Goal: Task Accomplishment & Management: Manage account settings

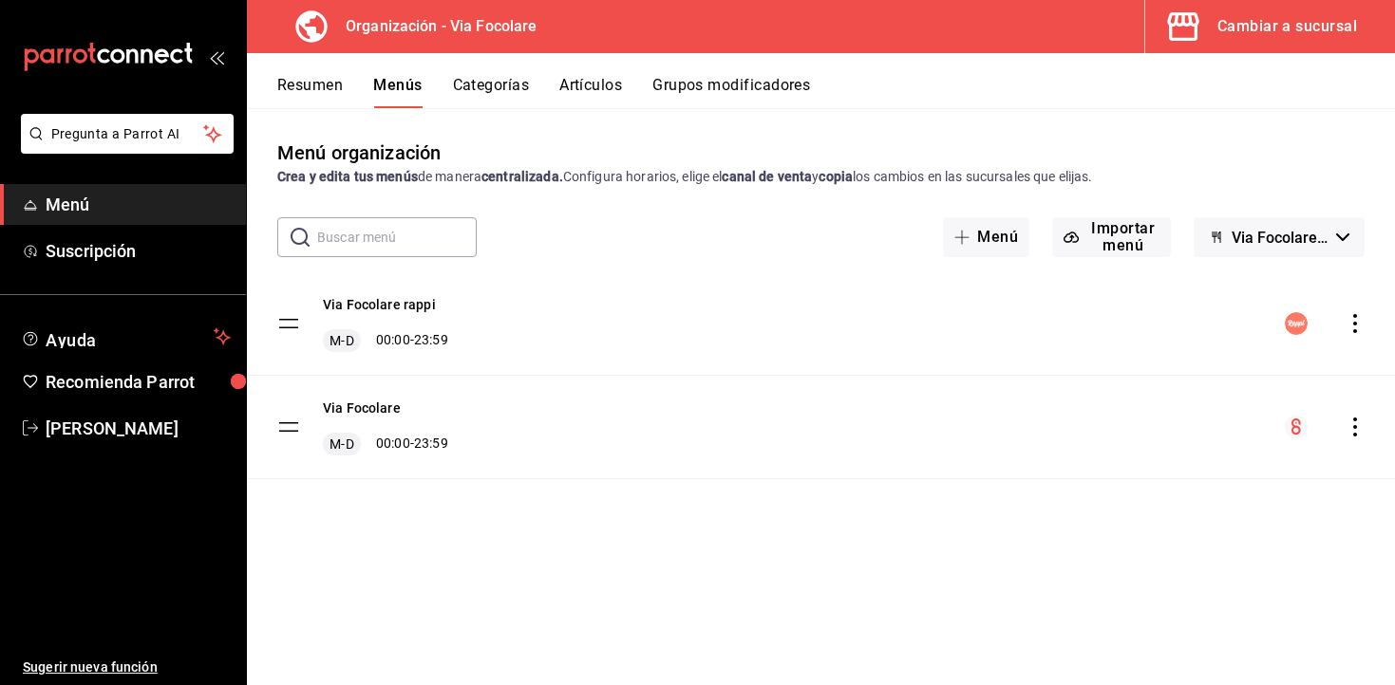
click at [315, 101] on button "Resumen" at bounding box center [310, 92] width 66 height 32
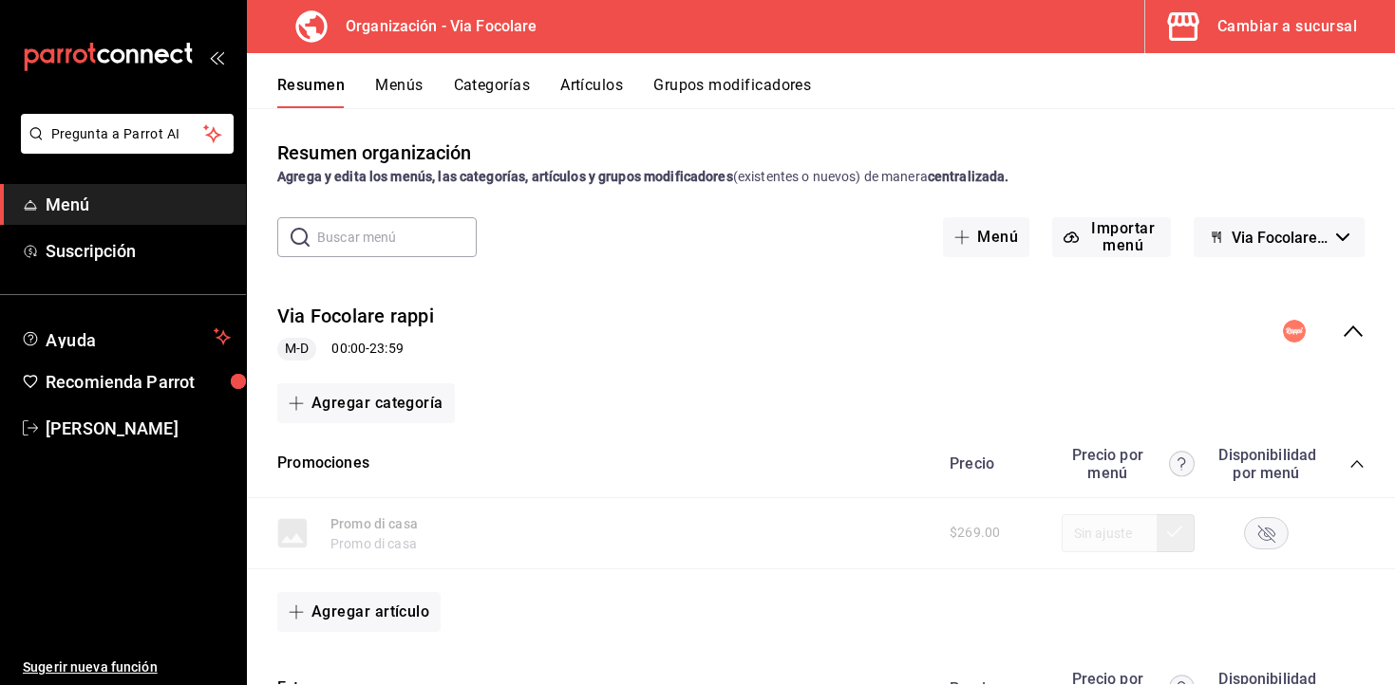
click at [1345, 326] on icon "collapse-menu-row" at bounding box center [1352, 331] width 23 height 23
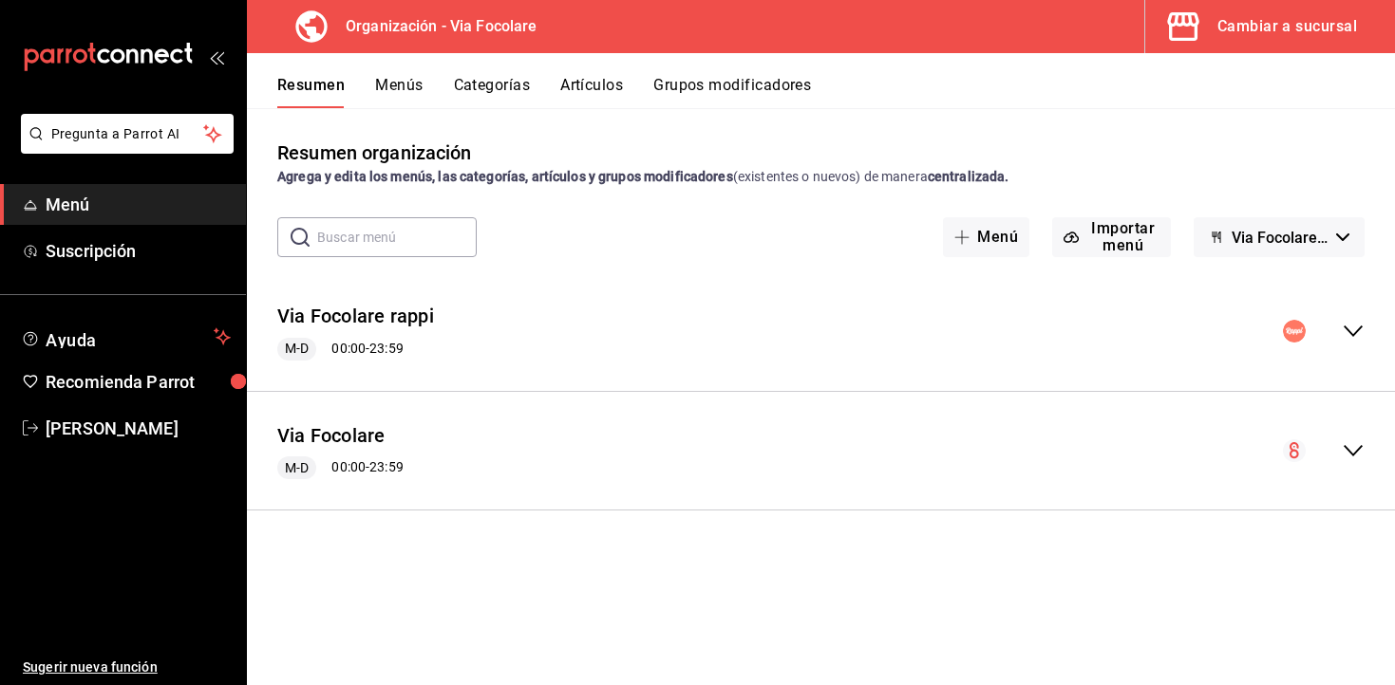
click at [1363, 460] on icon "collapse-menu-row" at bounding box center [1352, 451] width 23 height 23
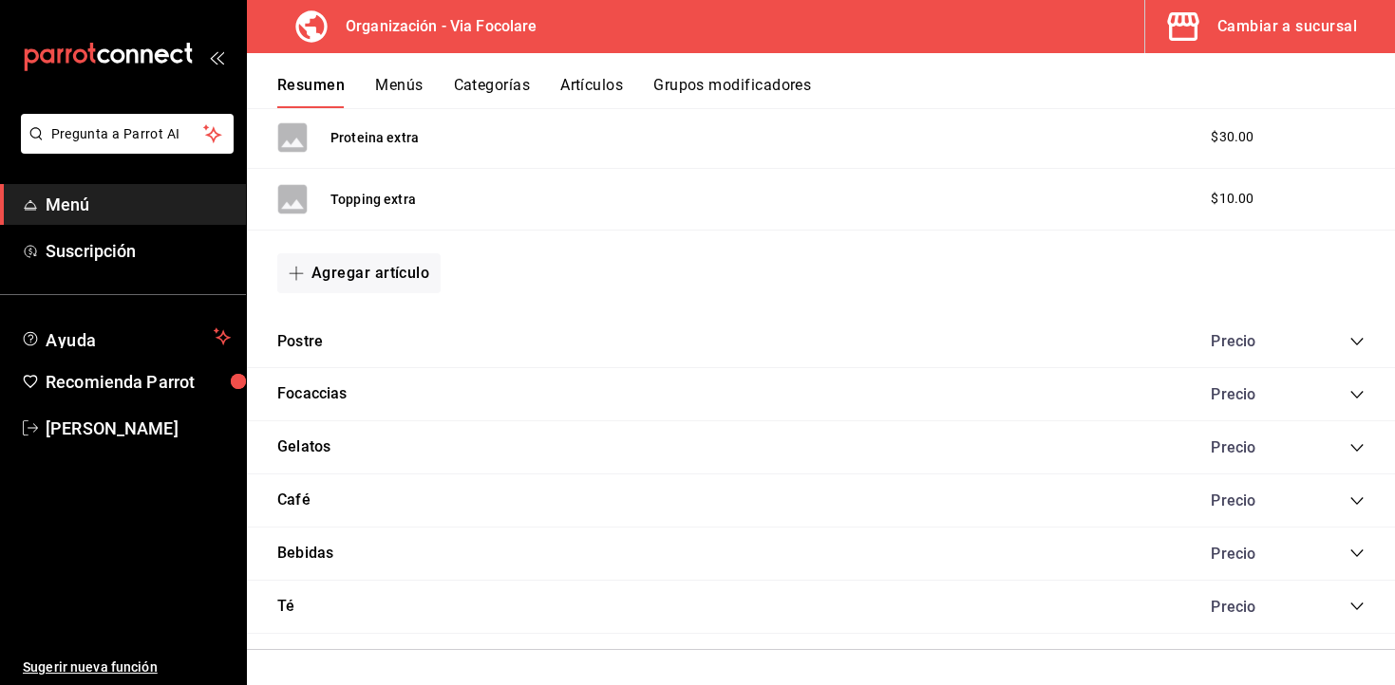
scroll to position [772, 0]
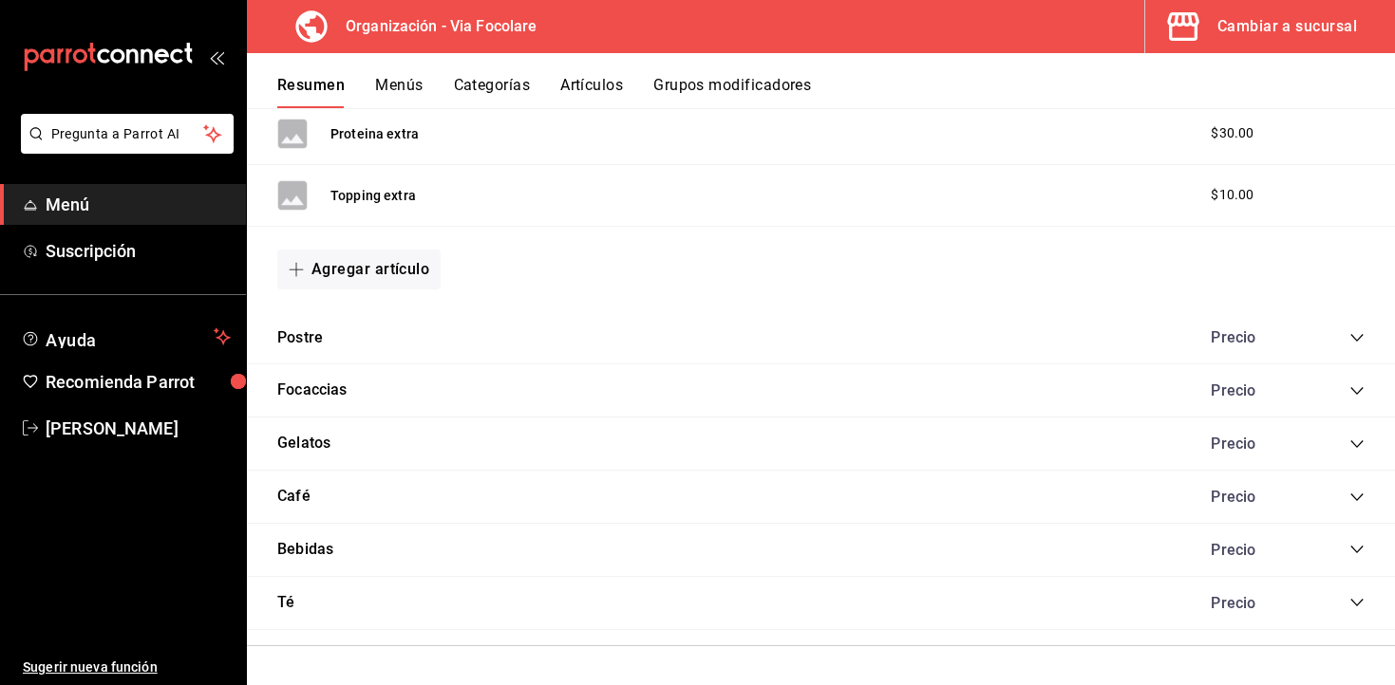
click at [1358, 550] on icon "collapse-category-row" at bounding box center [1356, 551] width 12 height 8
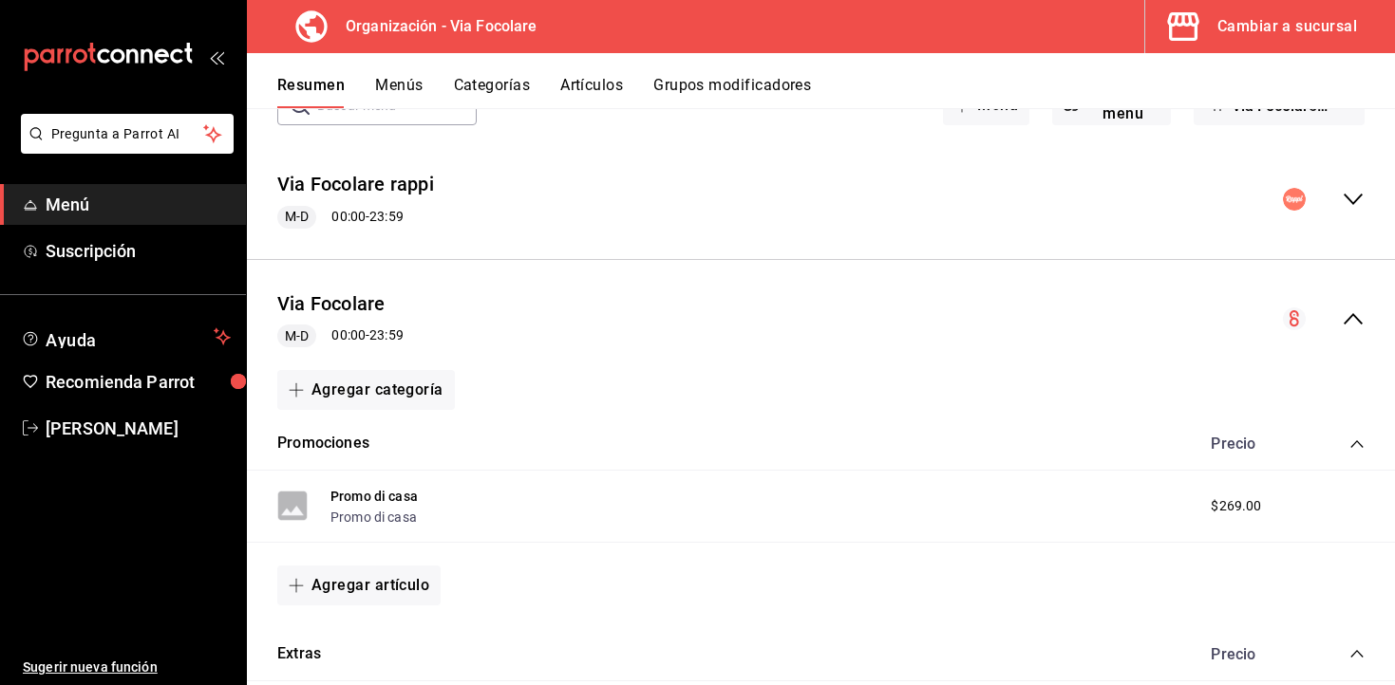
scroll to position [0, 0]
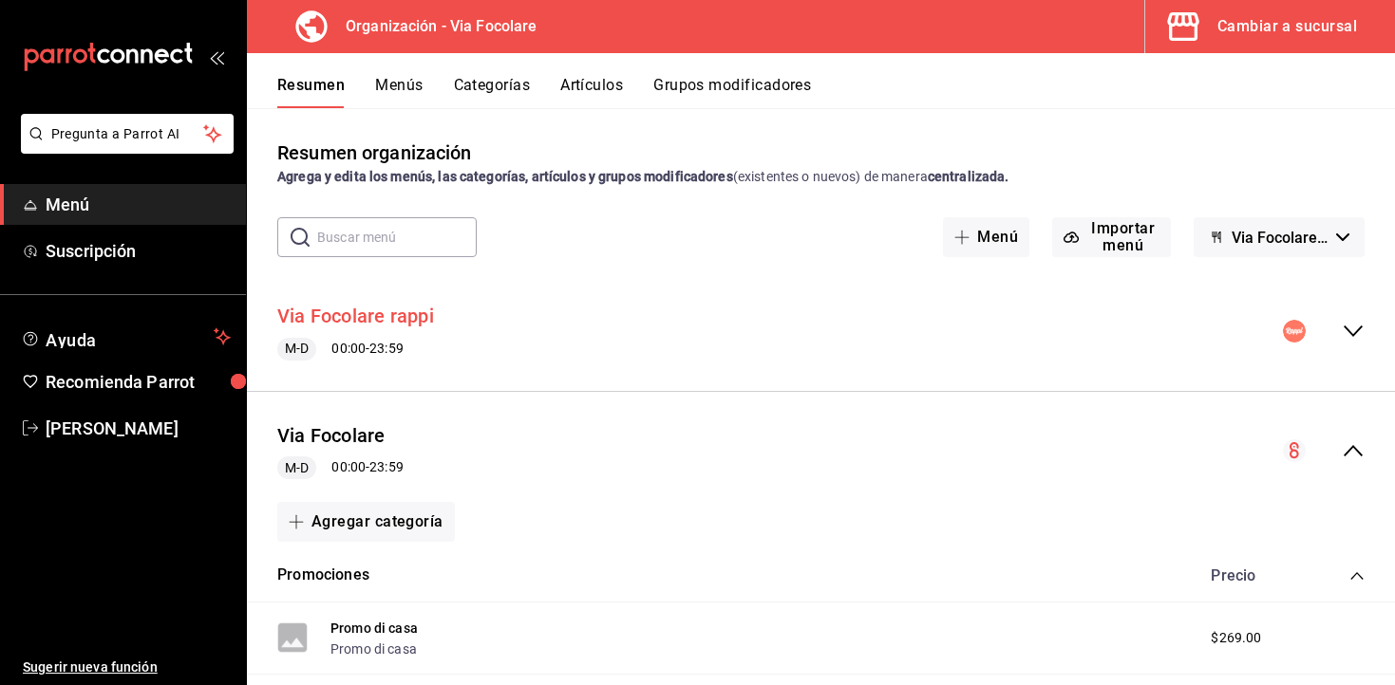
click at [410, 311] on button "Via Focolare rappi" at bounding box center [355, 317] width 157 height 28
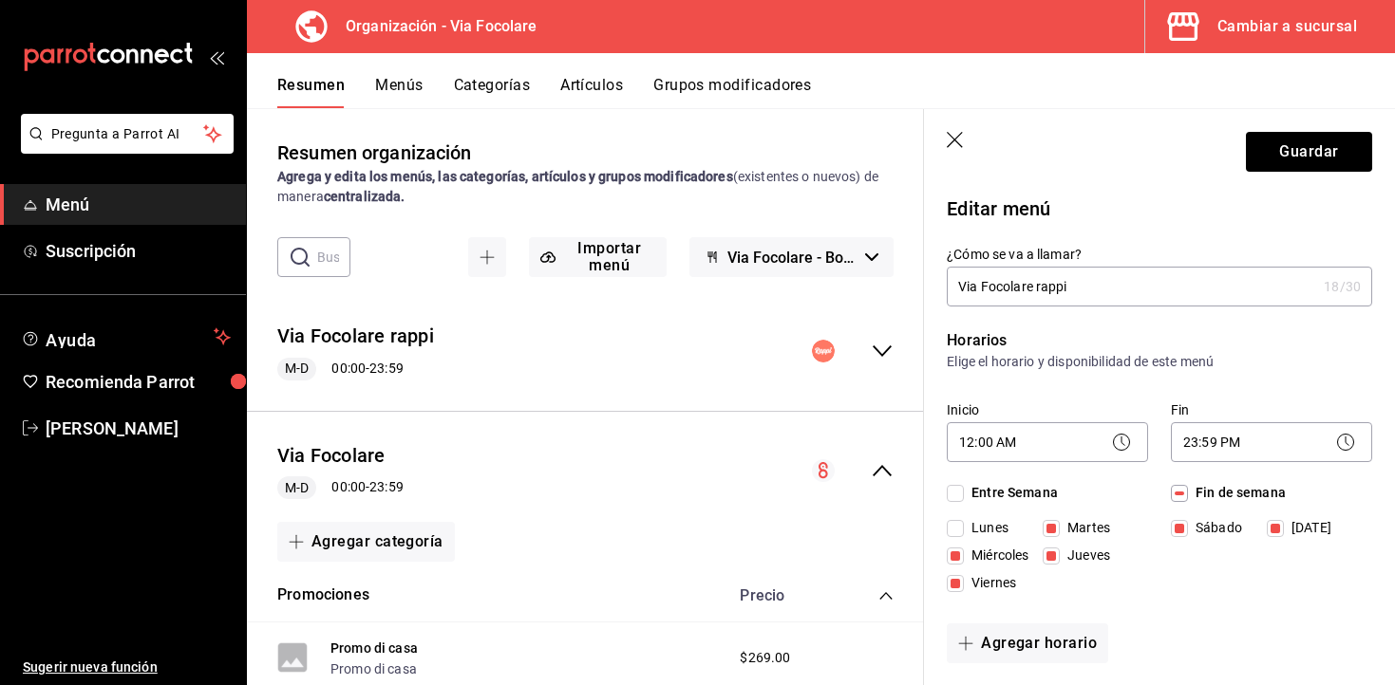
click at [952, 140] on icon "button" at bounding box center [956, 141] width 19 height 19
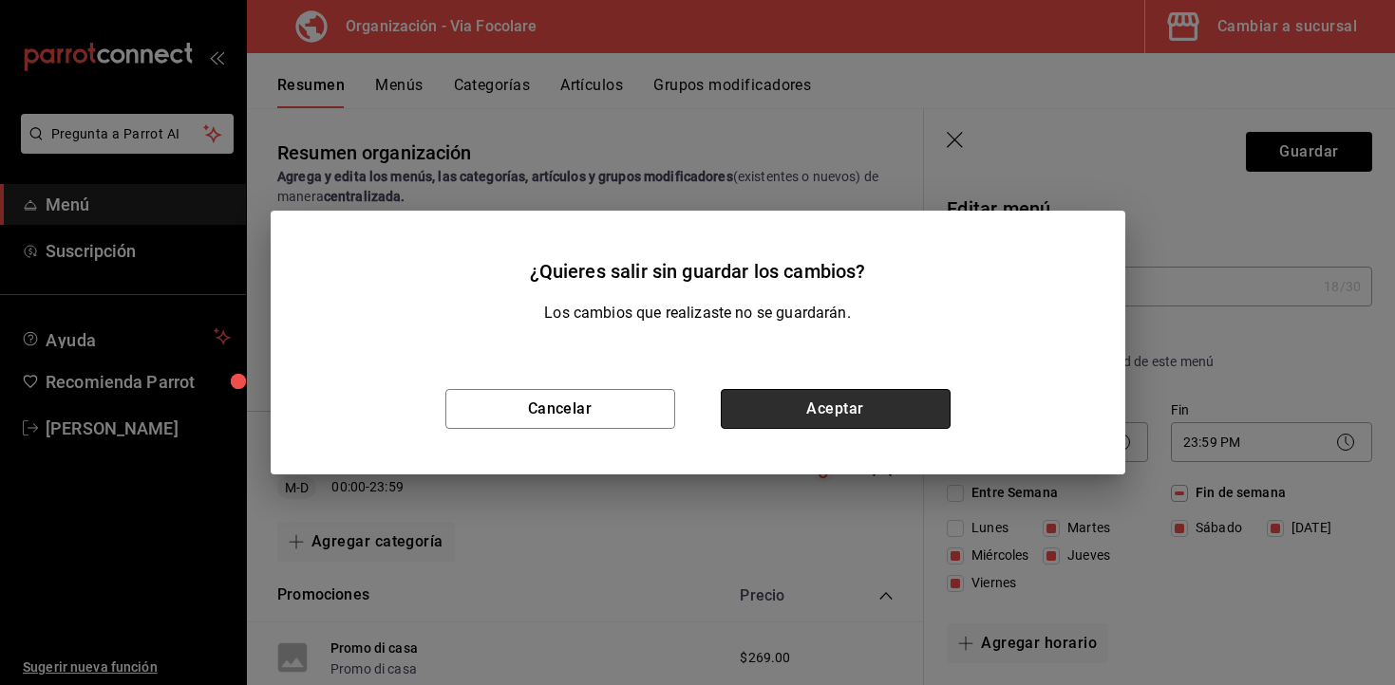
click at [782, 401] on button "Aceptar" at bounding box center [836, 409] width 230 height 40
checkbox input "false"
type input "1755736833487"
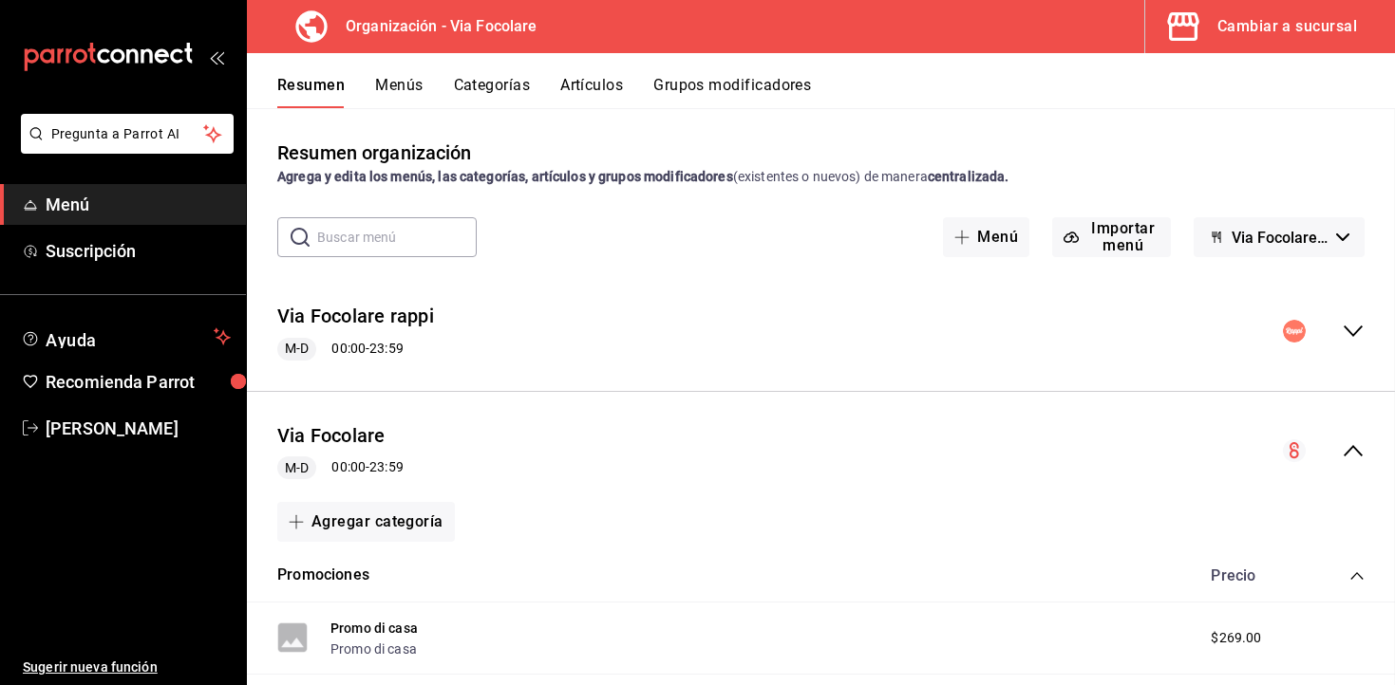
checkbox input "false"
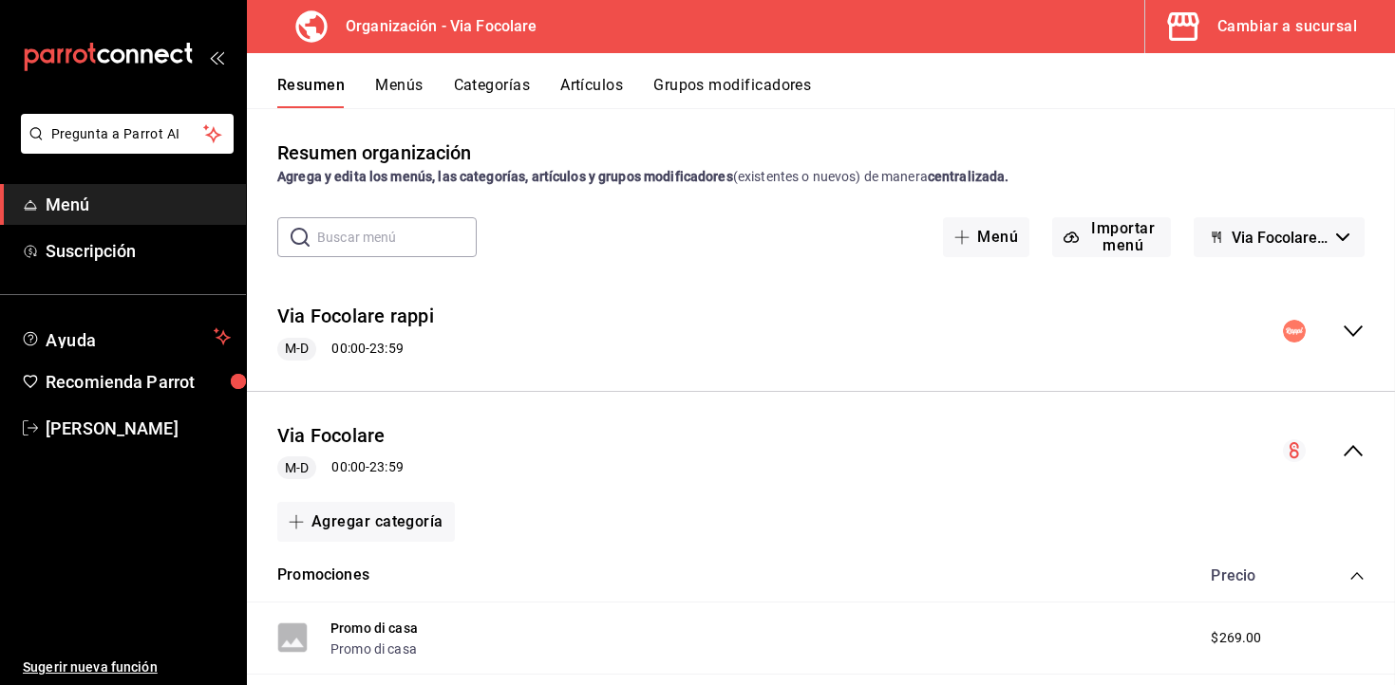
checkbox input "false"
click at [401, 83] on button "Menús" at bounding box center [398, 92] width 47 height 32
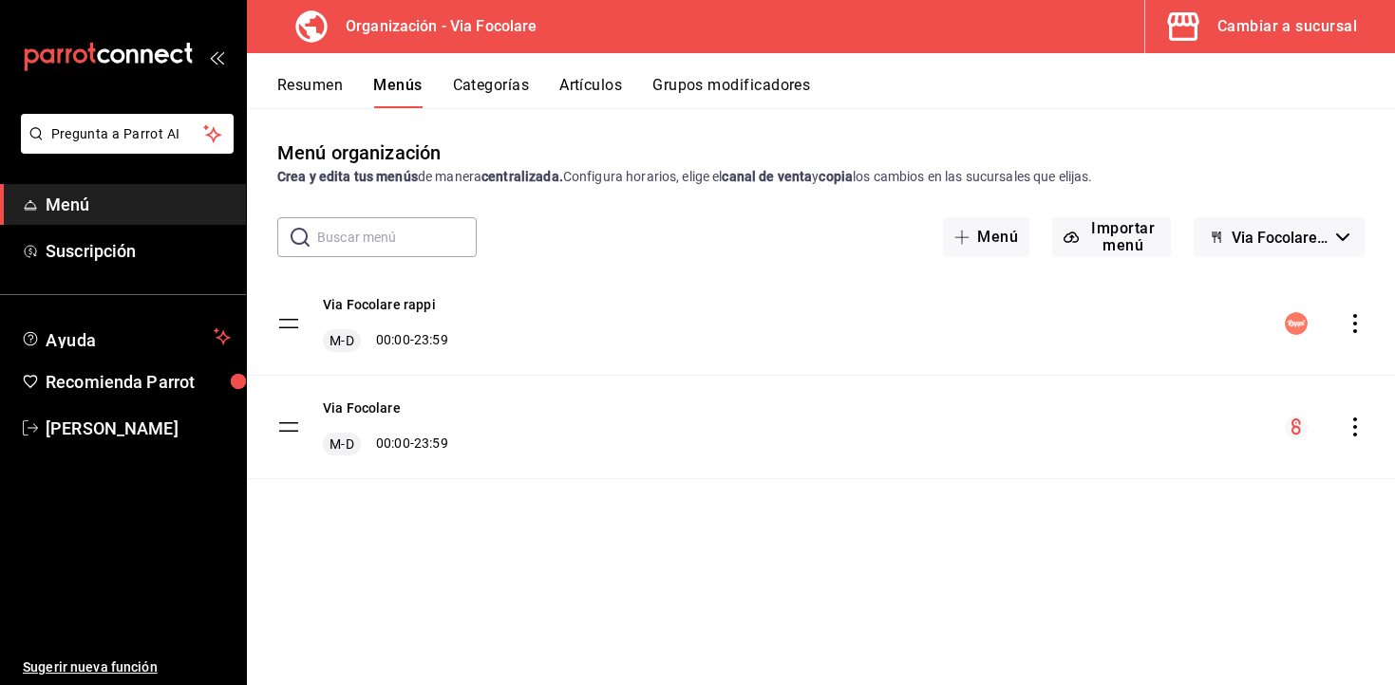
click at [326, 84] on button "Resumen" at bounding box center [310, 92] width 66 height 32
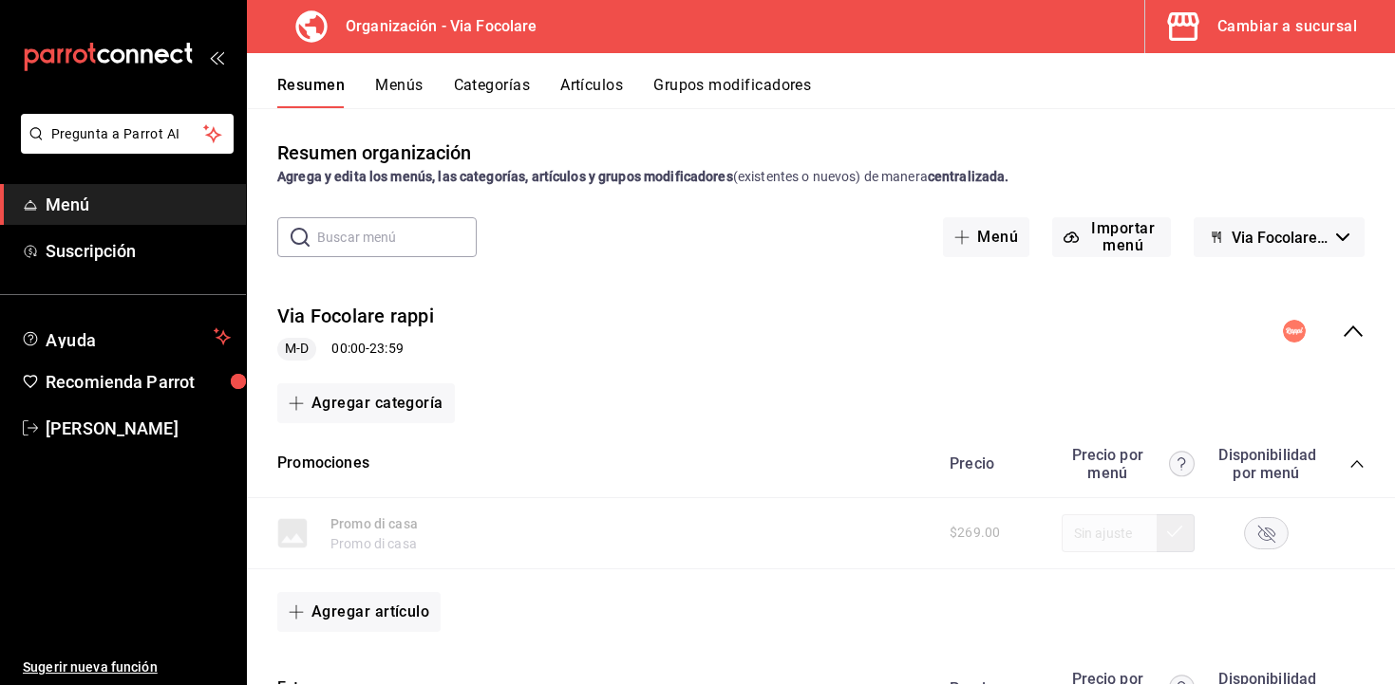
click at [1346, 332] on icon "collapse-menu-row" at bounding box center [1352, 331] width 23 height 23
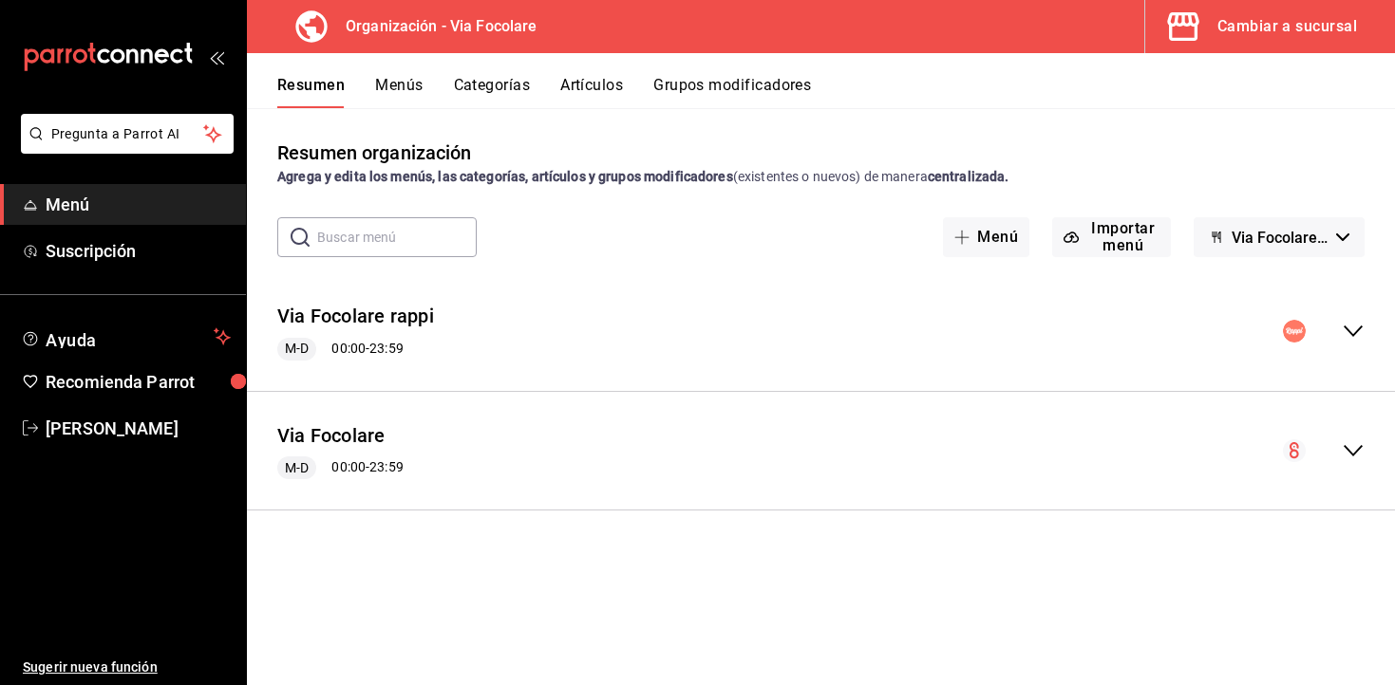
click at [1350, 449] on icon "collapse-menu-row" at bounding box center [1352, 451] width 23 height 23
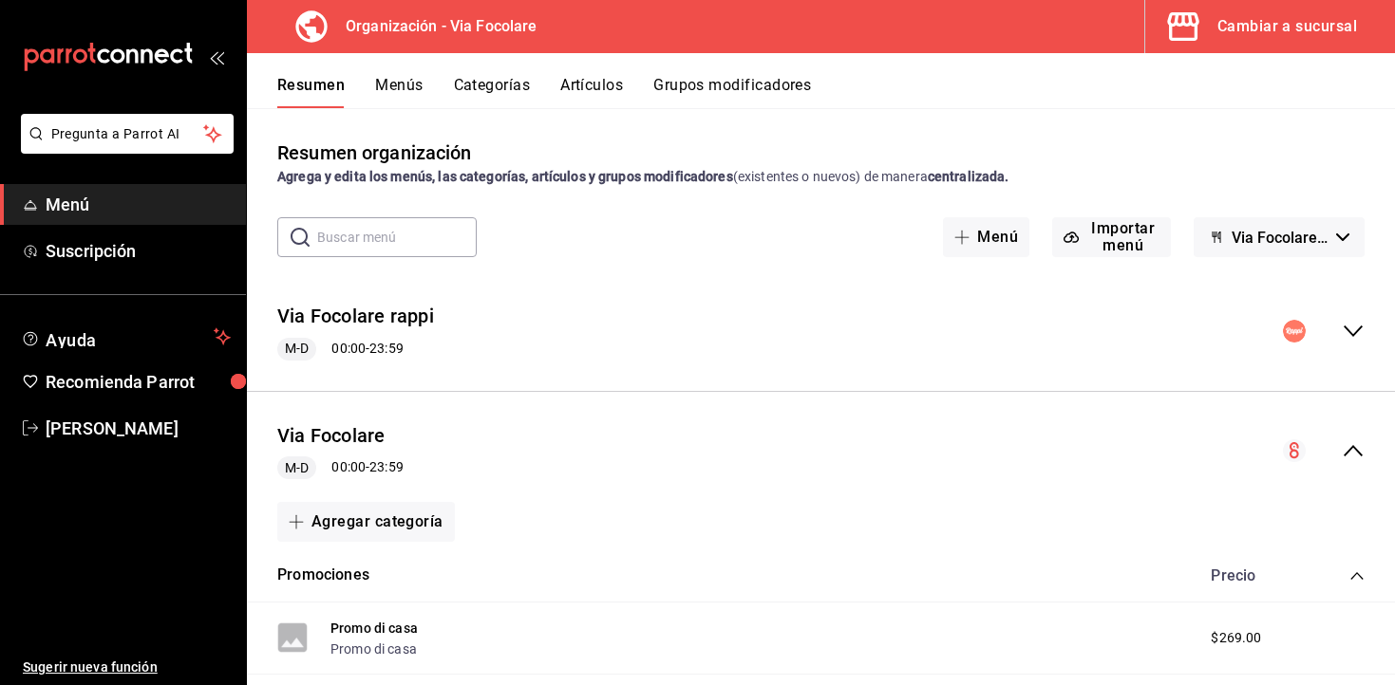
click at [1355, 331] on icon "collapse-menu-row" at bounding box center [1352, 331] width 23 height 23
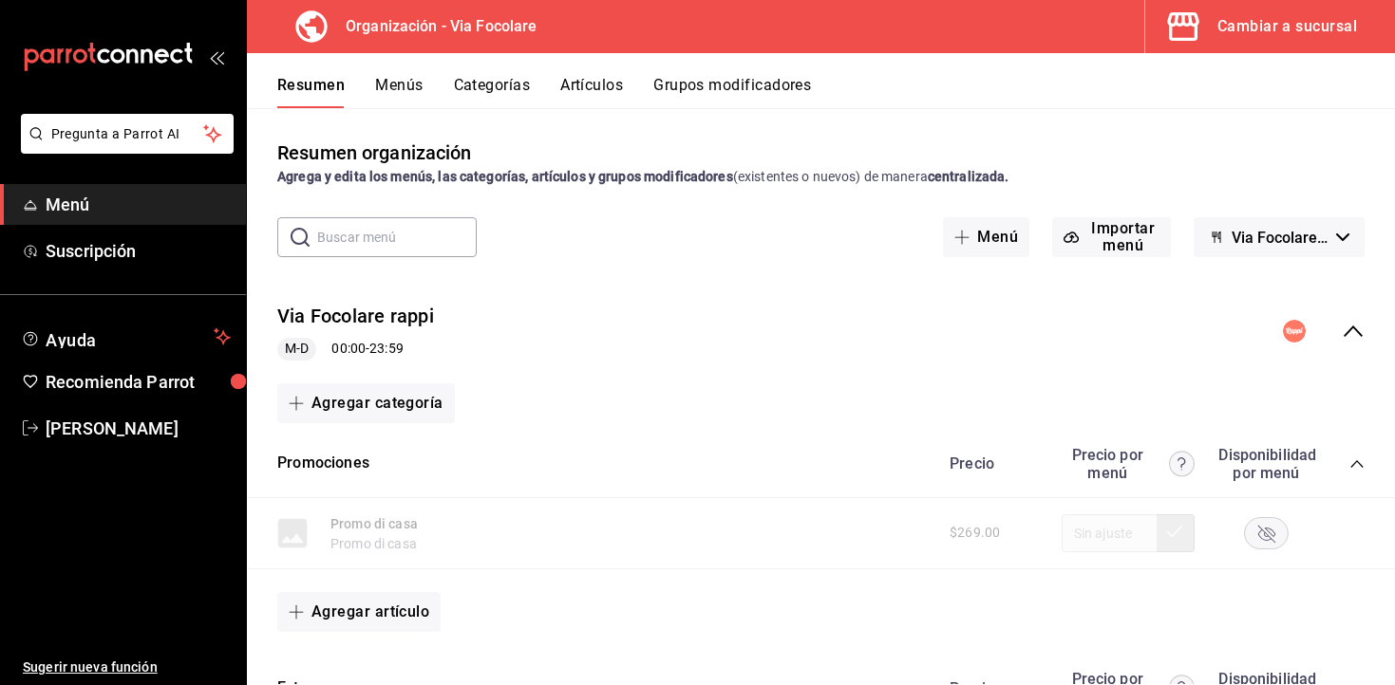
click at [1355, 331] on icon "collapse-menu-row" at bounding box center [1352, 331] width 23 height 23
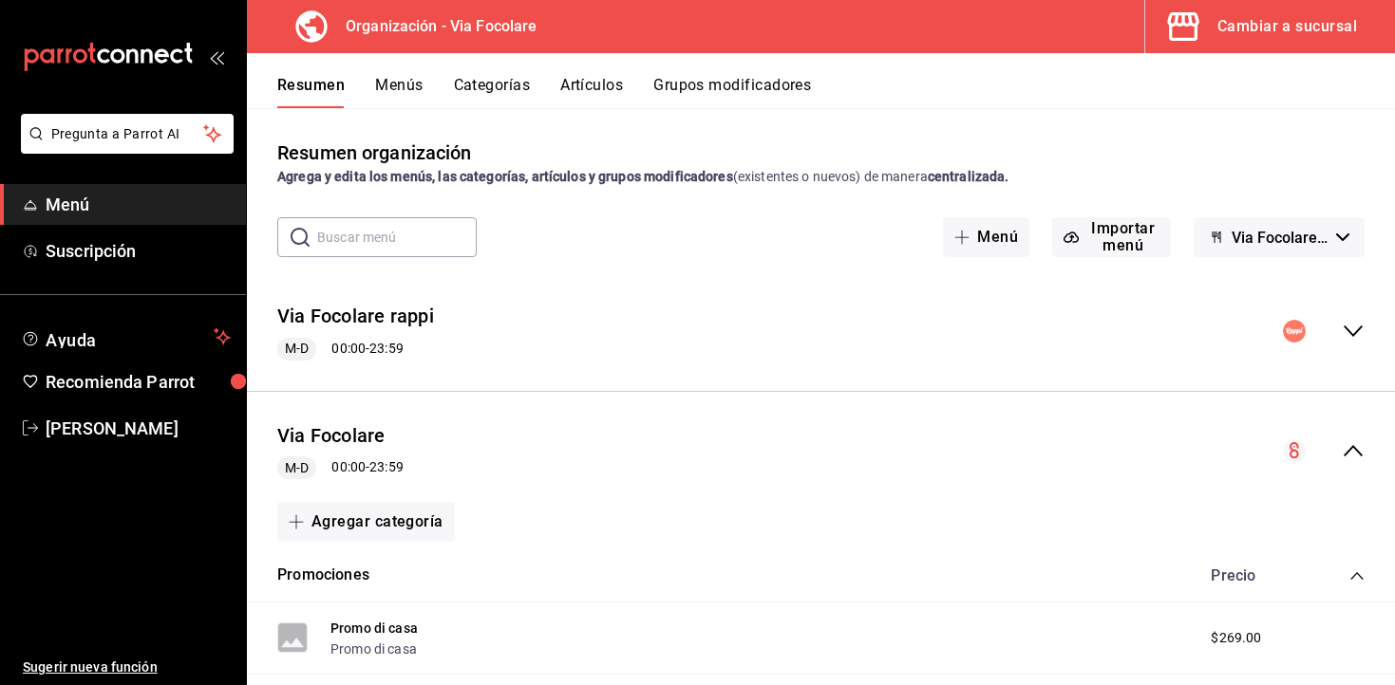
click at [1351, 457] on icon "collapse-menu-row" at bounding box center [1352, 451] width 23 height 23
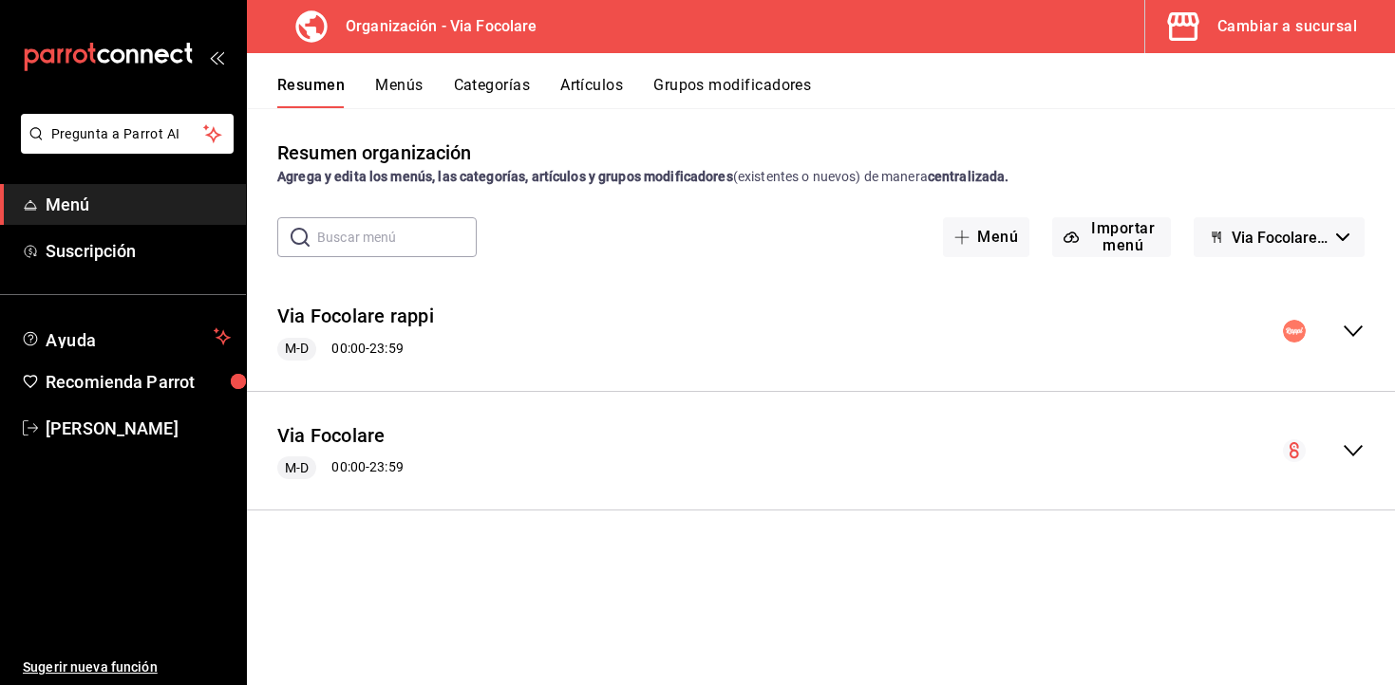
click at [1351, 457] on icon "collapse-menu-row" at bounding box center [1352, 451] width 23 height 23
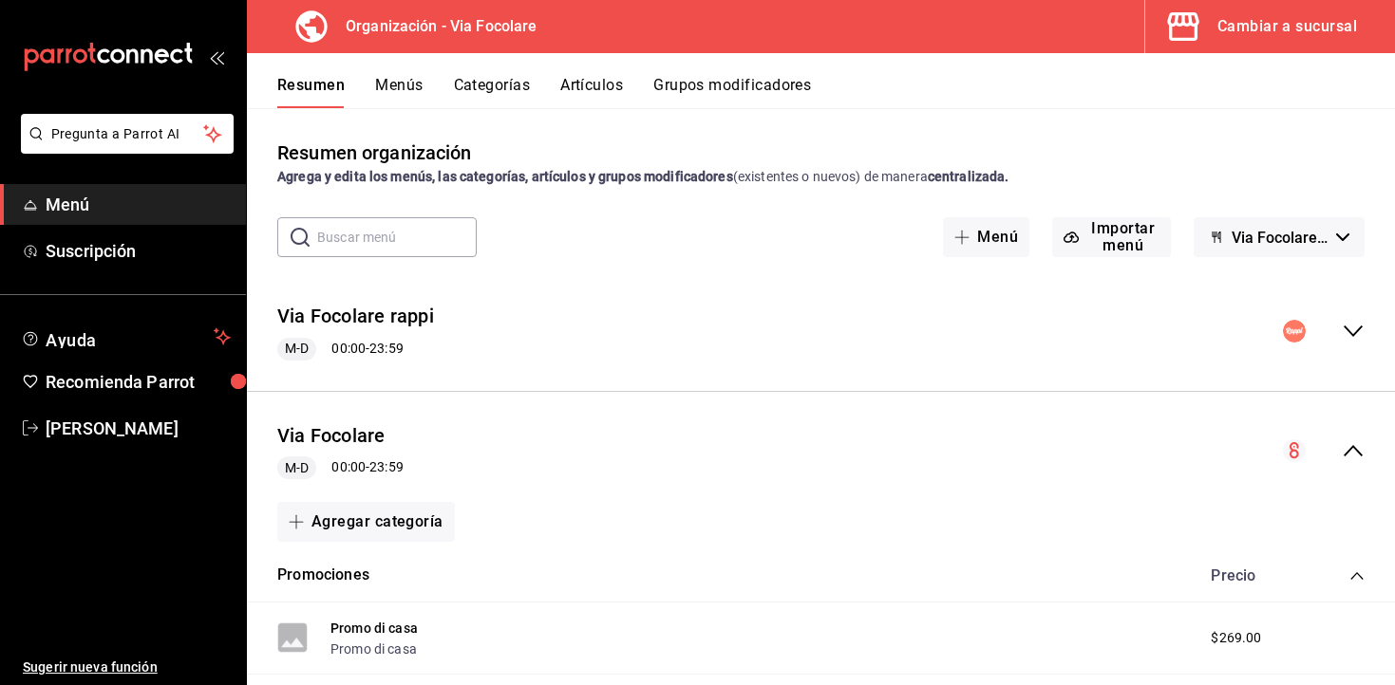
click at [1351, 457] on icon "collapse-menu-row" at bounding box center [1352, 451] width 23 height 23
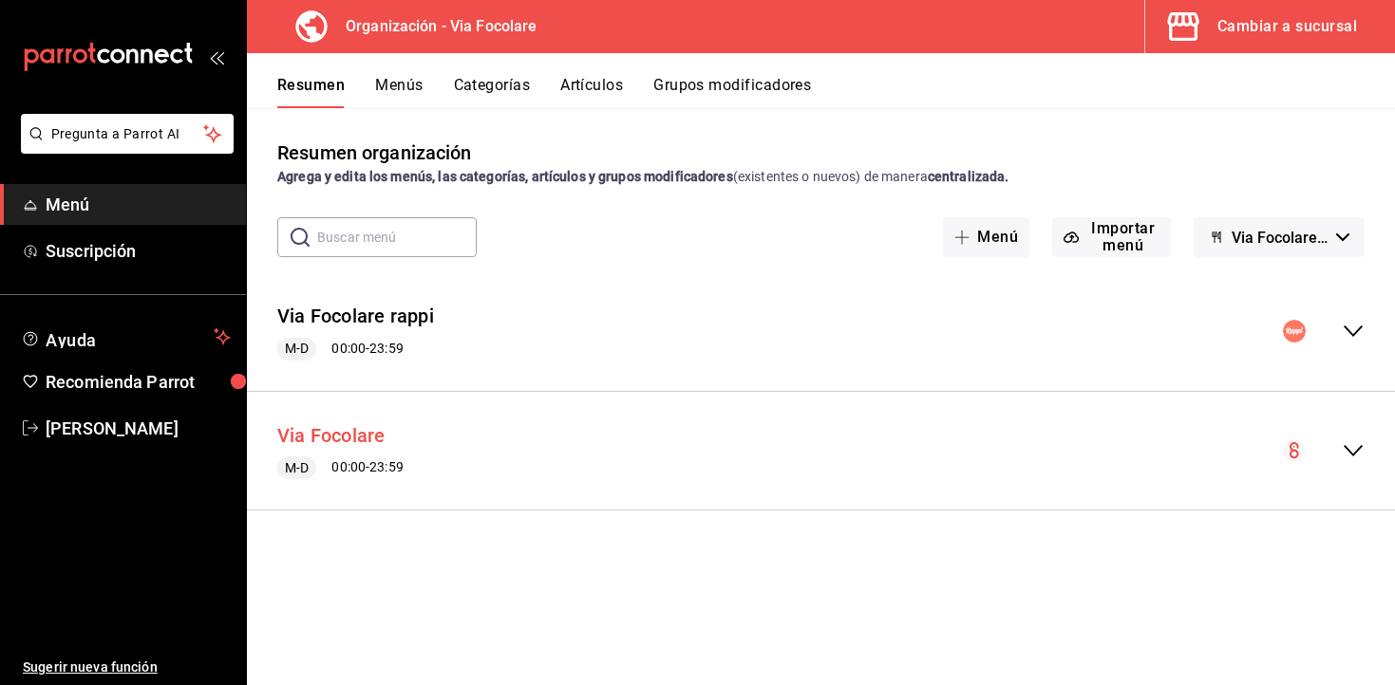
click at [340, 431] on button "Via Focolare" at bounding box center [331, 436] width 108 height 28
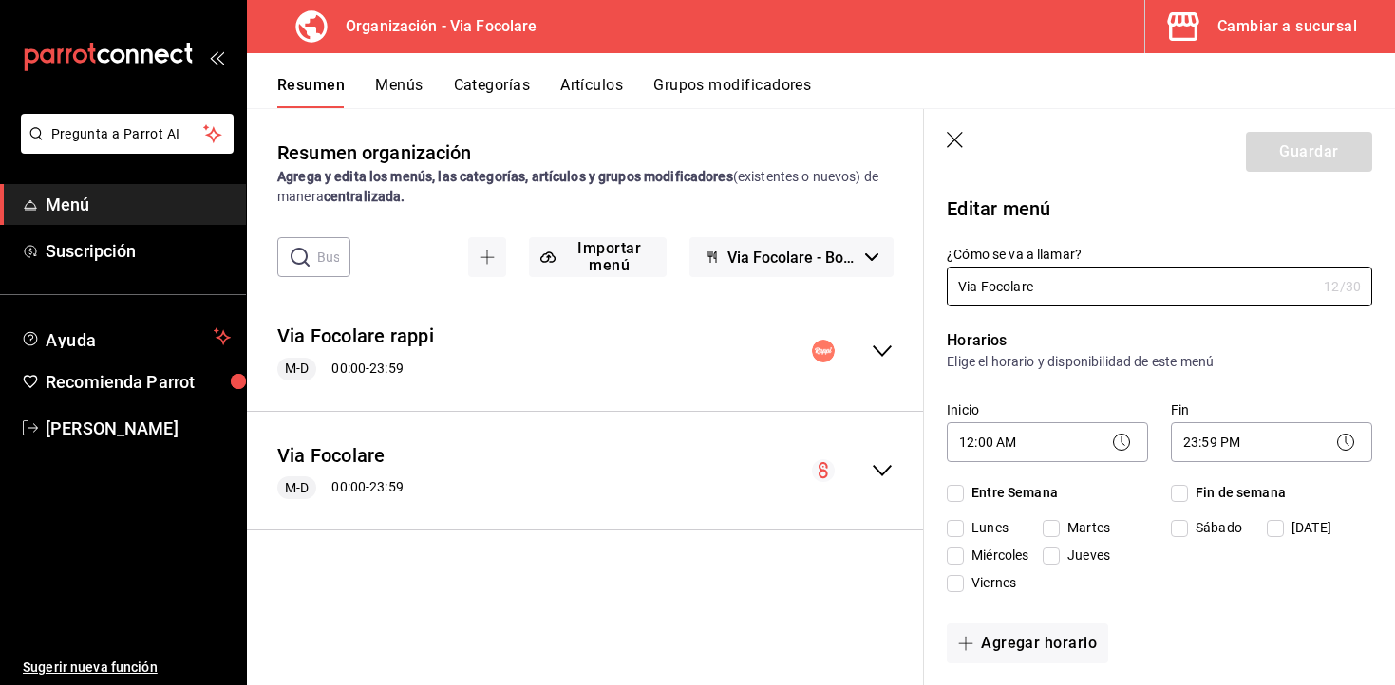
checkbox input "true"
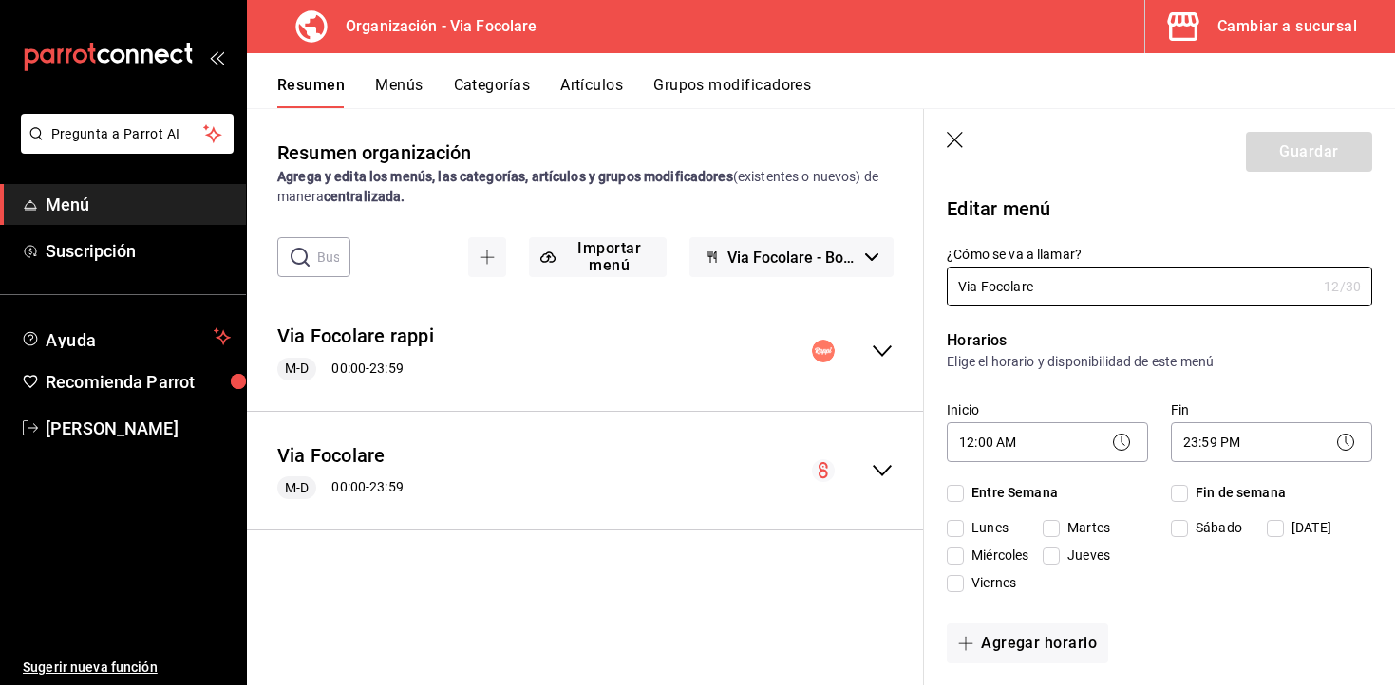
checkbox input "true"
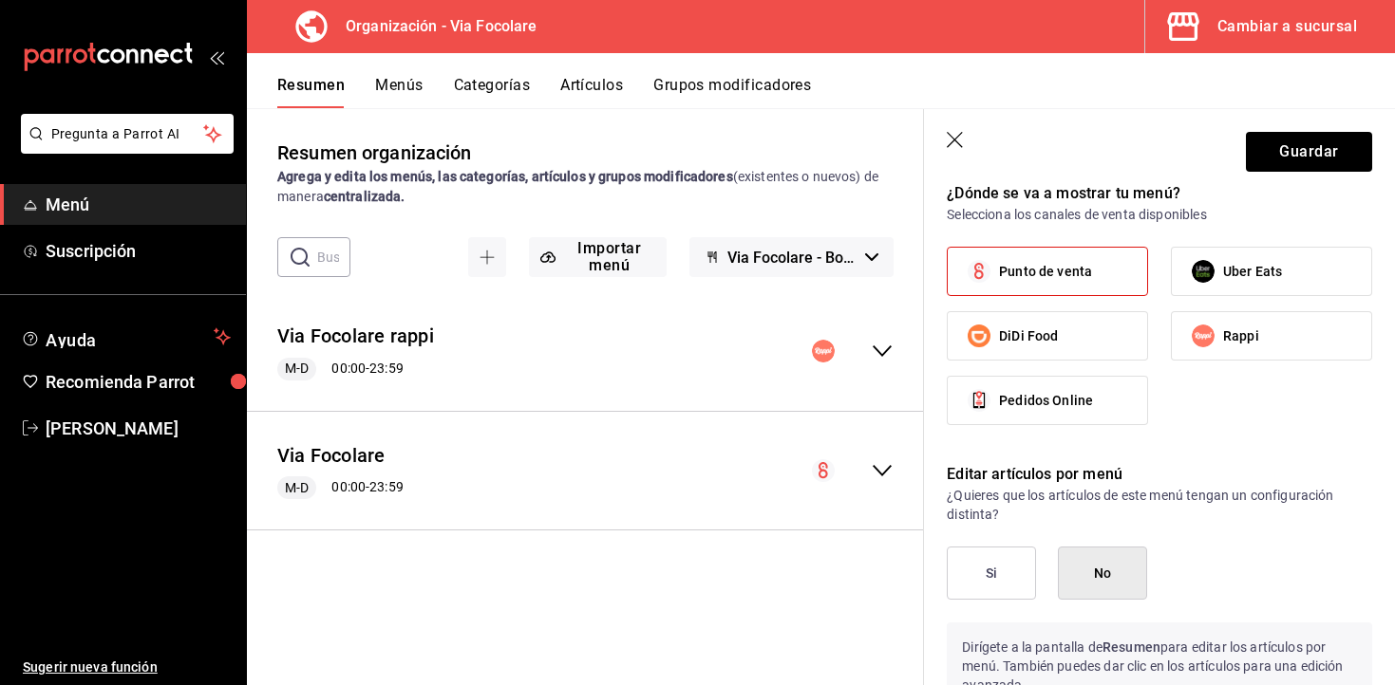
scroll to position [1090, 0]
click at [1008, 576] on button "Si" at bounding box center [991, 571] width 89 height 53
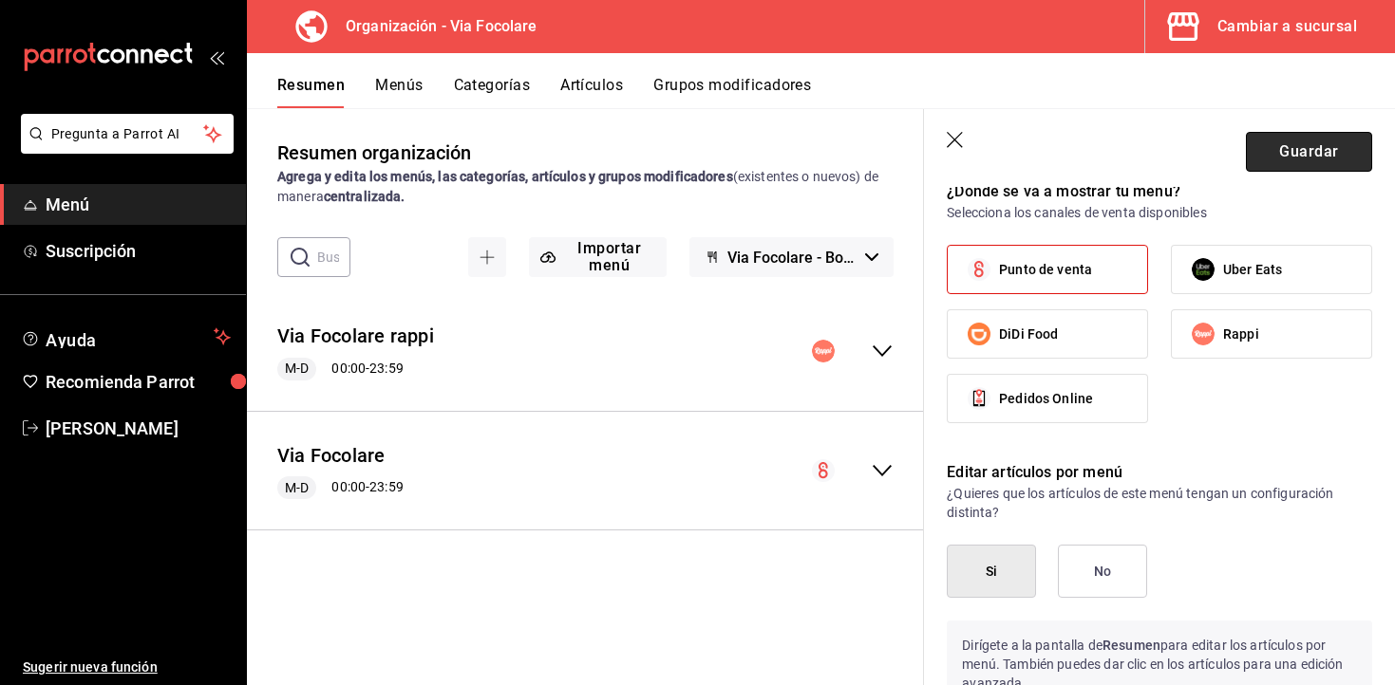
click at [1288, 145] on button "Guardar" at bounding box center [1309, 152] width 126 height 40
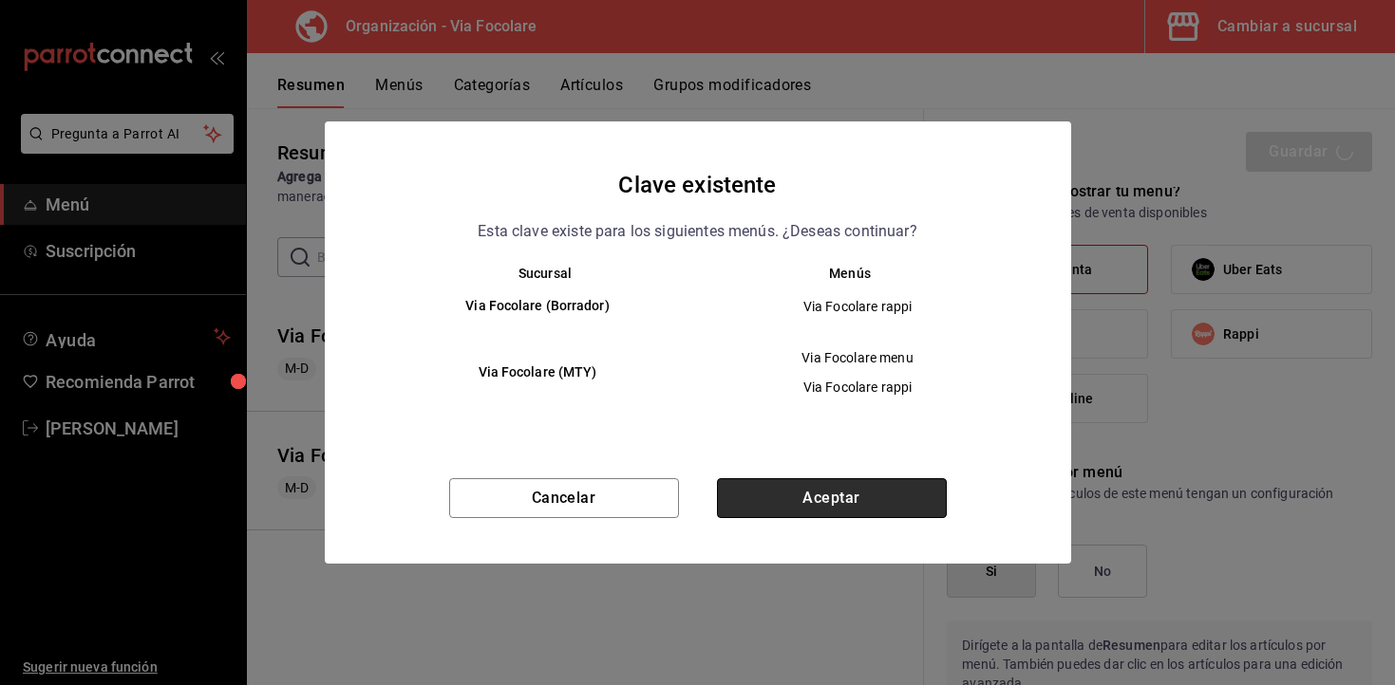
click at [854, 505] on button "Aceptar" at bounding box center [832, 498] width 230 height 40
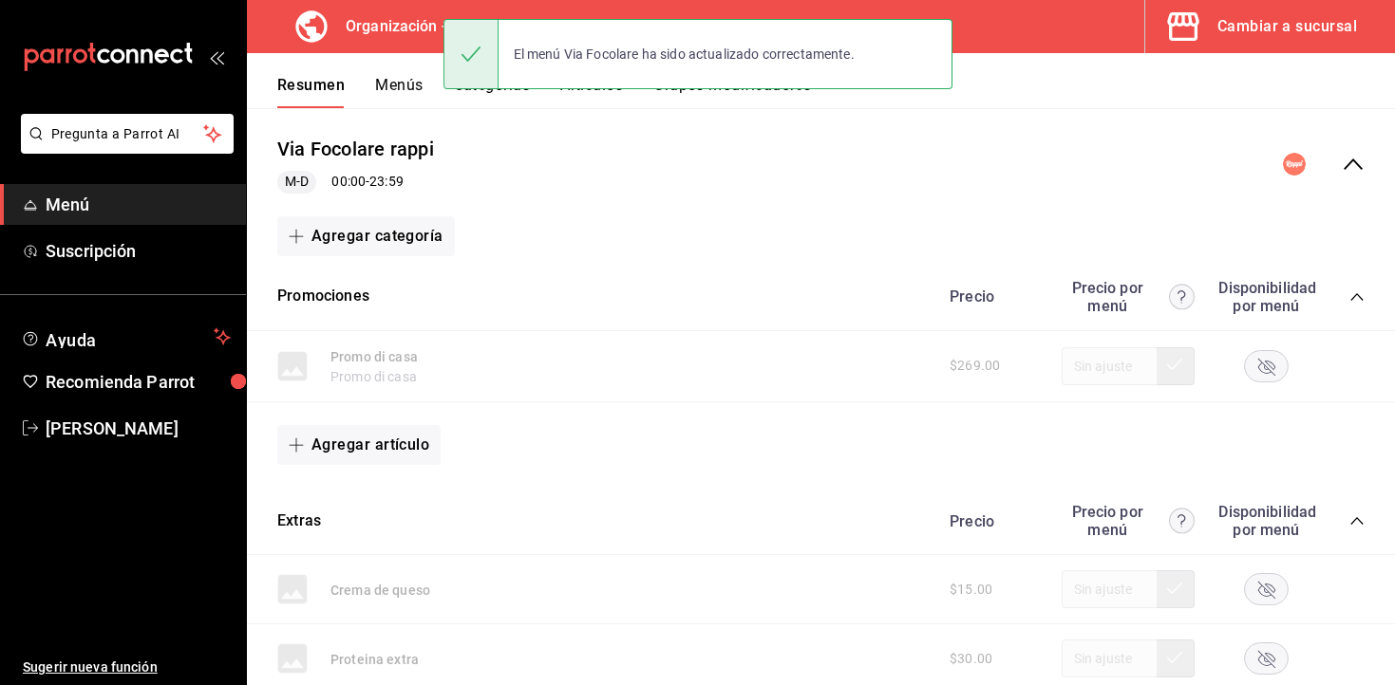
scroll to position [180, 0]
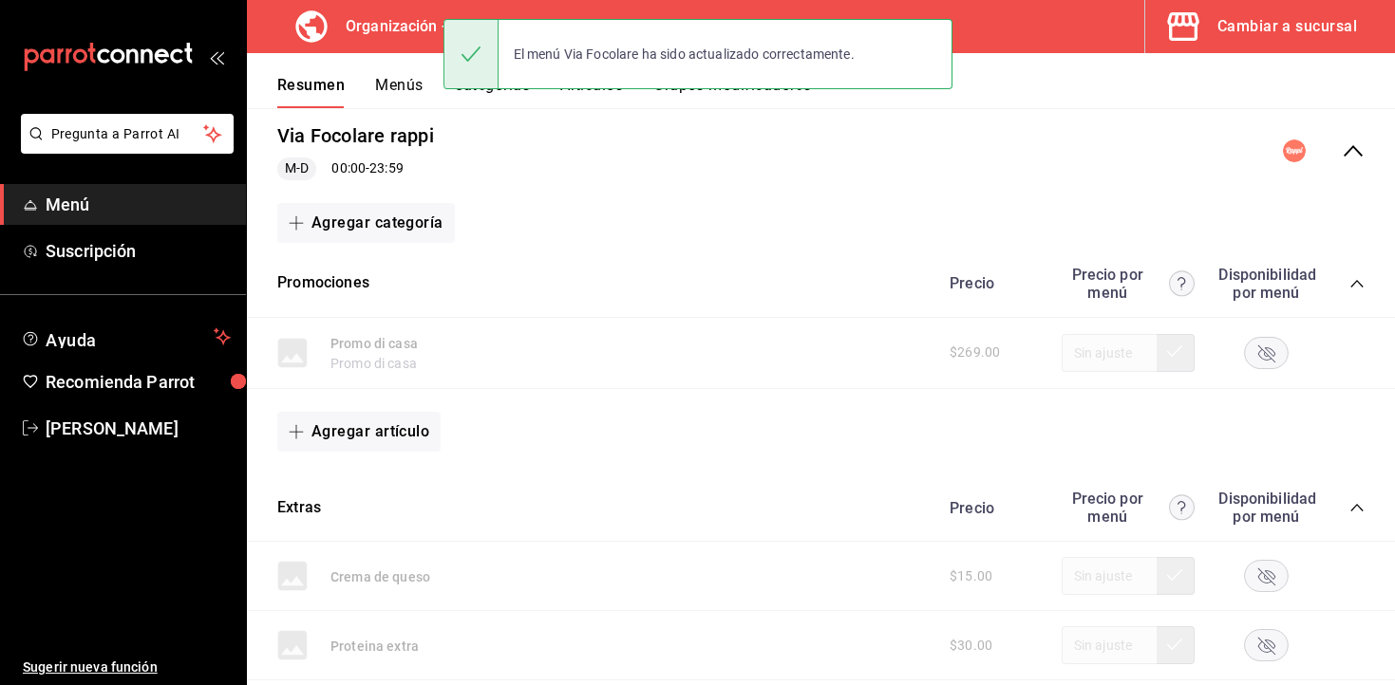
click at [1347, 142] on icon "collapse-menu-row" at bounding box center [1352, 151] width 23 height 23
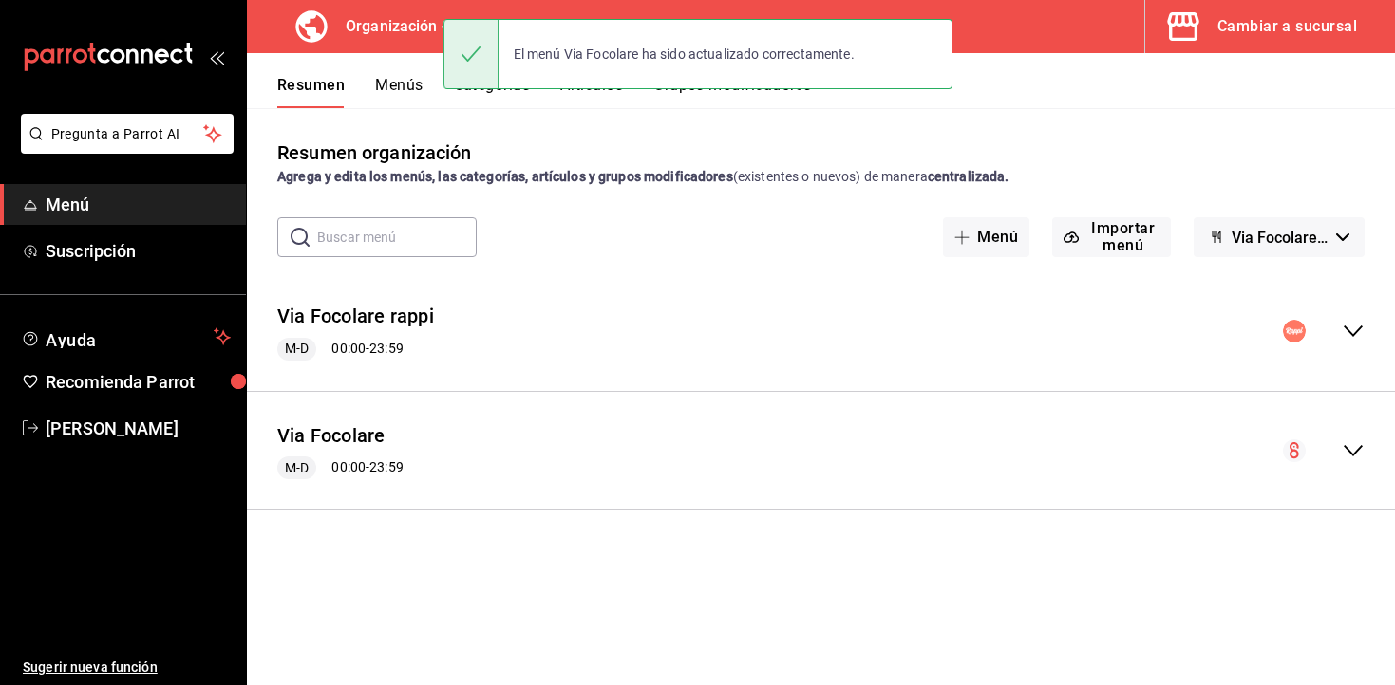
scroll to position [0, 0]
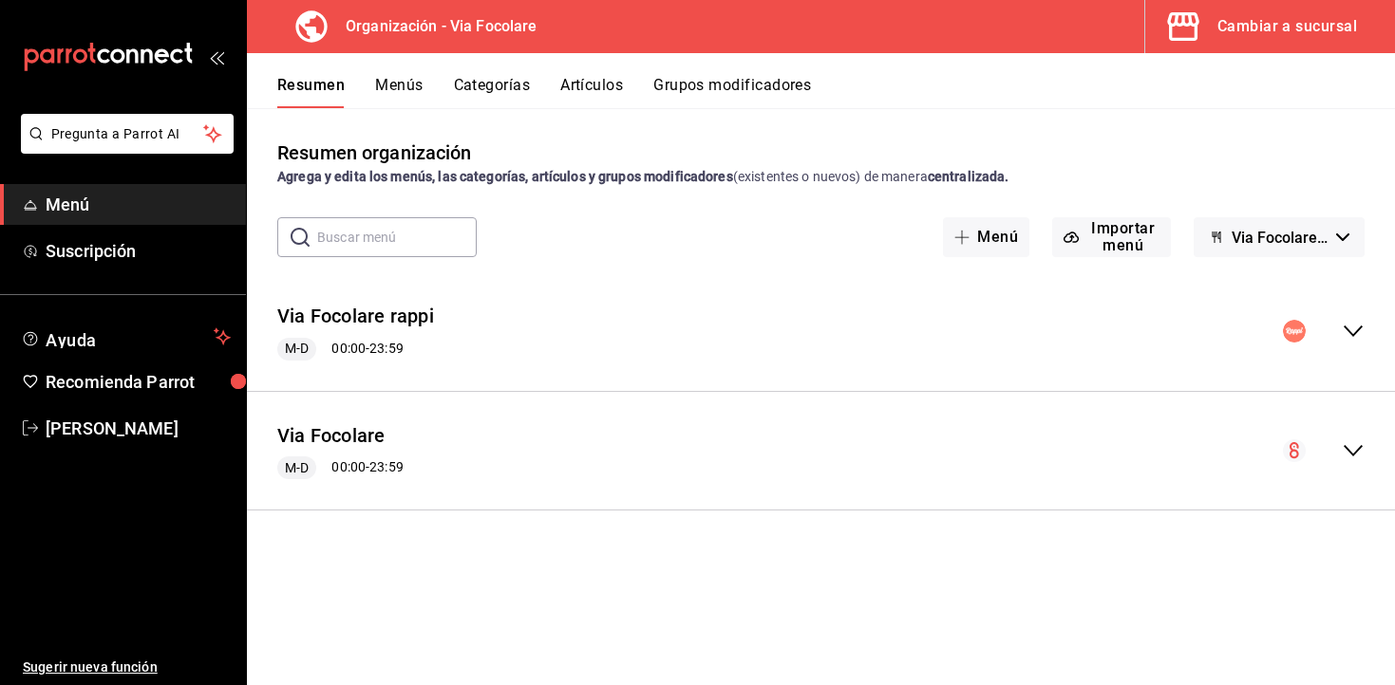
click at [1345, 449] on icon "collapse-menu-row" at bounding box center [1352, 451] width 23 height 23
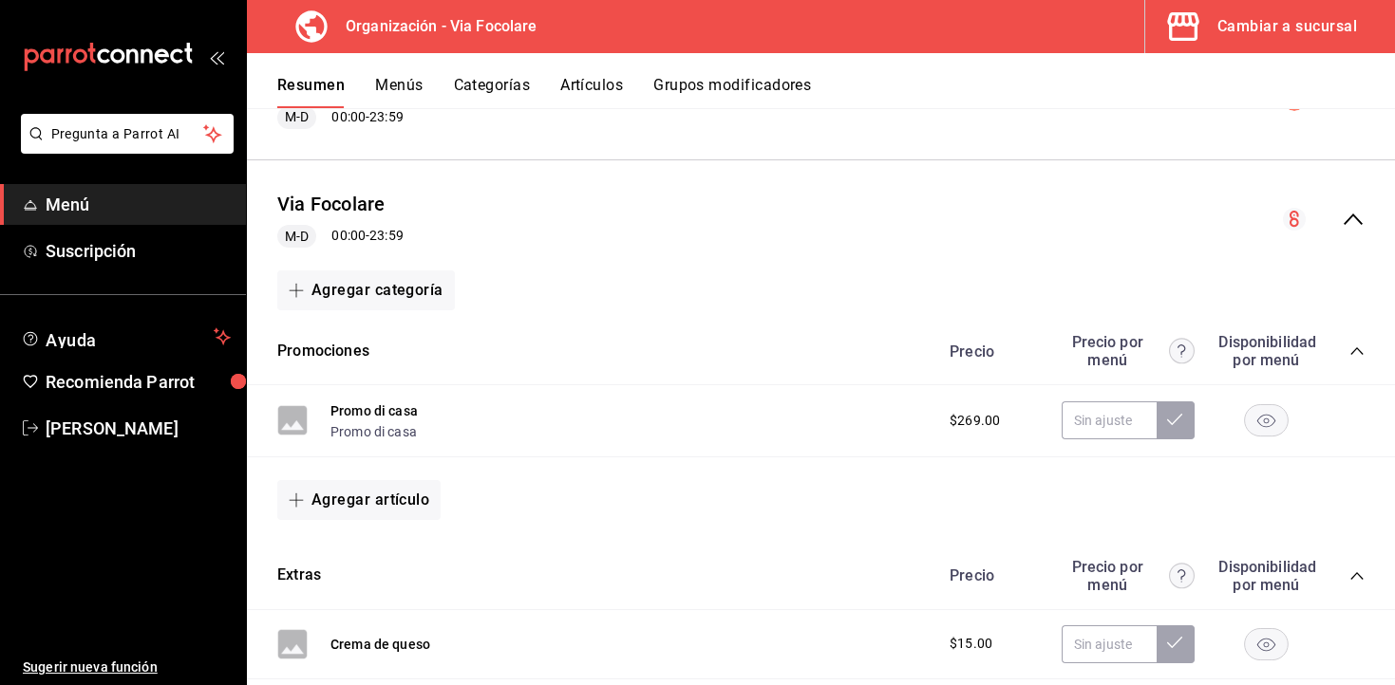
scroll to position [235, 0]
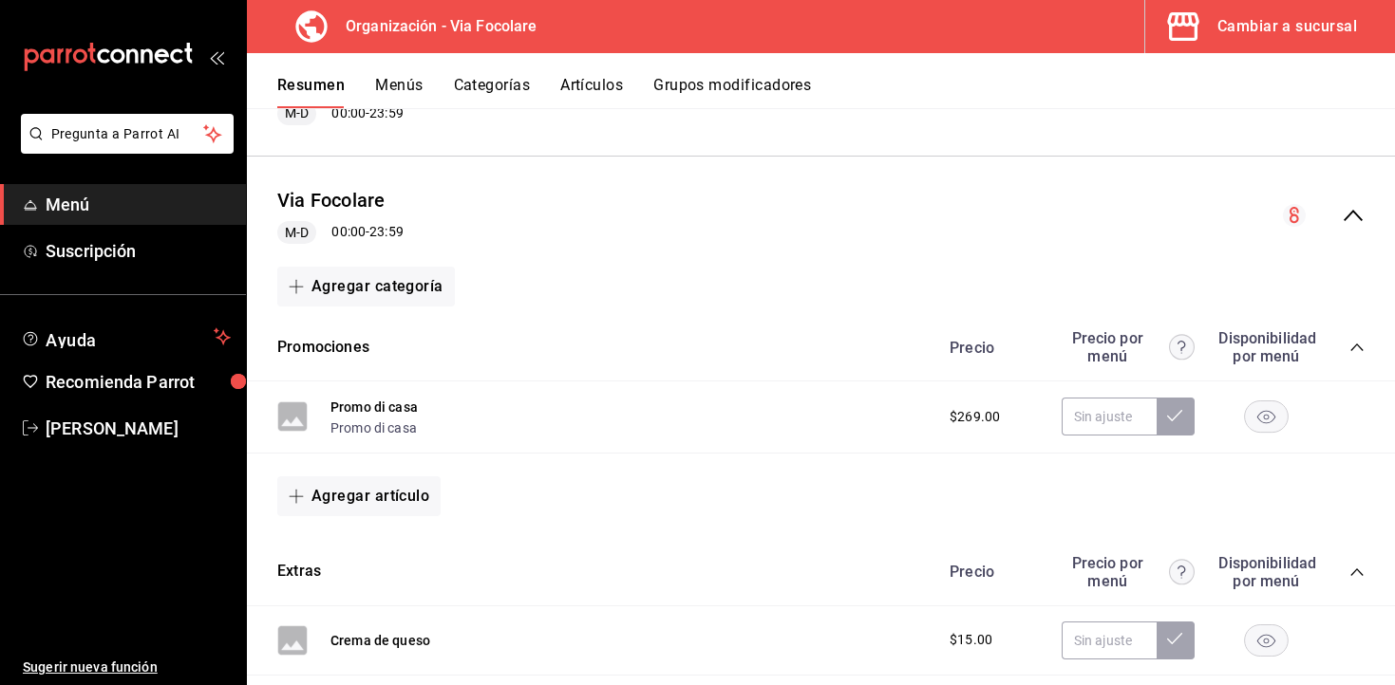
click at [1359, 343] on icon "collapse-category-row" at bounding box center [1356, 347] width 15 height 15
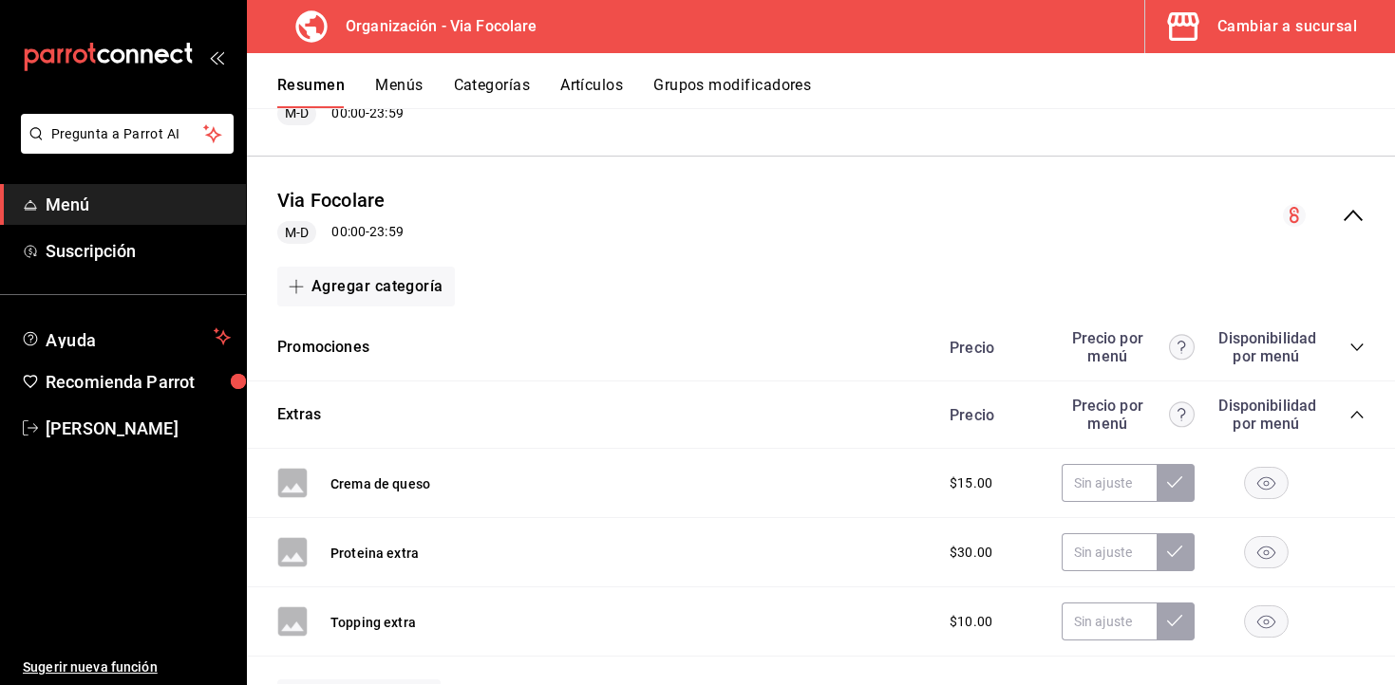
click at [1354, 414] on icon "collapse-category-row" at bounding box center [1356, 415] width 12 height 8
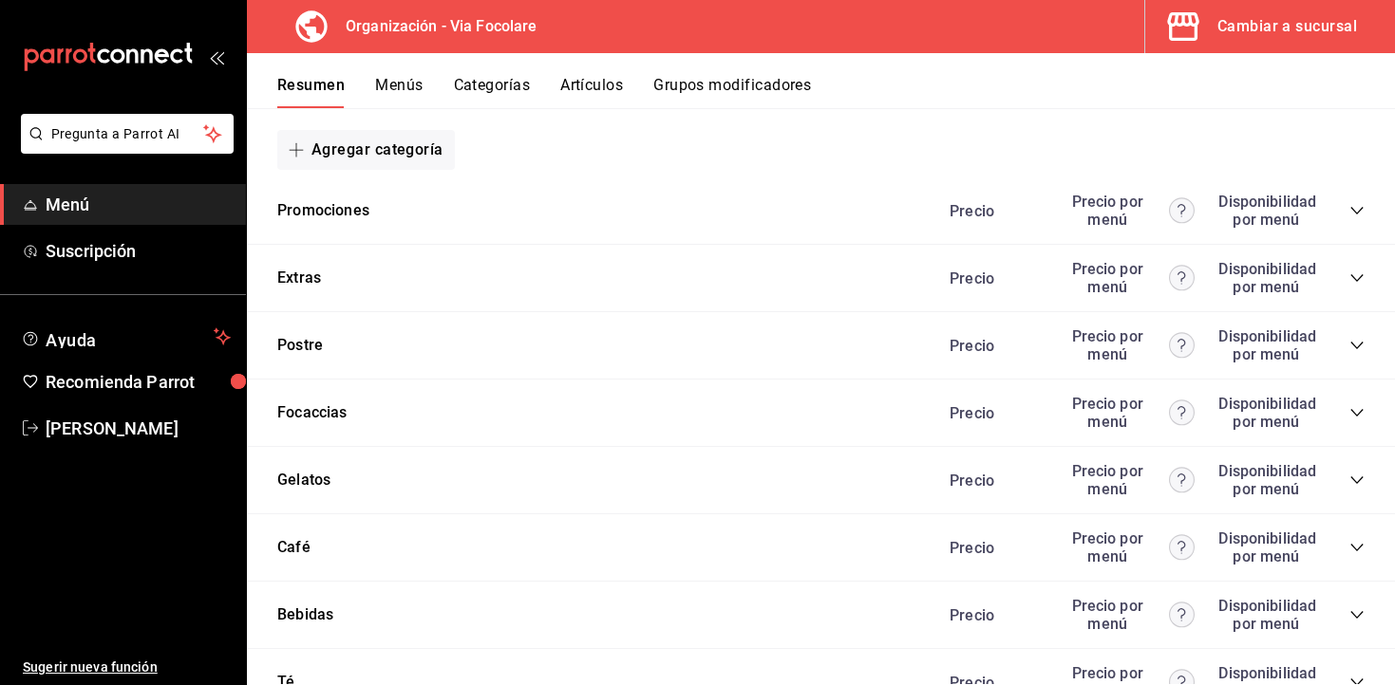
scroll to position [459, 0]
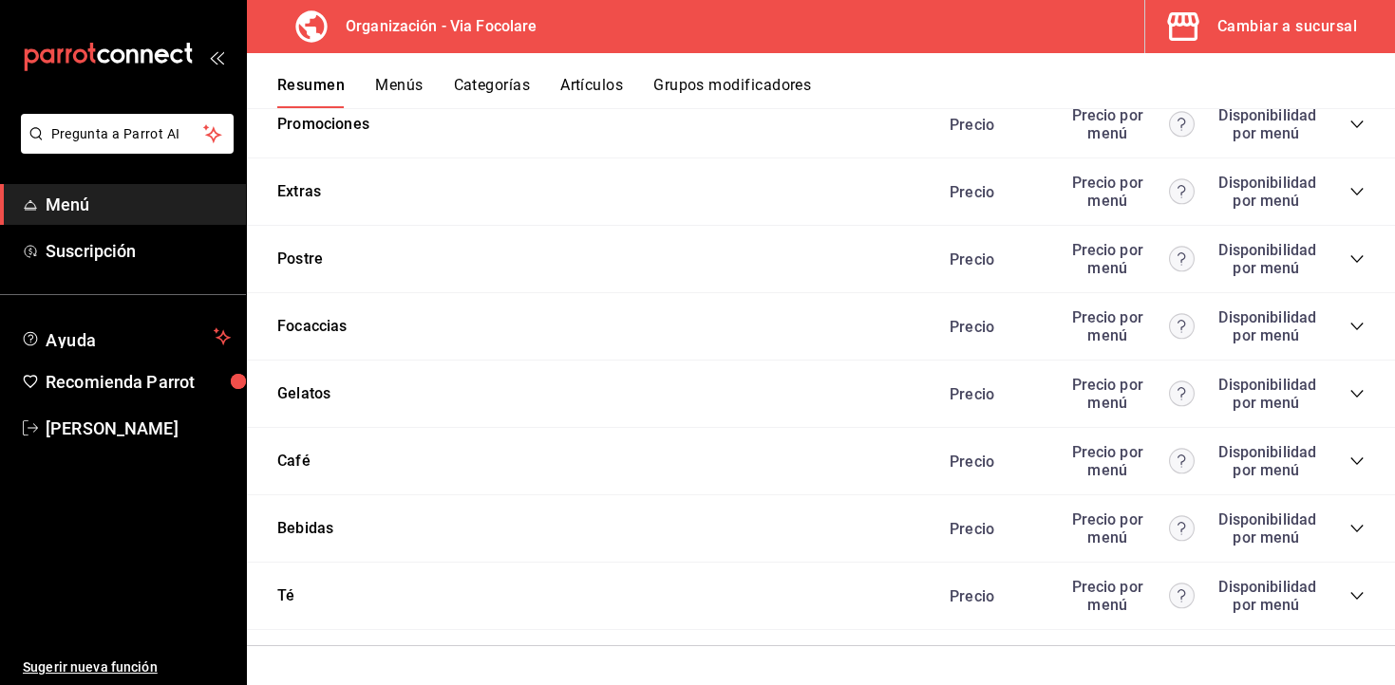
click at [1355, 533] on icon "collapse-category-row" at bounding box center [1356, 528] width 15 height 15
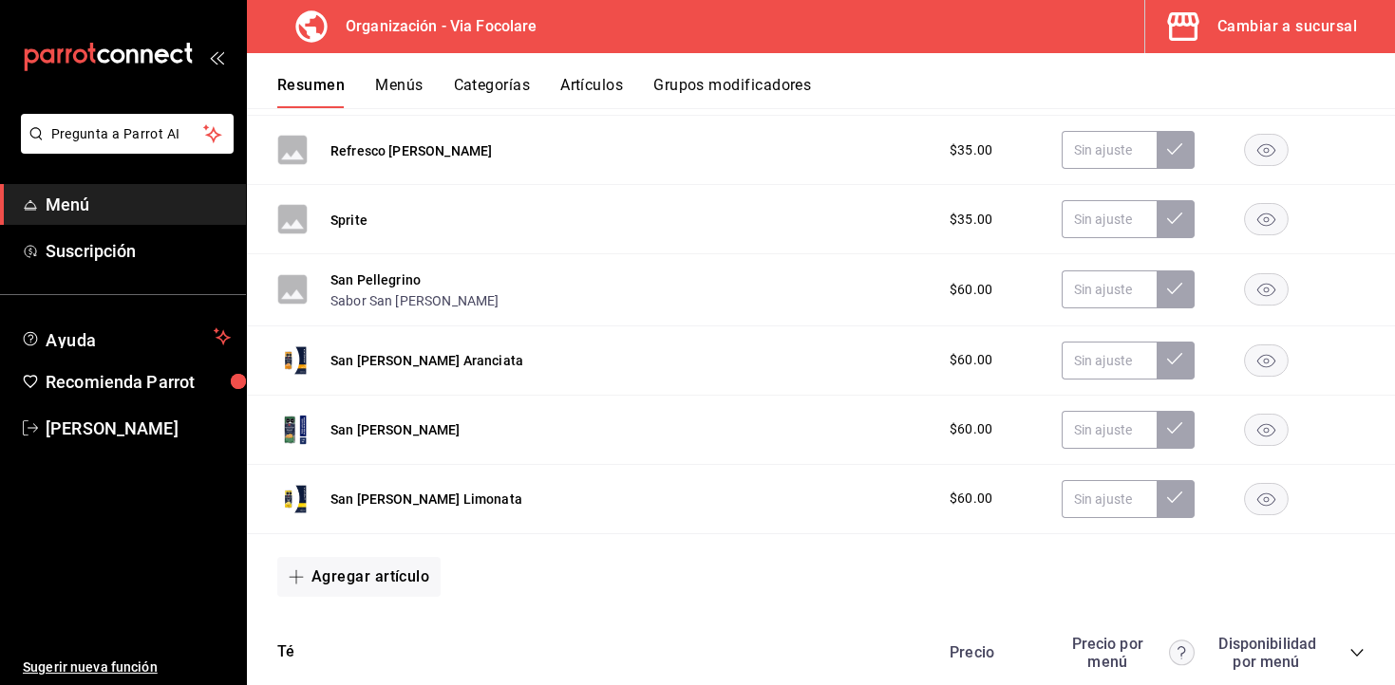
scroll to position [1517, 0]
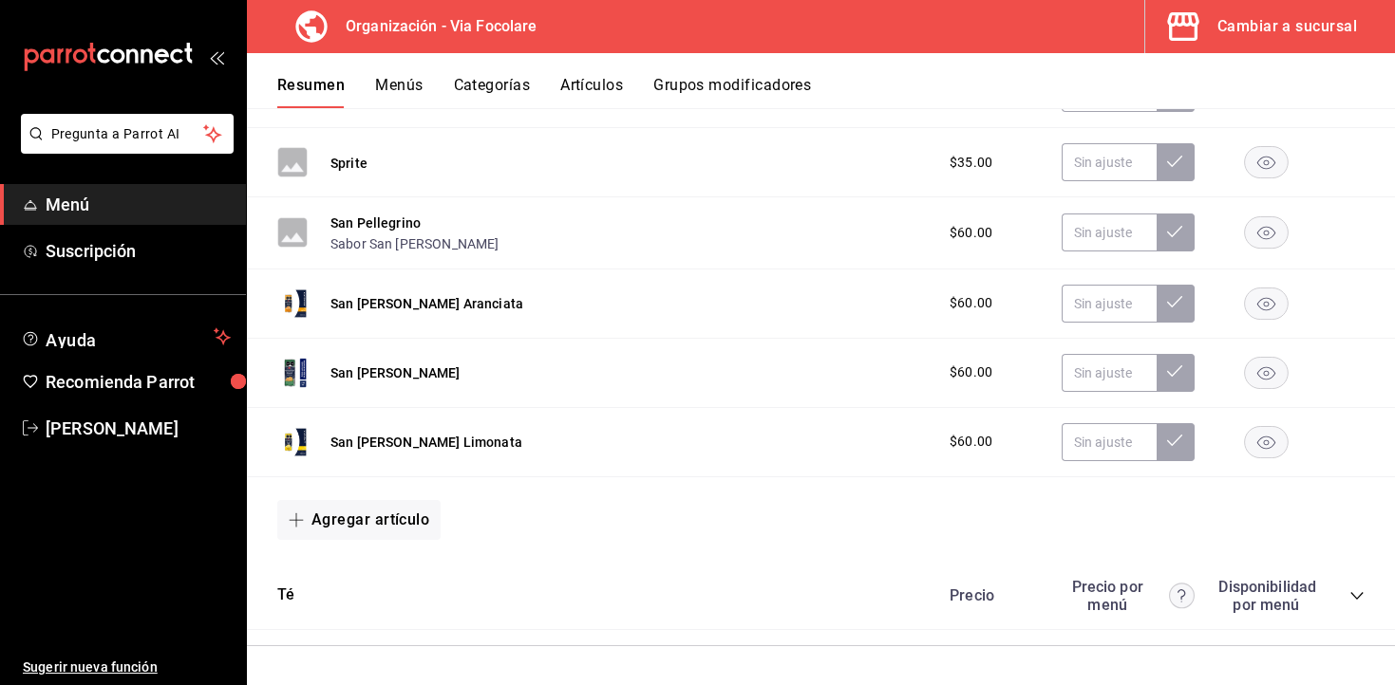
click at [1274, 449] on rect "button" at bounding box center [1267, 441] width 44 height 31
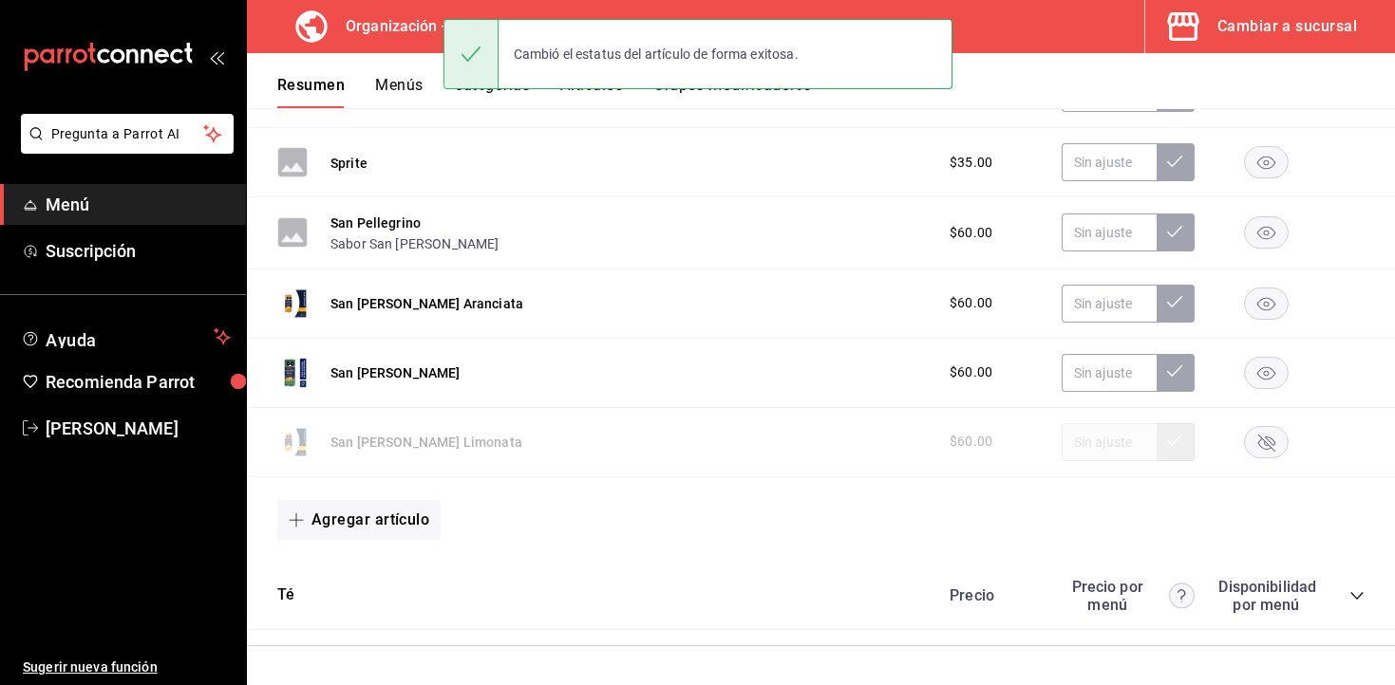
click at [1272, 372] on rect "button" at bounding box center [1267, 372] width 44 height 31
click at [1273, 305] on rect "button" at bounding box center [1267, 303] width 44 height 31
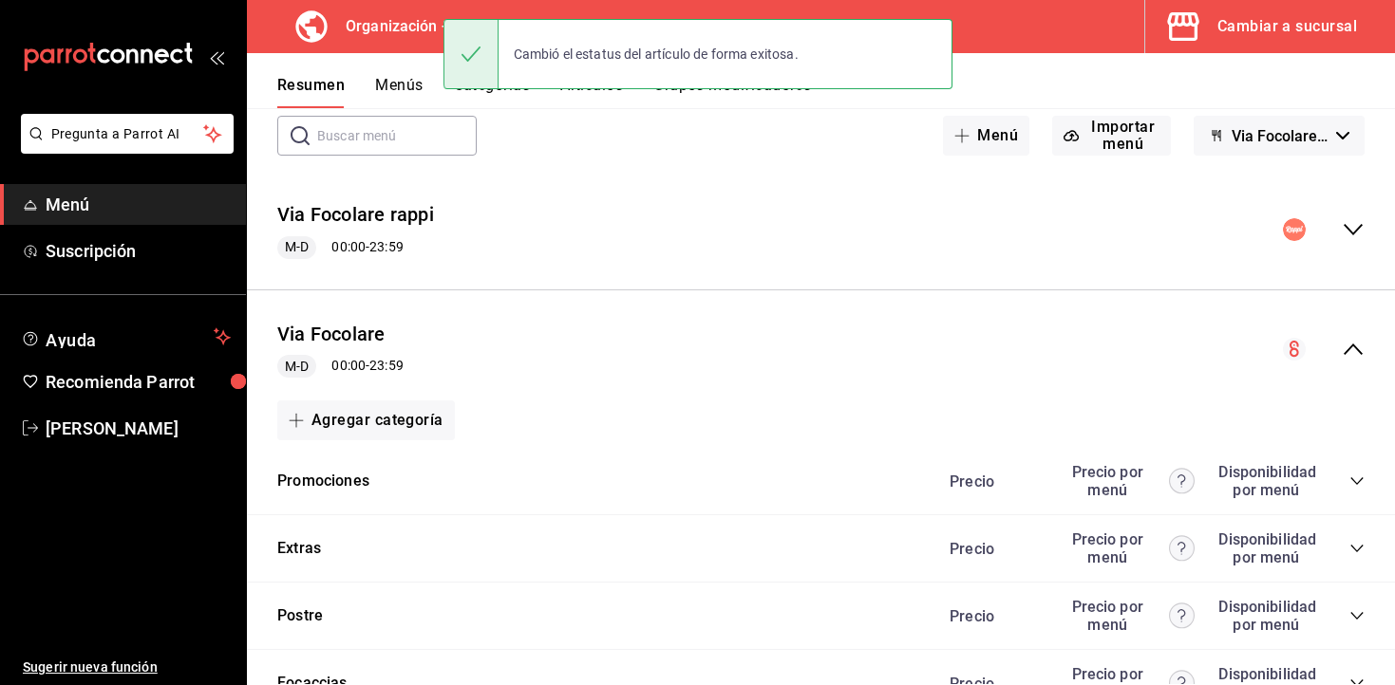
scroll to position [0, 0]
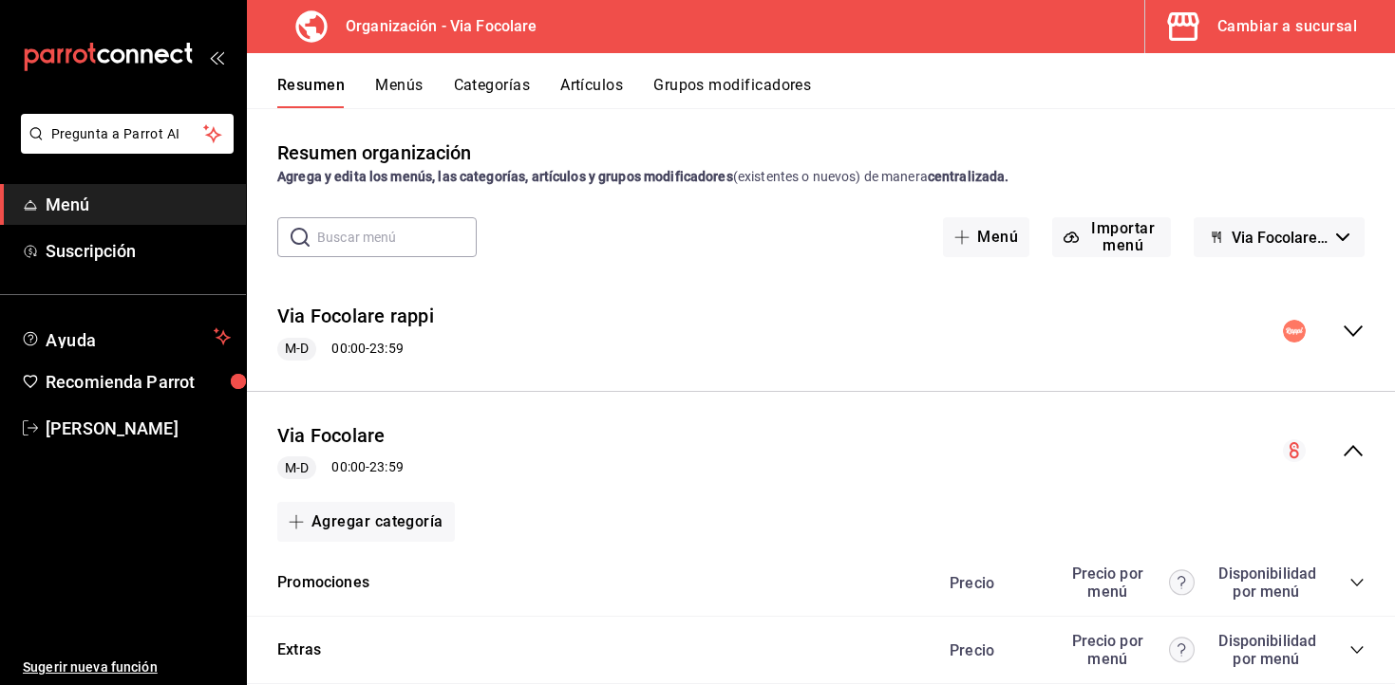
click at [400, 94] on button "Menús" at bounding box center [398, 92] width 47 height 32
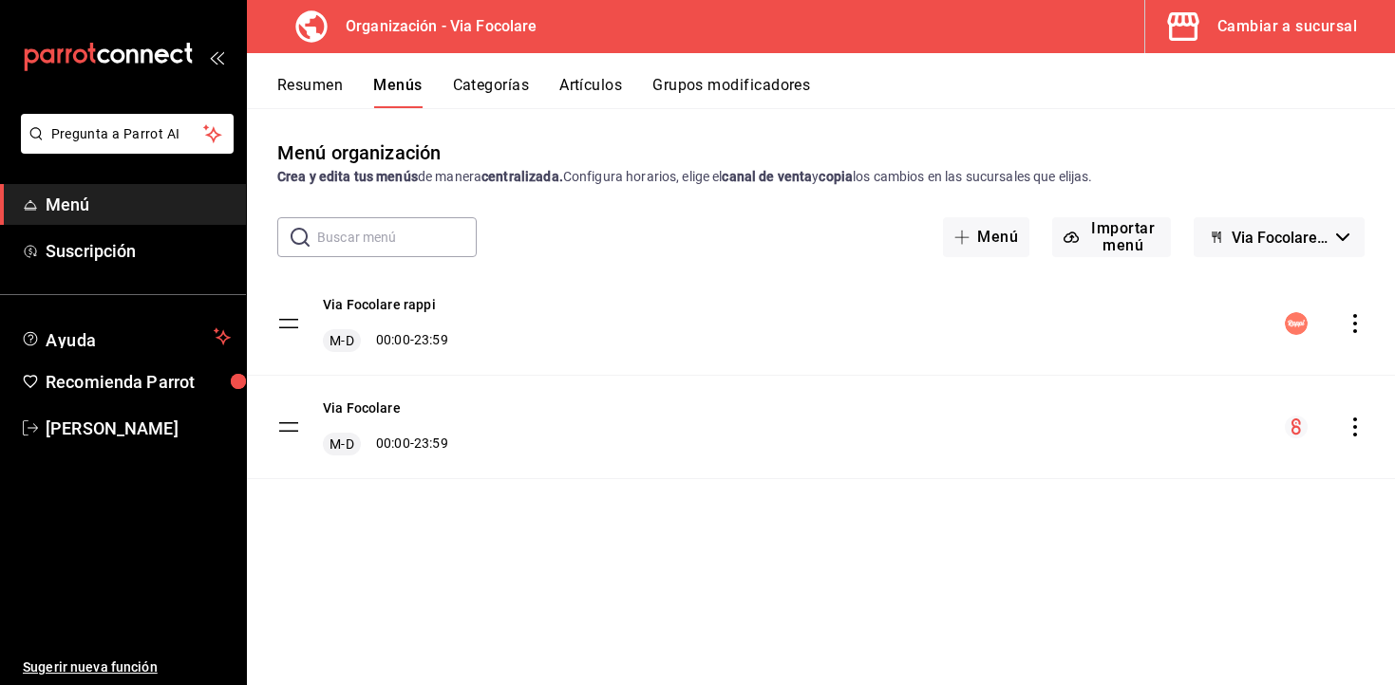
click at [1352, 432] on icon "actions" at bounding box center [1354, 427] width 19 height 19
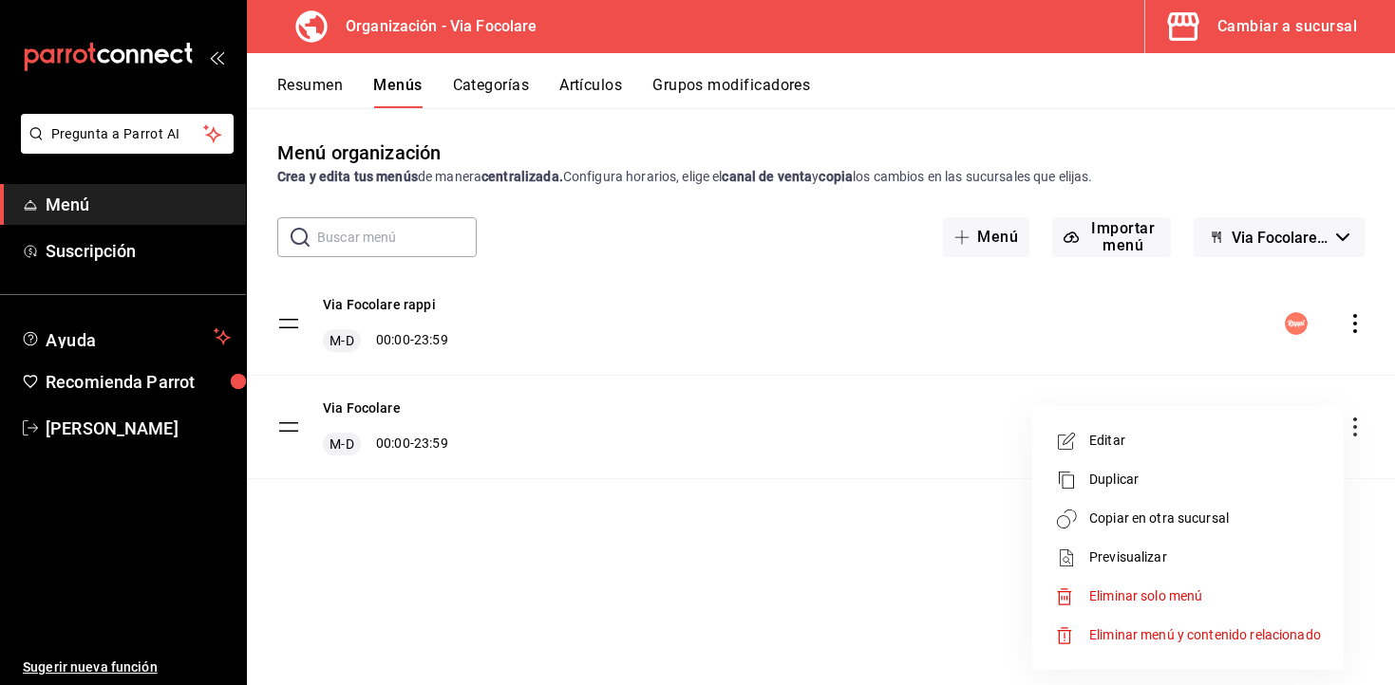
click at [1172, 523] on span "Copiar en otra sucursal" at bounding box center [1205, 519] width 232 height 20
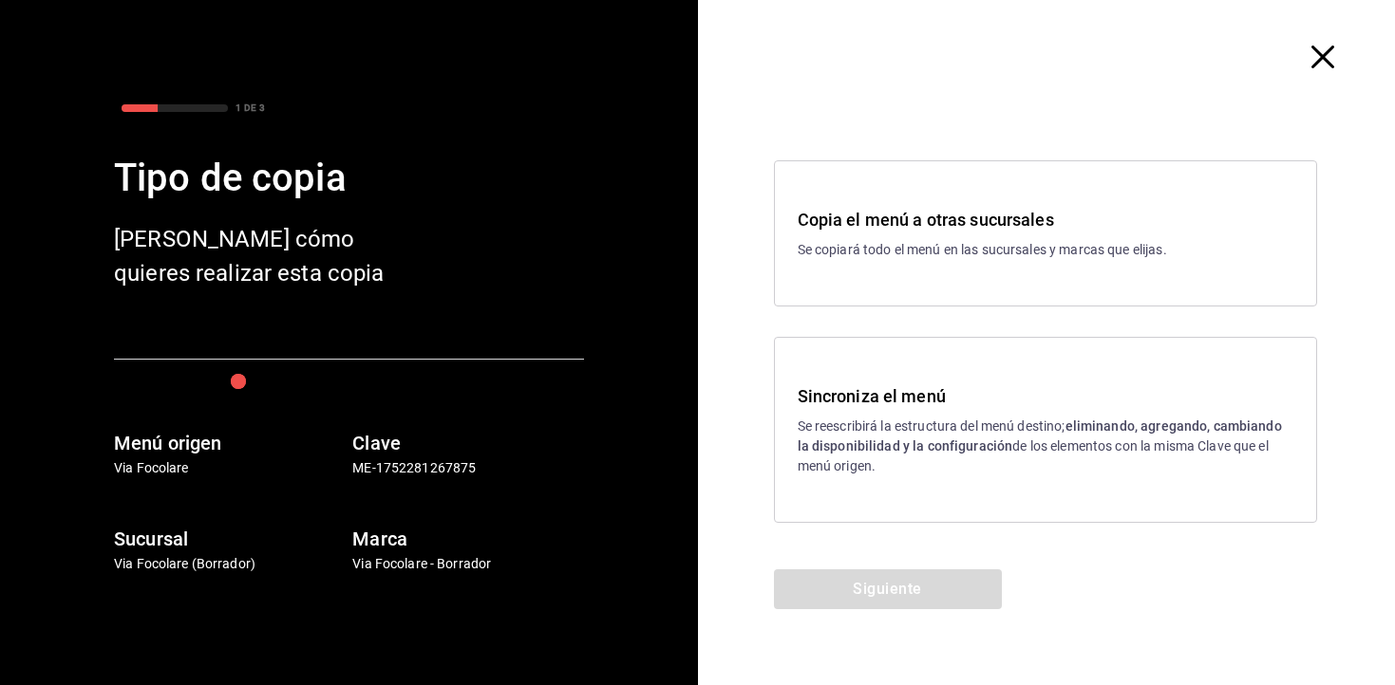
click at [865, 461] on p "Se reescribirá la estructura del menú destino; eliminando, agregando, cambiando…" at bounding box center [1045, 447] width 496 height 60
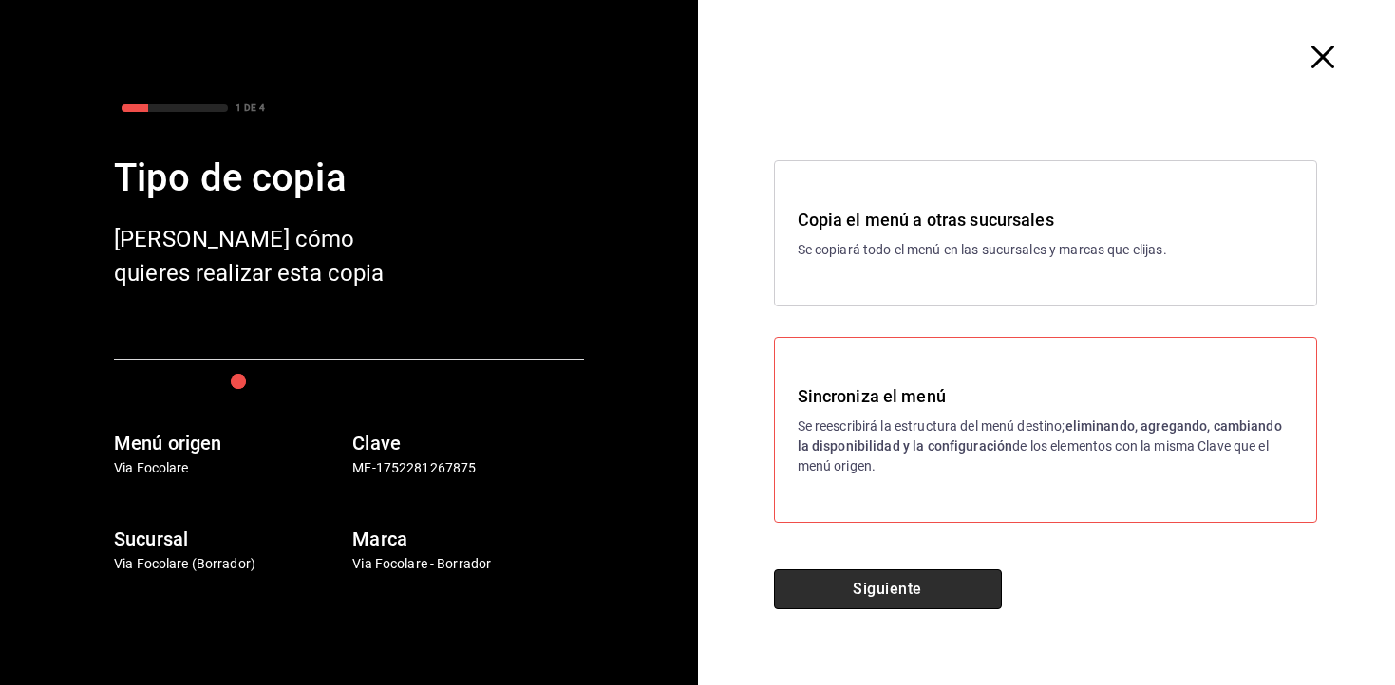
click at [864, 584] on button "Siguiente" at bounding box center [888, 590] width 228 height 40
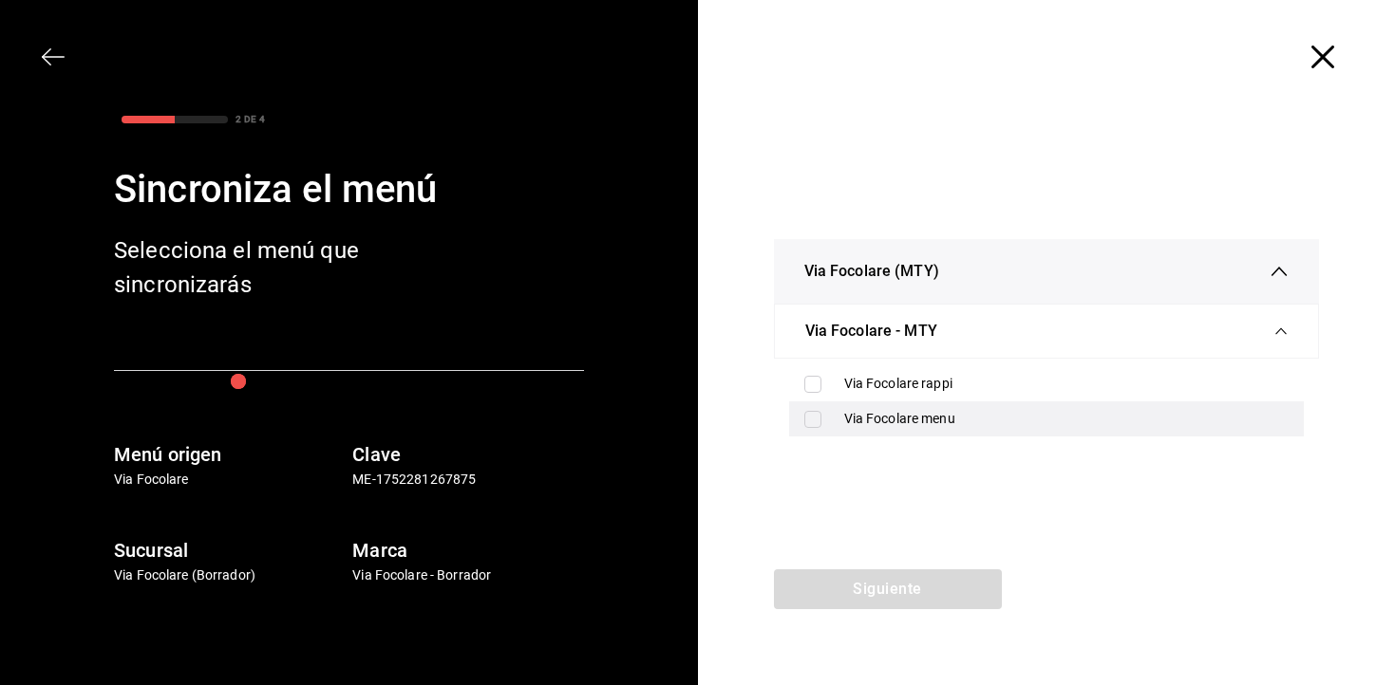
click at [868, 427] on div "Via Focolare menu" at bounding box center [1066, 419] width 445 height 20
checkbox input "true"
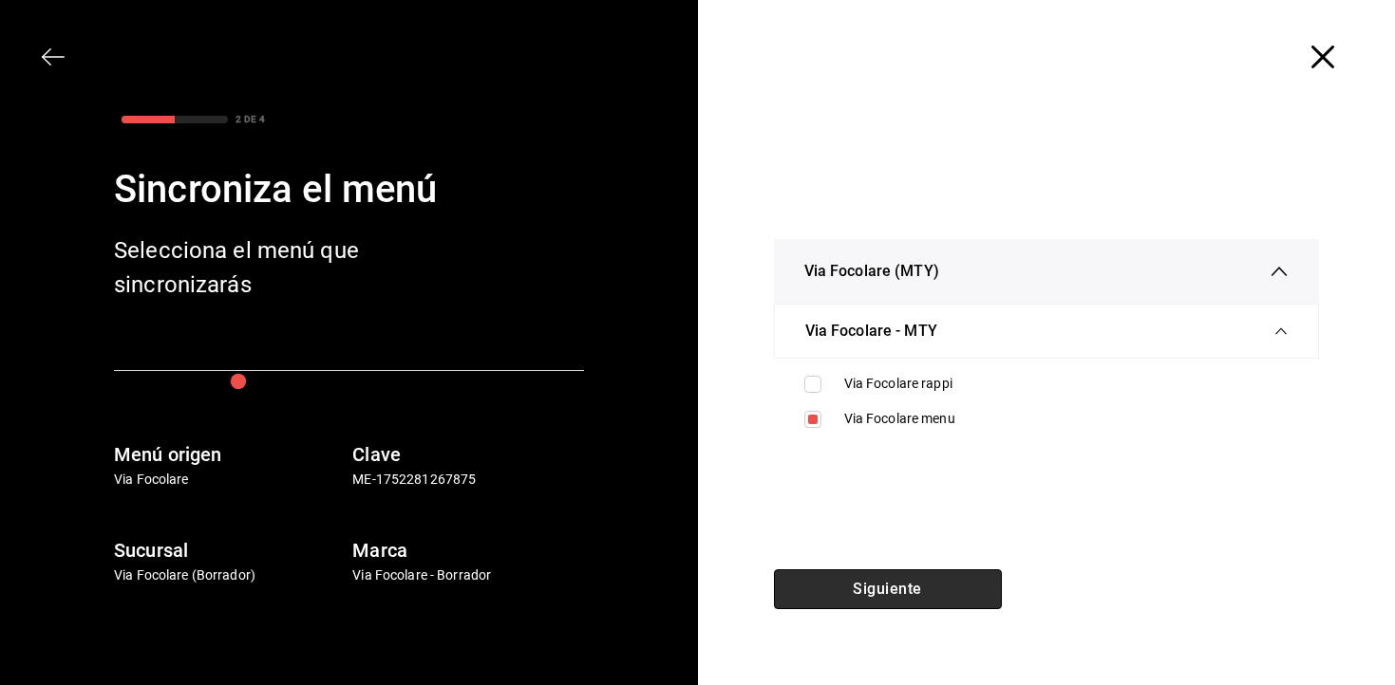
click at [884, 596] on button "Siguiente" at bounding box center [888, 590] width 228 height 40
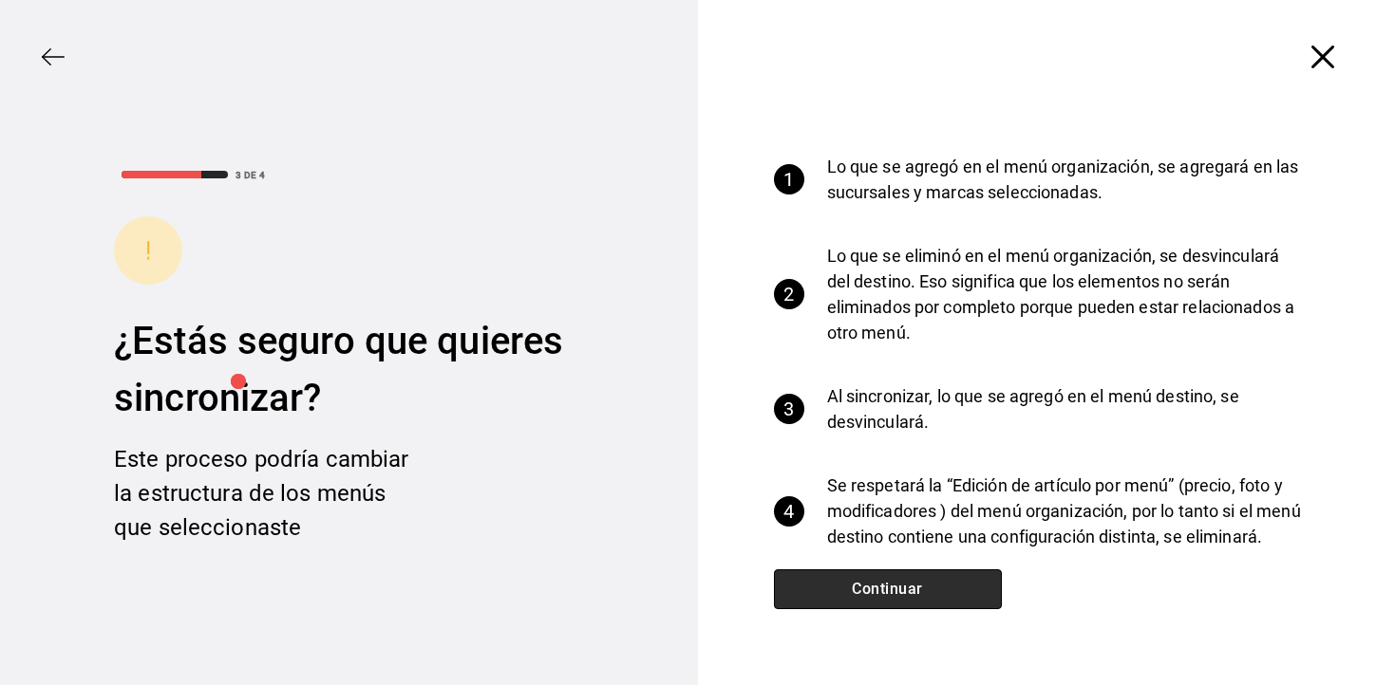
click at [884, 596] on button "Continuar" at bounding box center [888, 590] width 228 height 40
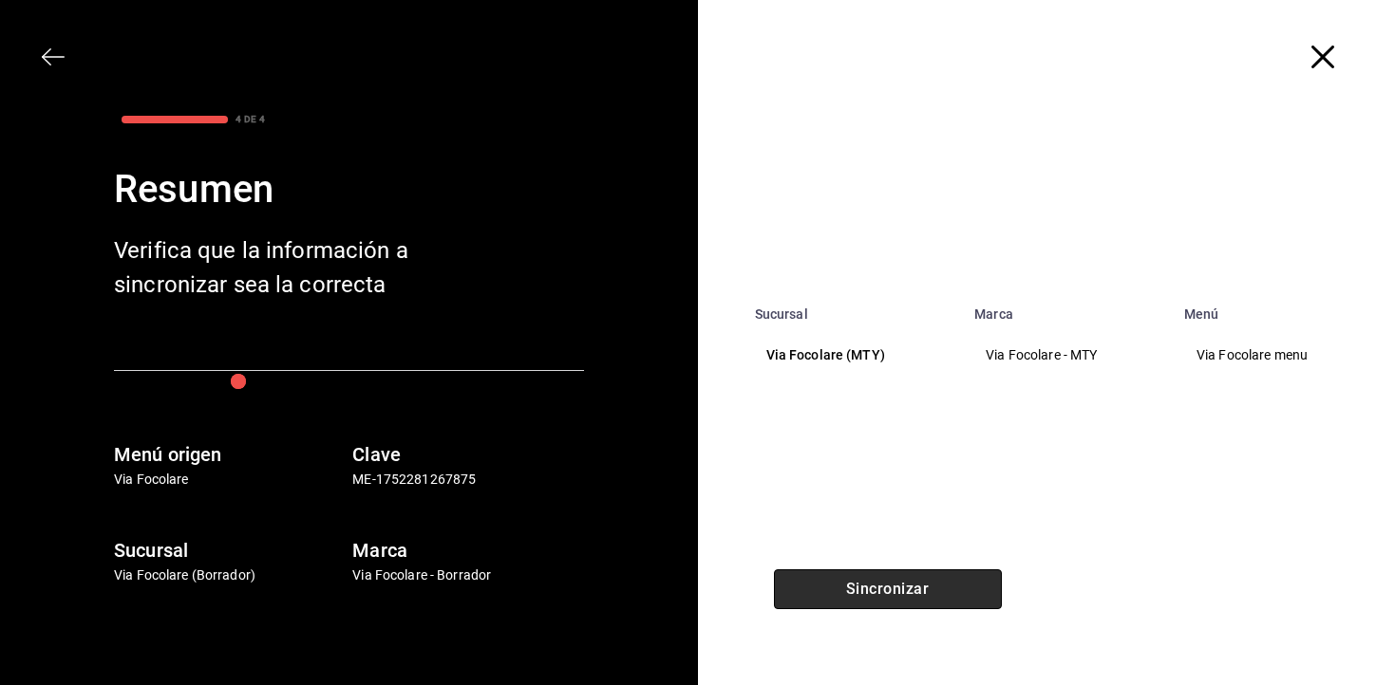
click at [884, 596] on button "Sincronizar" at bounding box center [888, 590] width 228 height 40
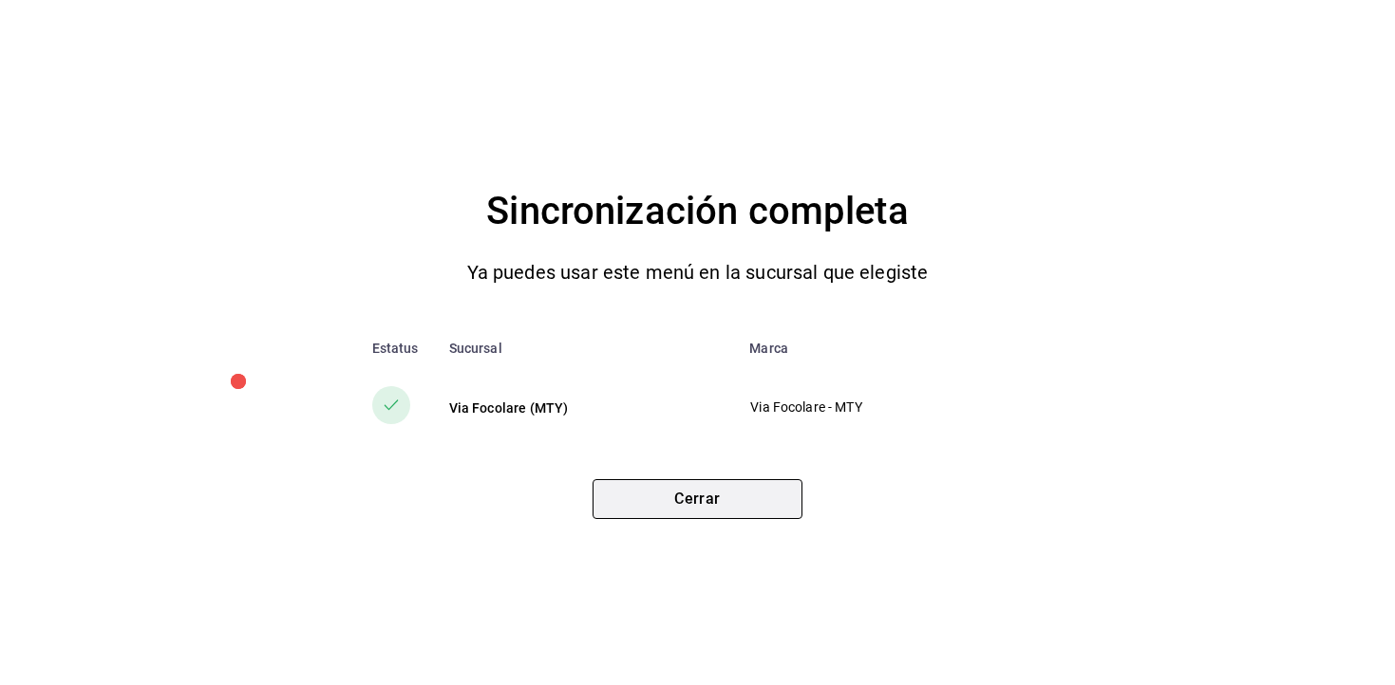
click at [713, 497] on button "Cerrar" at bounding box center [697, 499] width 210 height 40
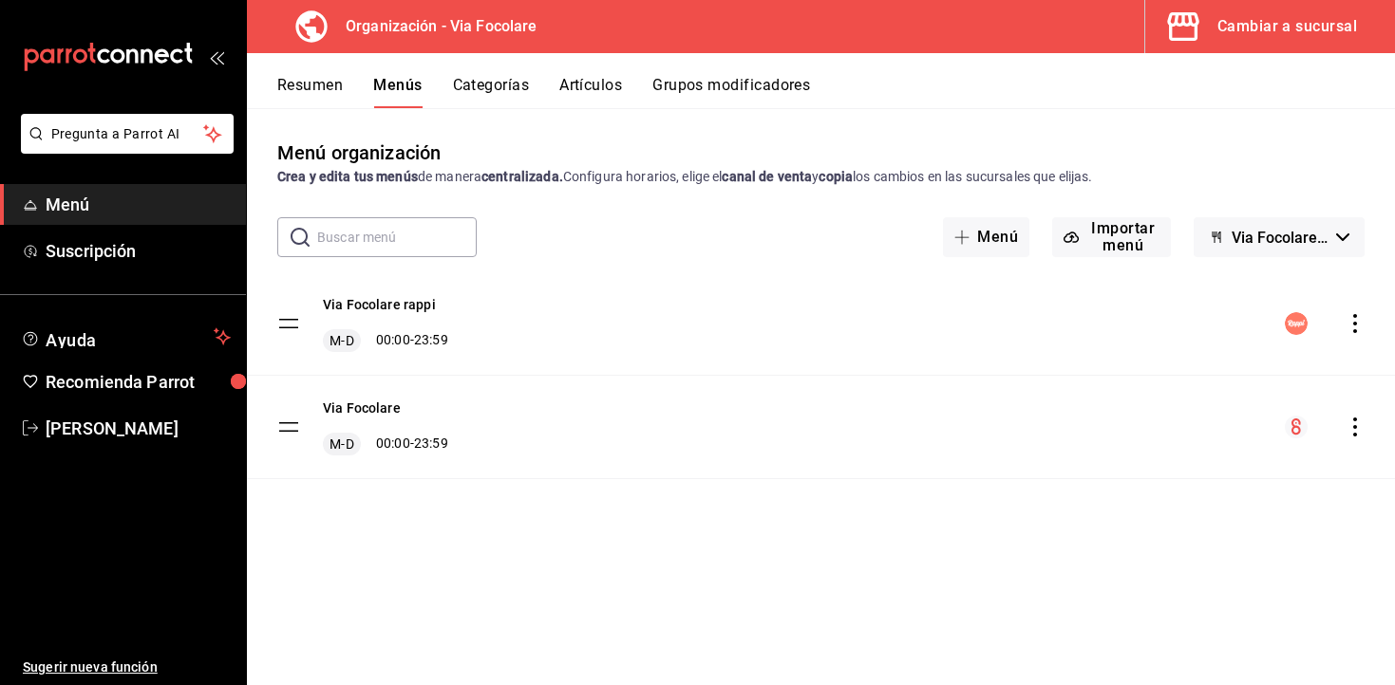
click at [322, 91] on button "Resumen" at bounding box center [310, 92] width 66 height 32
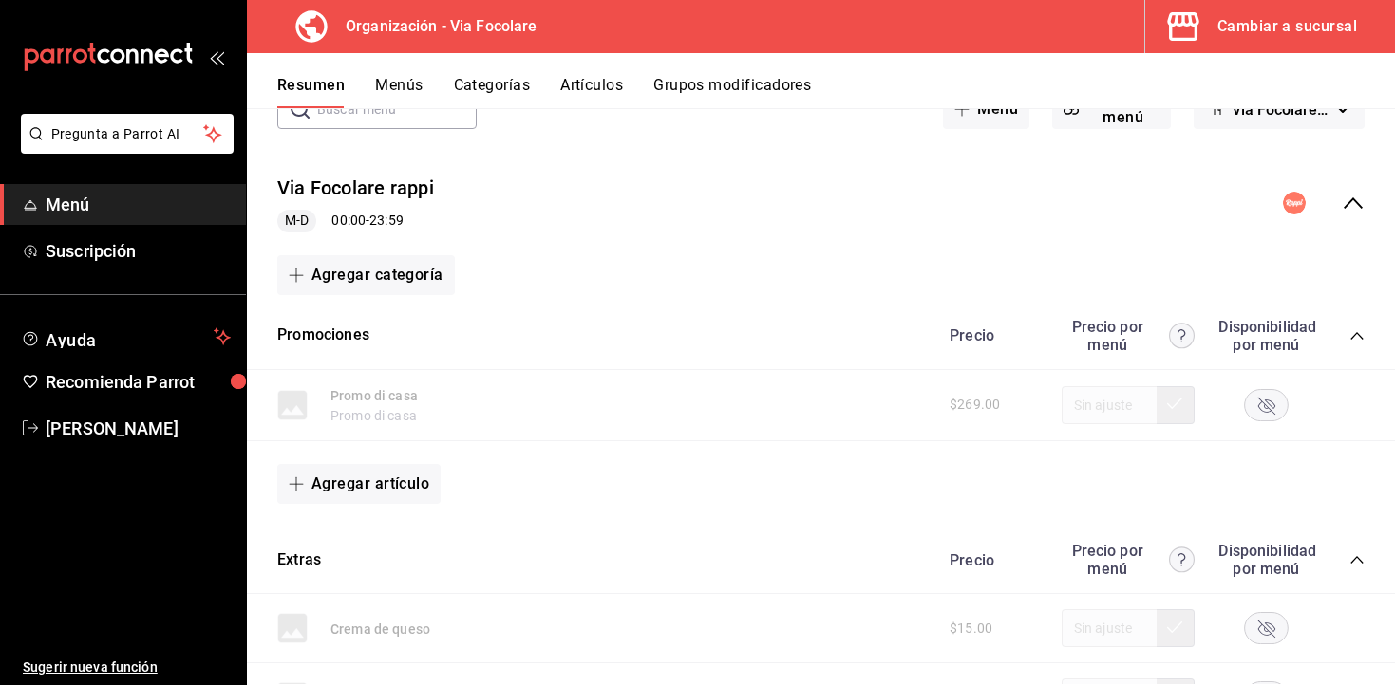
scroll to position [173, 0]
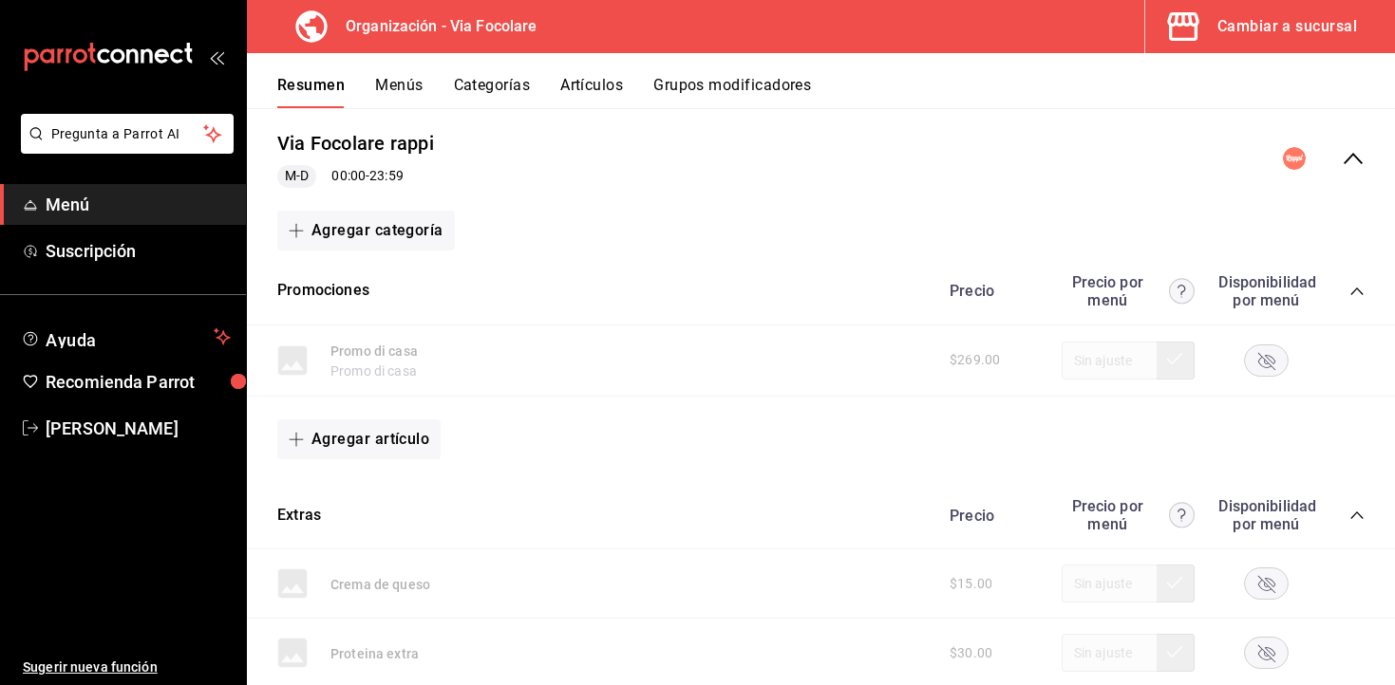
click at [1342, 163] on icon "collapse-menu-row" at bounding box center [1352, 158] width 23 height 23
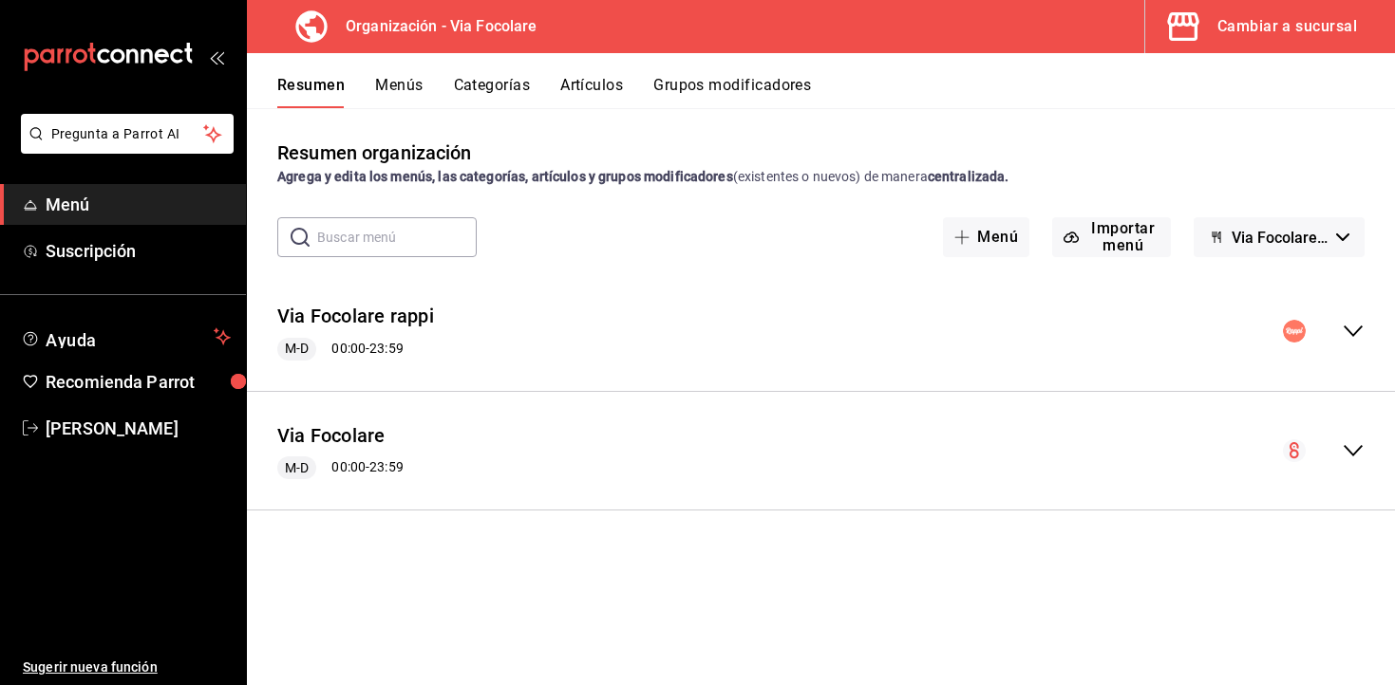
scroll to position [0, 0]
click at [1345, 448] on icon "collapse-menu-row" at bounding box center [1352, 450] width 19 height 11
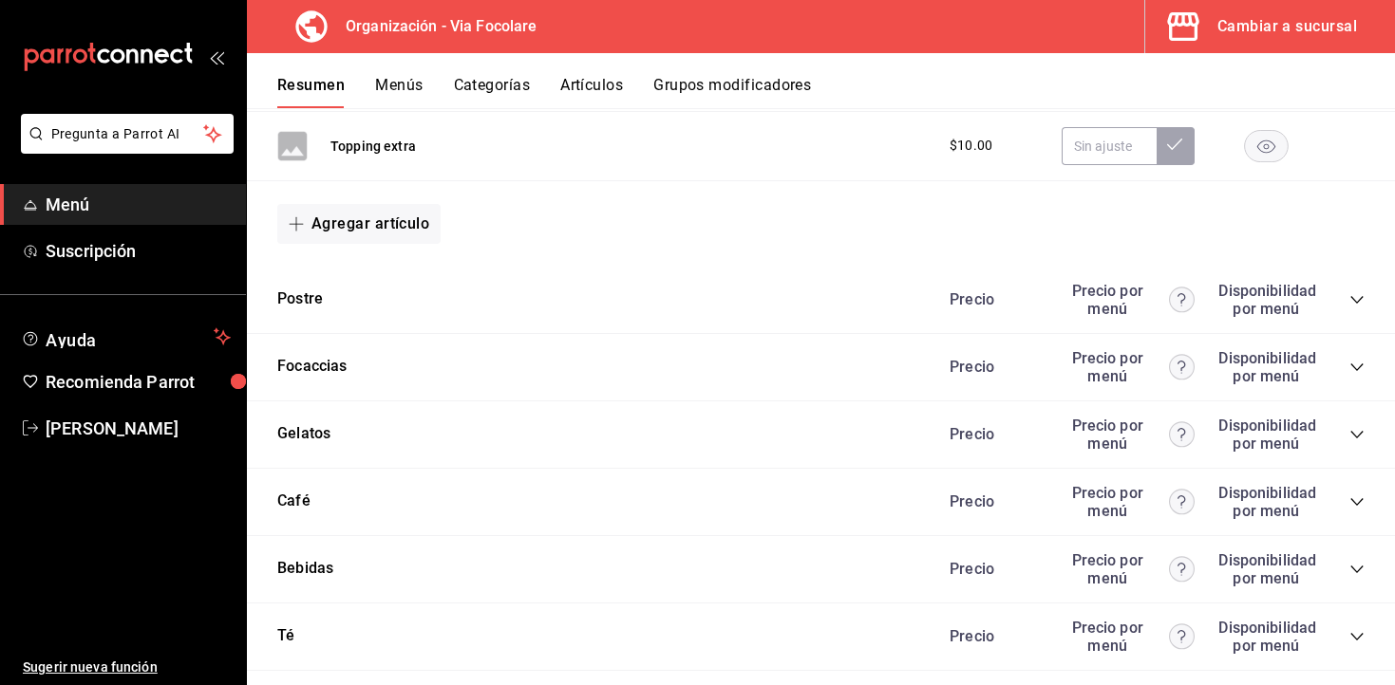
scroll to position [910, 0]
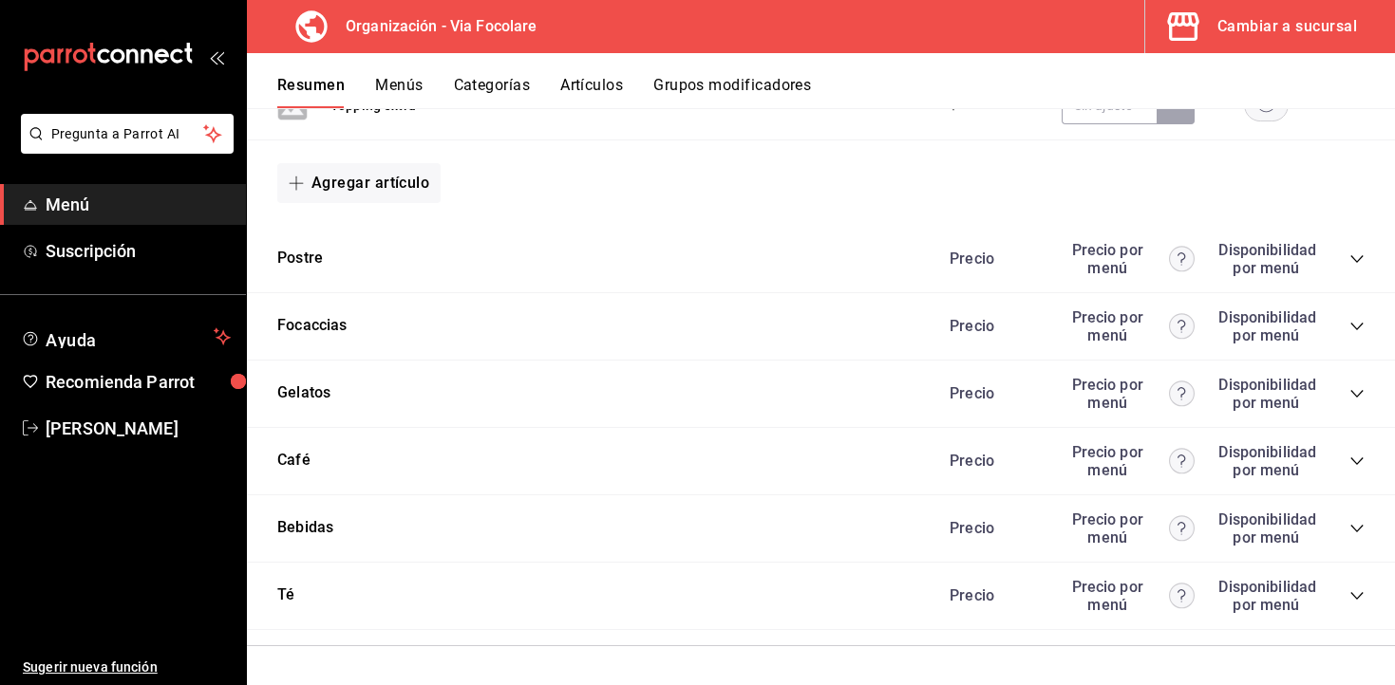
click at [1355, 524] on icon "collapse-category-row" at bounding box center [1356, 528] width 15 height 15
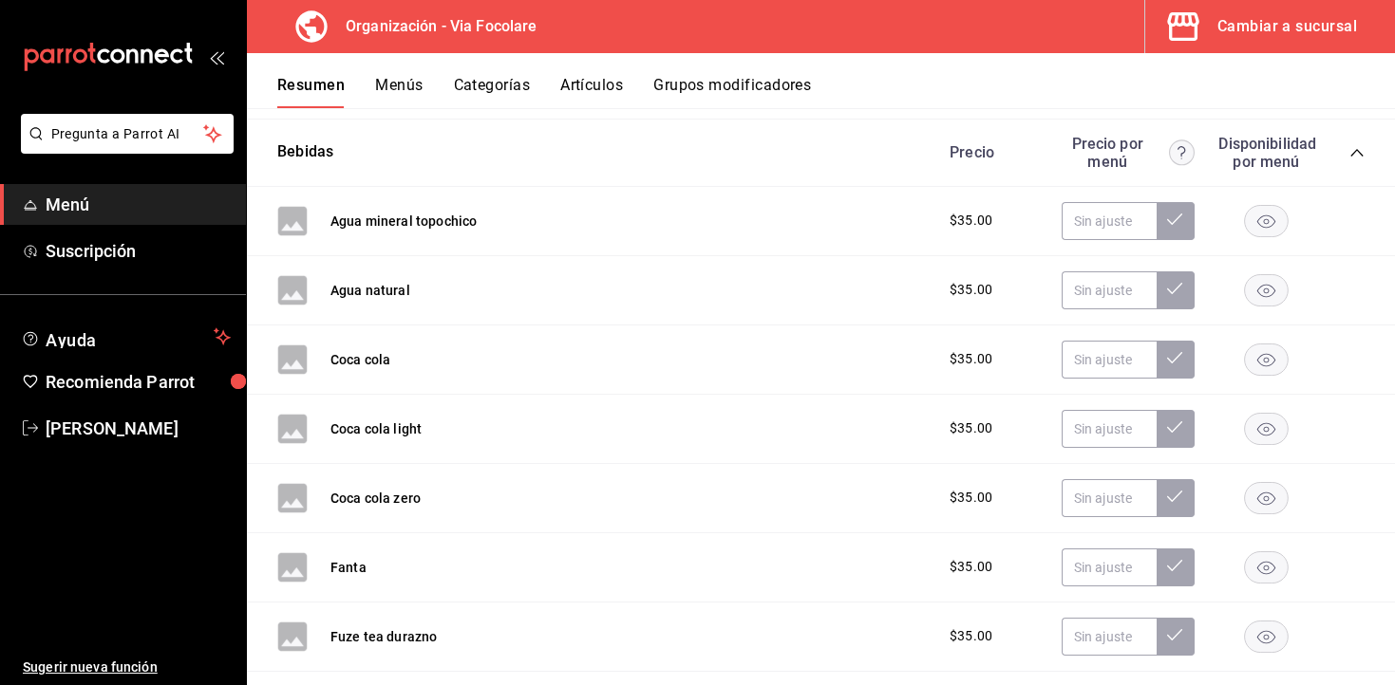
scroll to position [1285, 0]
click at [358, 296] on button "Agua natural" at bounding box center [370, 291] width 80 height 19
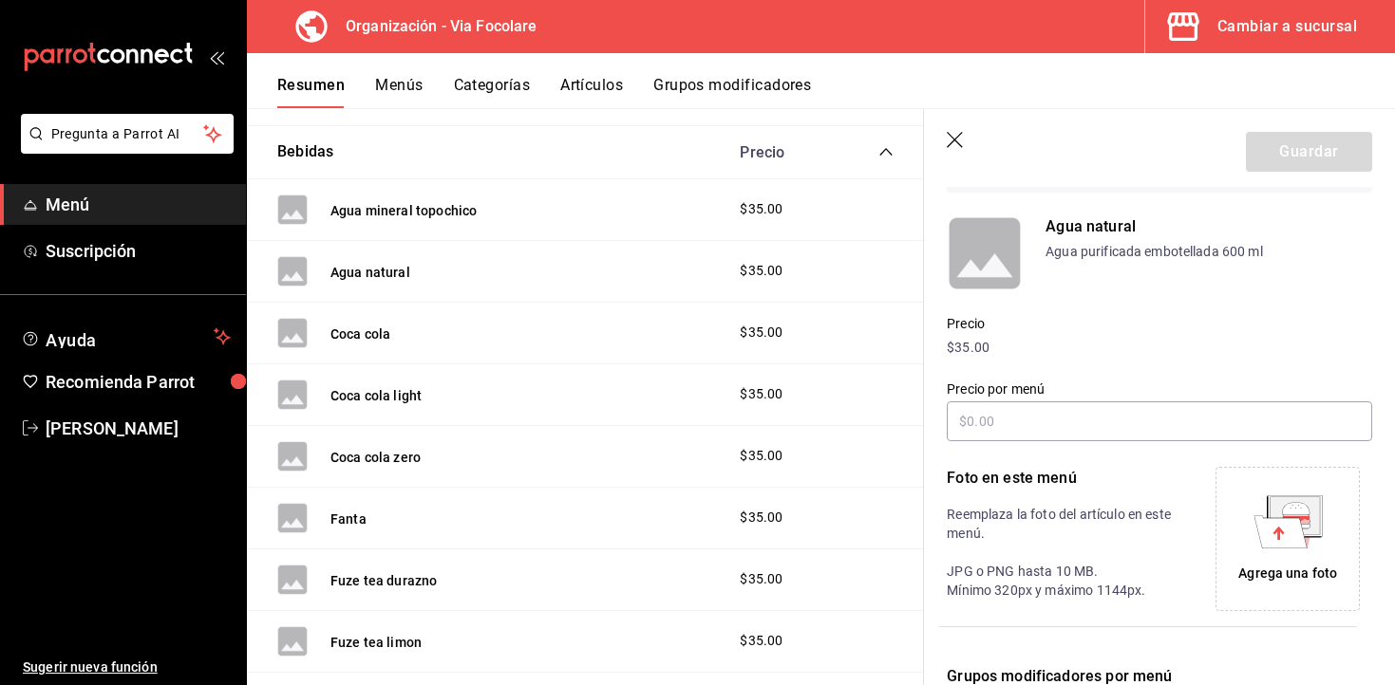
scroll to position [158, 0]
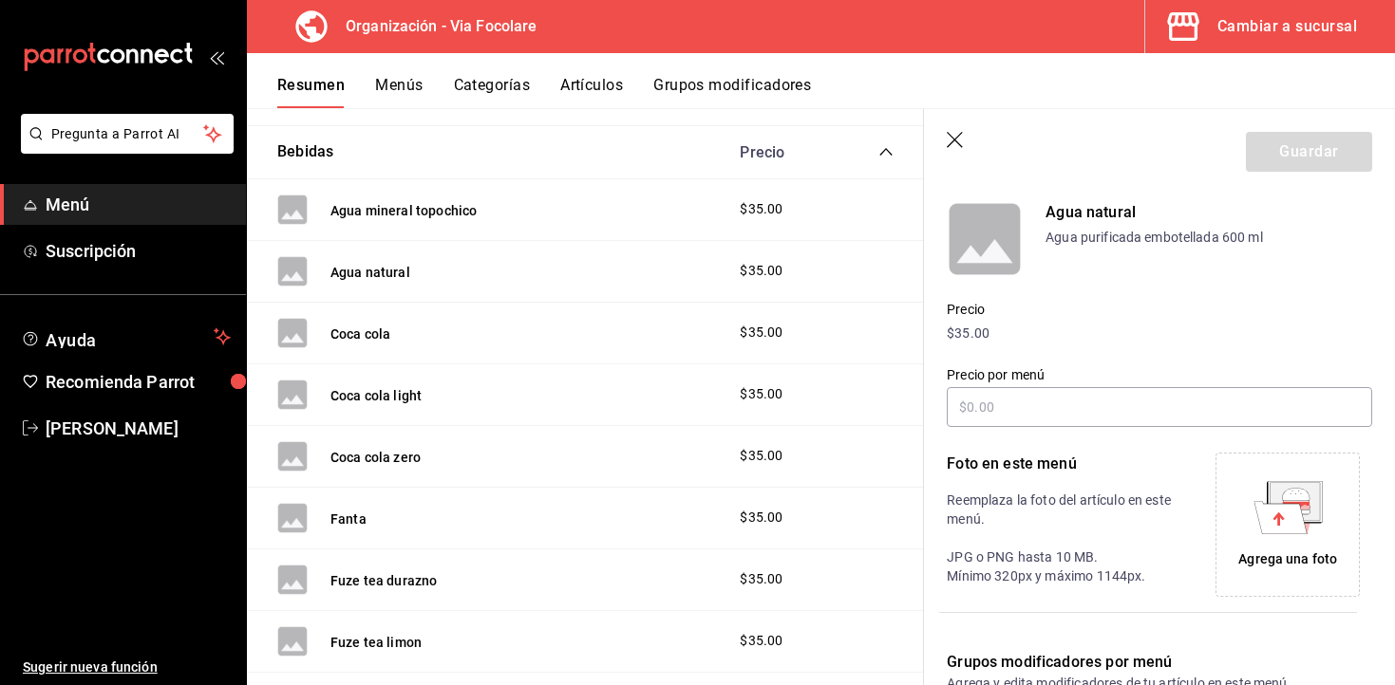
click at [1274, 561] on div "Agrega una foto" at bounding box center [1287, 560] width 99 height 20
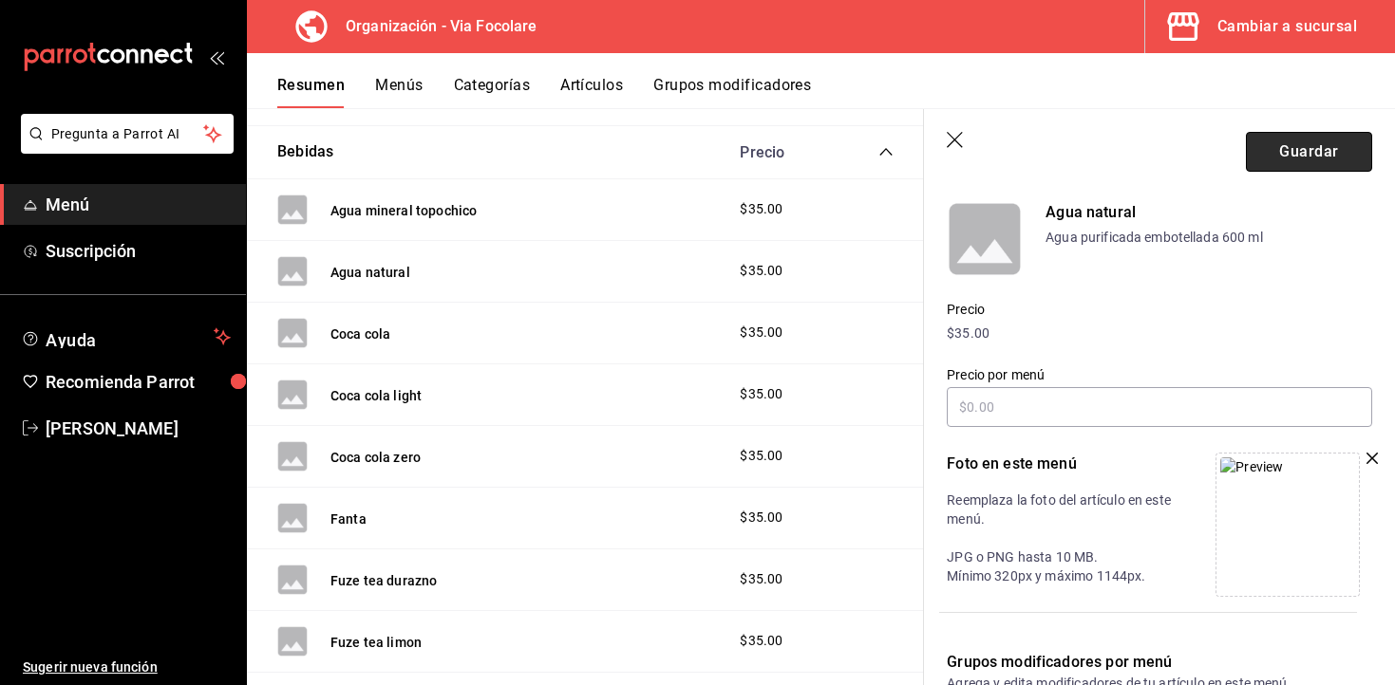
click at [1286, 135] on button "Guardar" at bounding box center [1309, 152] width 126 height 40
click at [1341, 142] on button "Guardar" at bounding box center [1309, 152] width 126 height 40
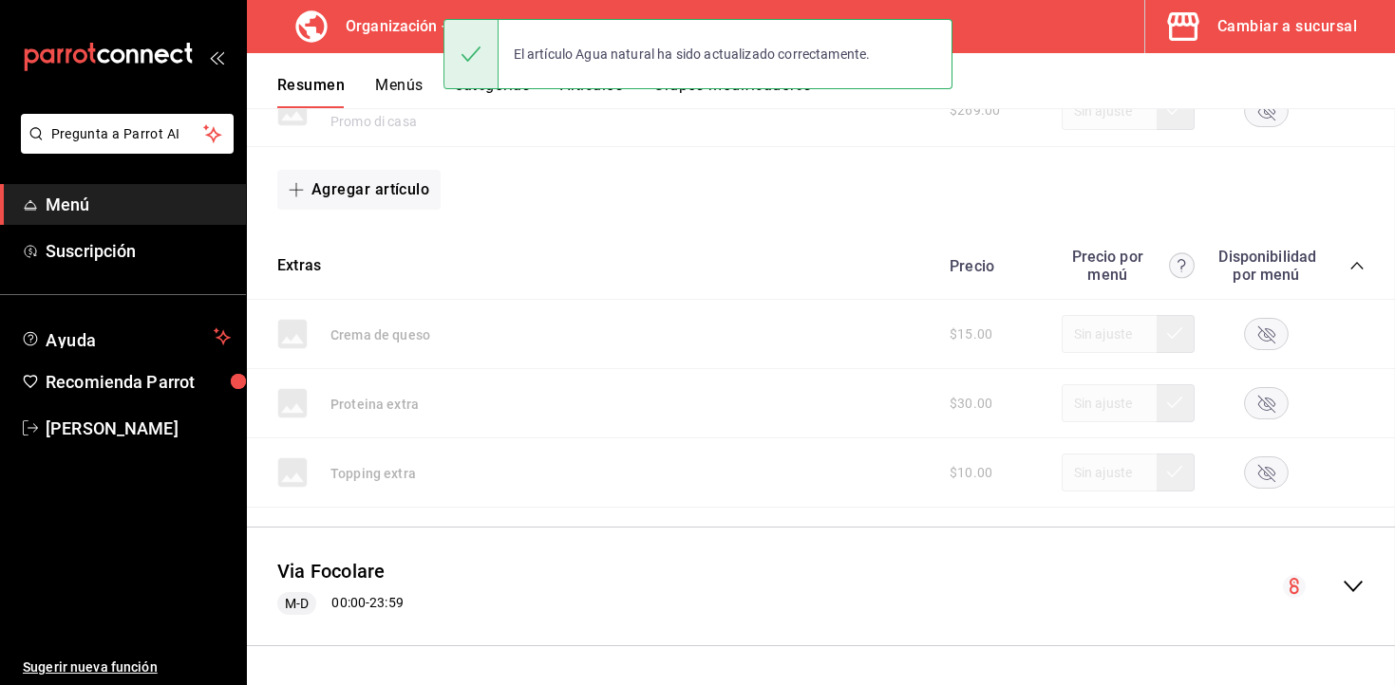
scroll to position [422, 0]
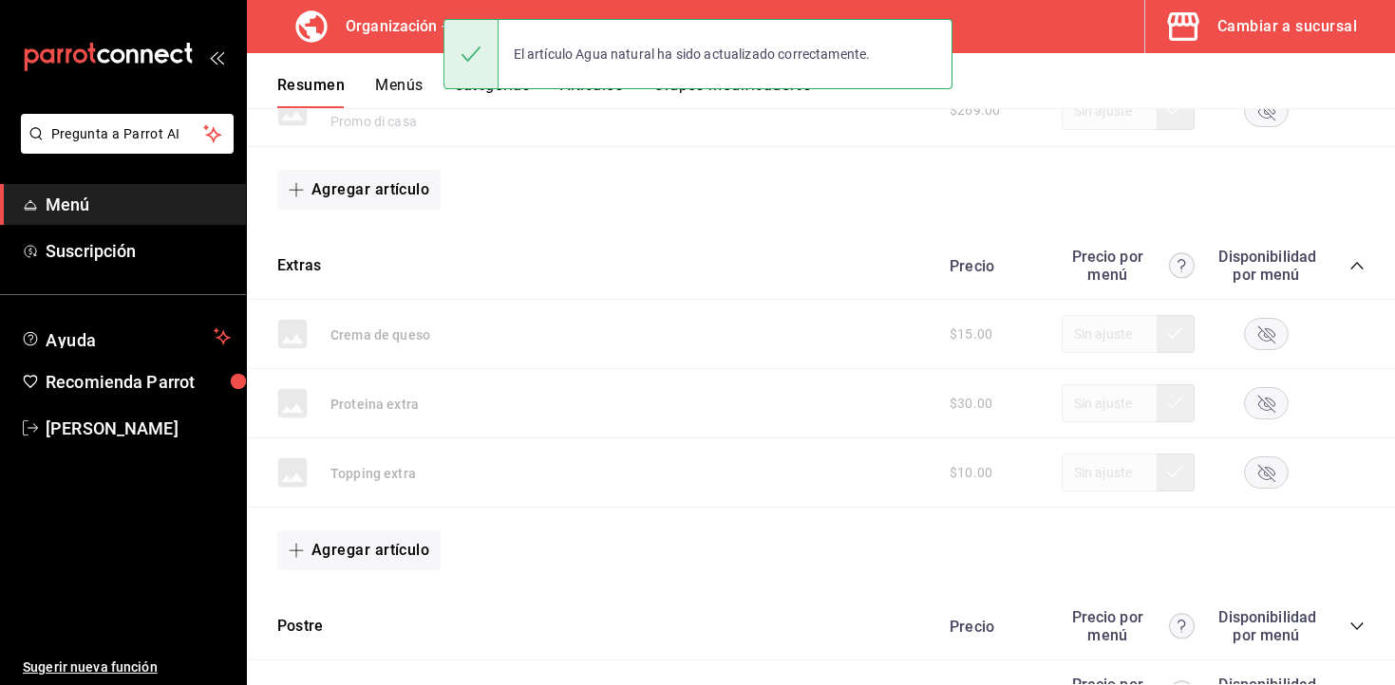
click at [408, 91] on button "Menús" at bounding box center [398, 92] width 47 height 32
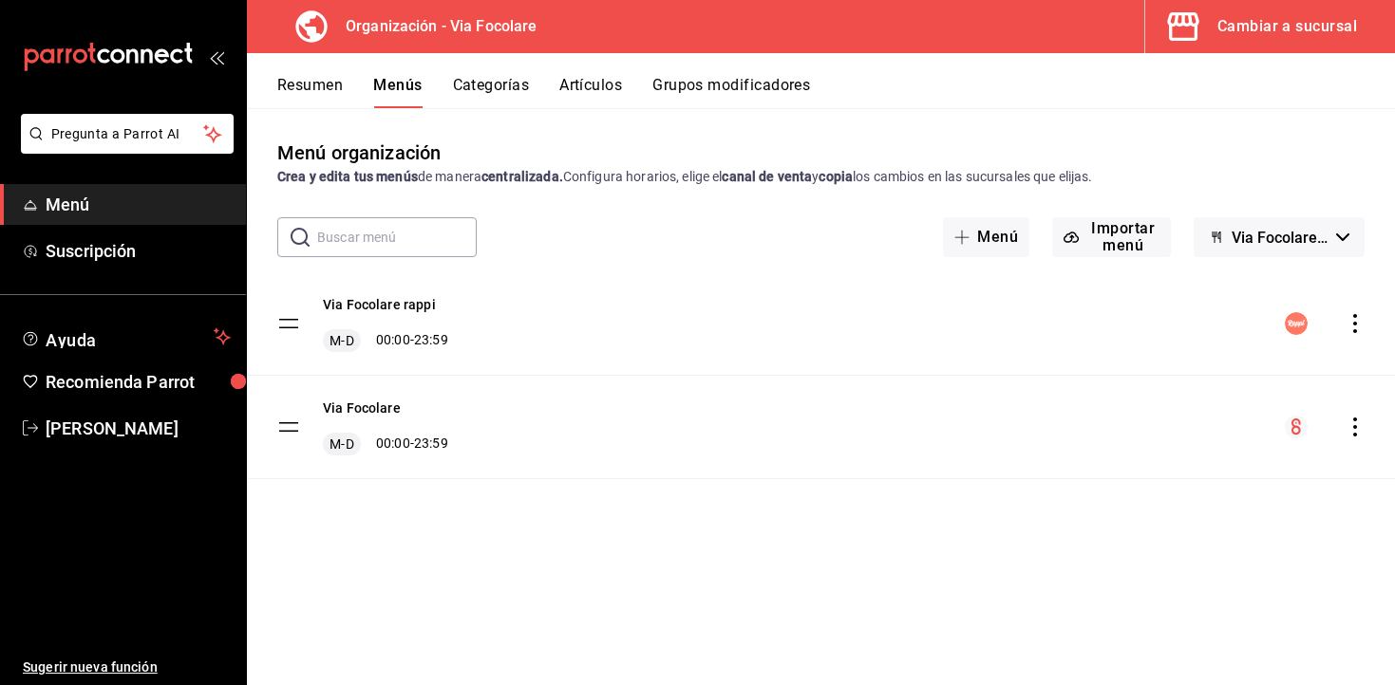
click at [589, 82] on button "Artículos" at bounding box center [590, 92] width 63 height 32
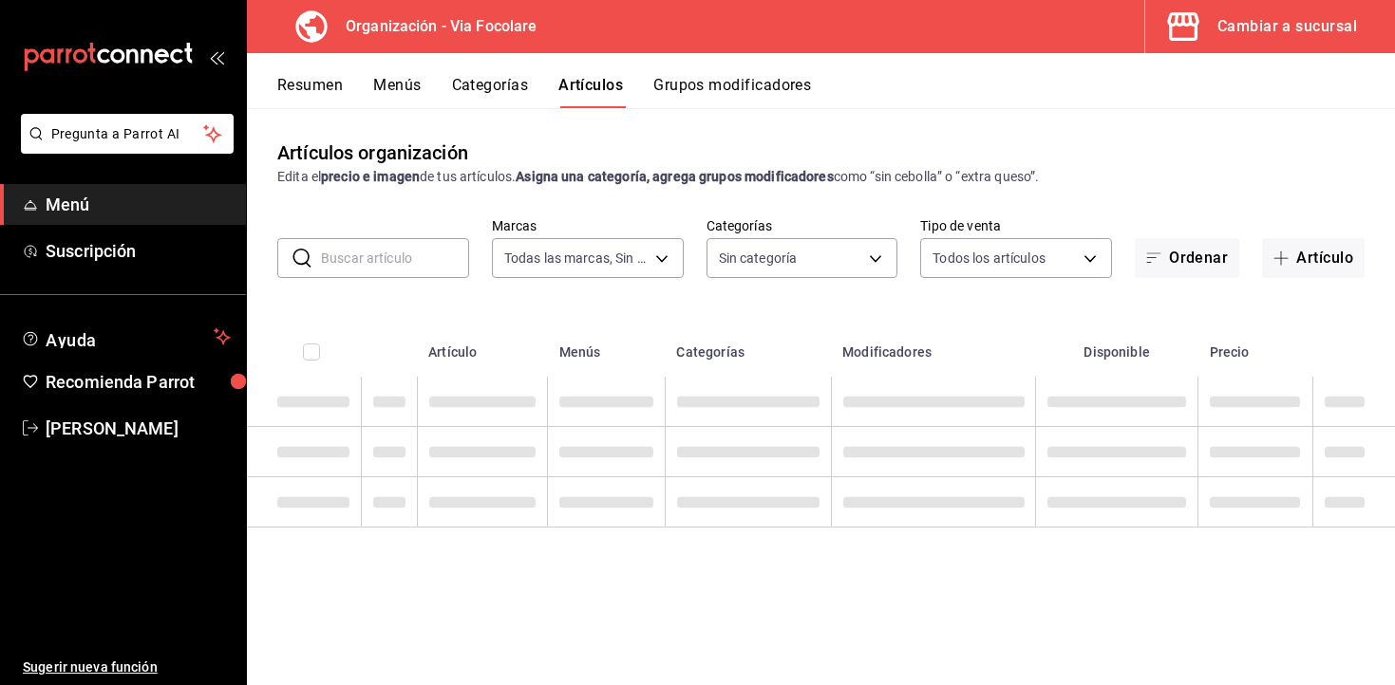
type input "0e80ed8c-541d-401d-b100-c7ab51f892aa"
type input "f396dffa-5927-471c-a935-35a20049a45f,b623181d-9553-4e18-bddb-6286cc0ba075,4996c…"
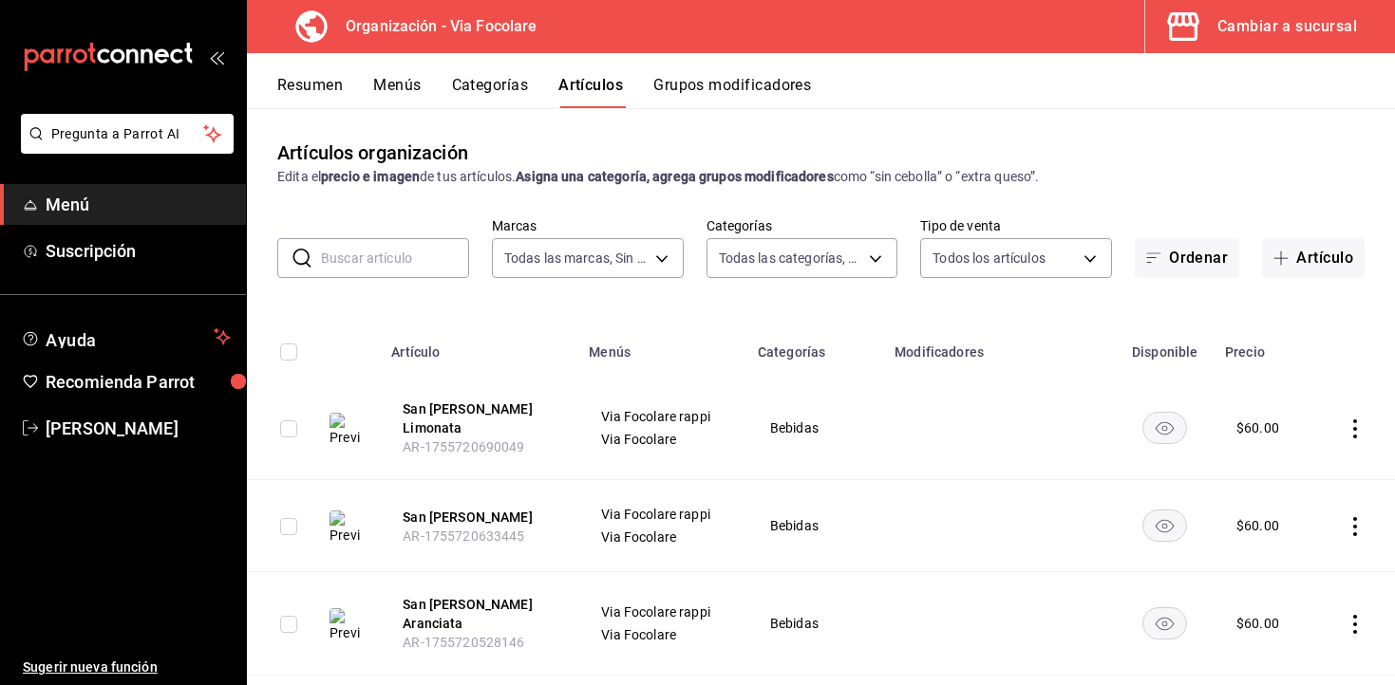
click at [400, 89] on button "Menús" at bounding box center [396, 92] width 47 height 32
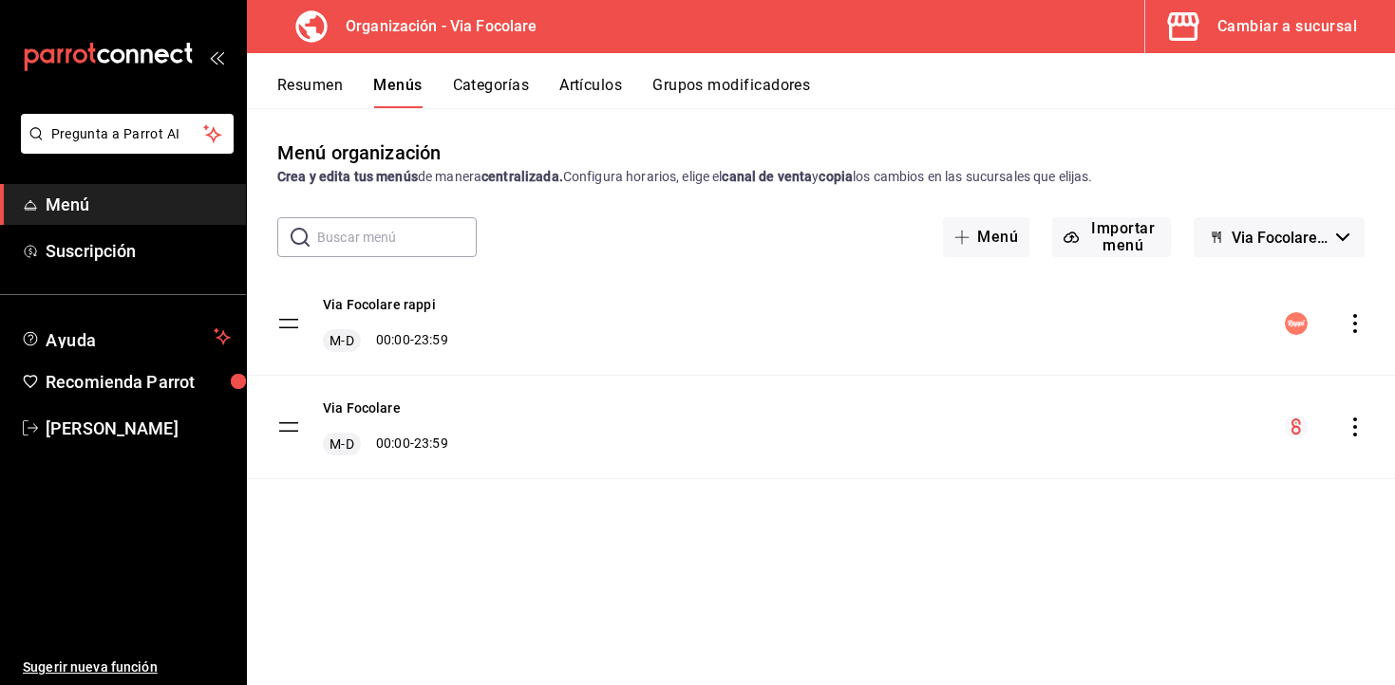
click at [1346, 428] on icon "actions" at bounding box center [1354, 427] width 19 height 19
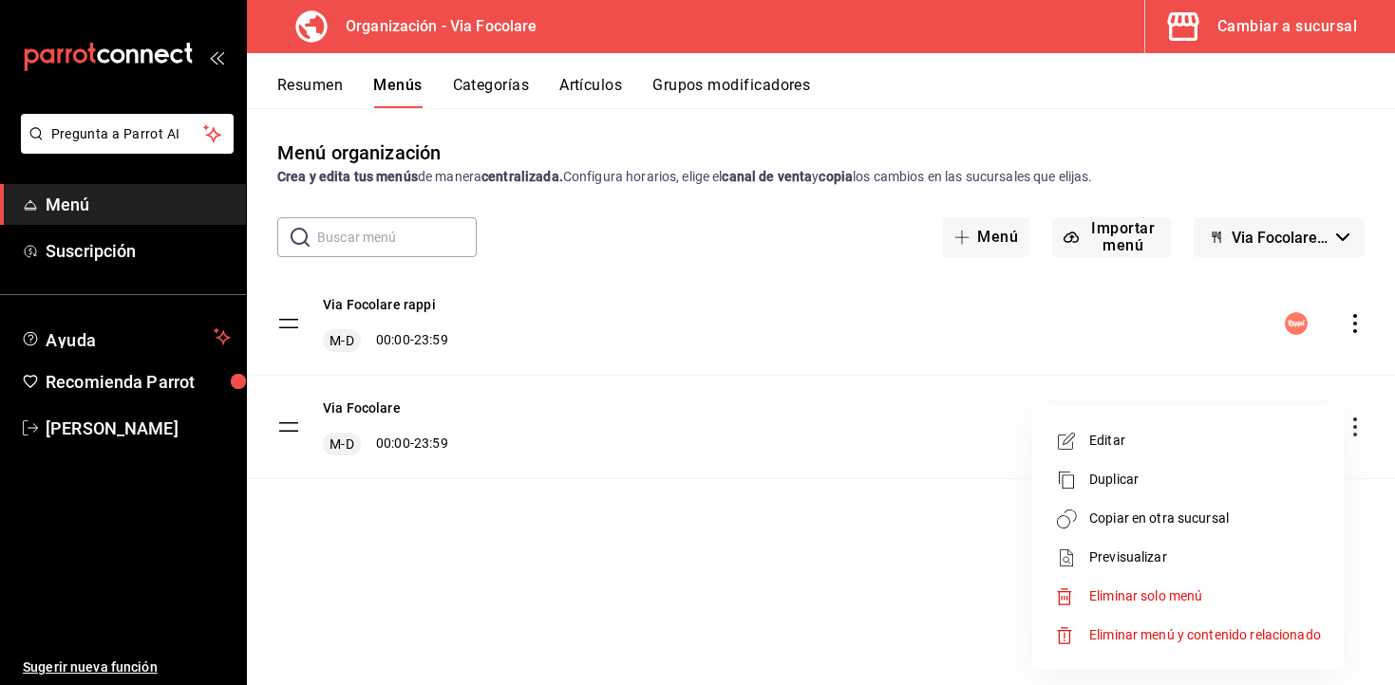
click at [1184, 528] on span "Copiar en otra sucursal" at bounding box center [1205, 519] width 232 height 20
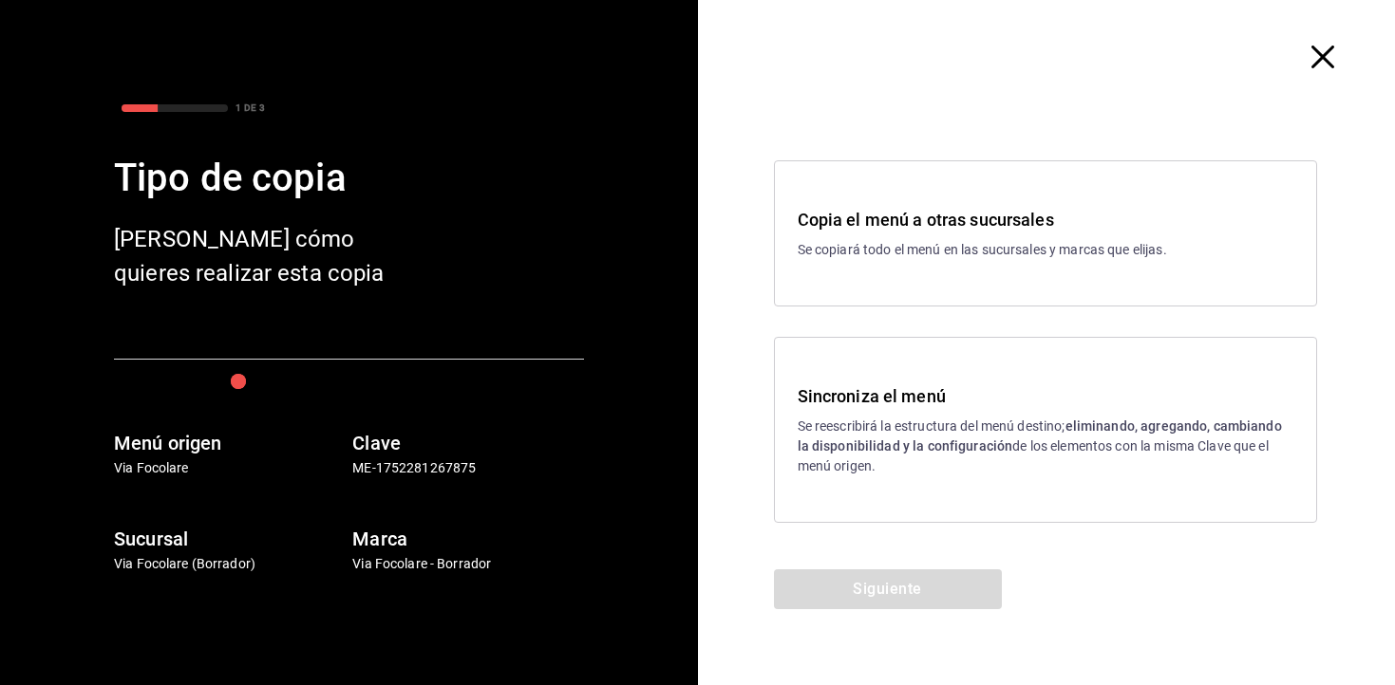
click at [925, 444] on strong "eliminando, agregando, cambiando la disponibilidad y la configuración" at bounding box center [1039, 436] width 484 height 35
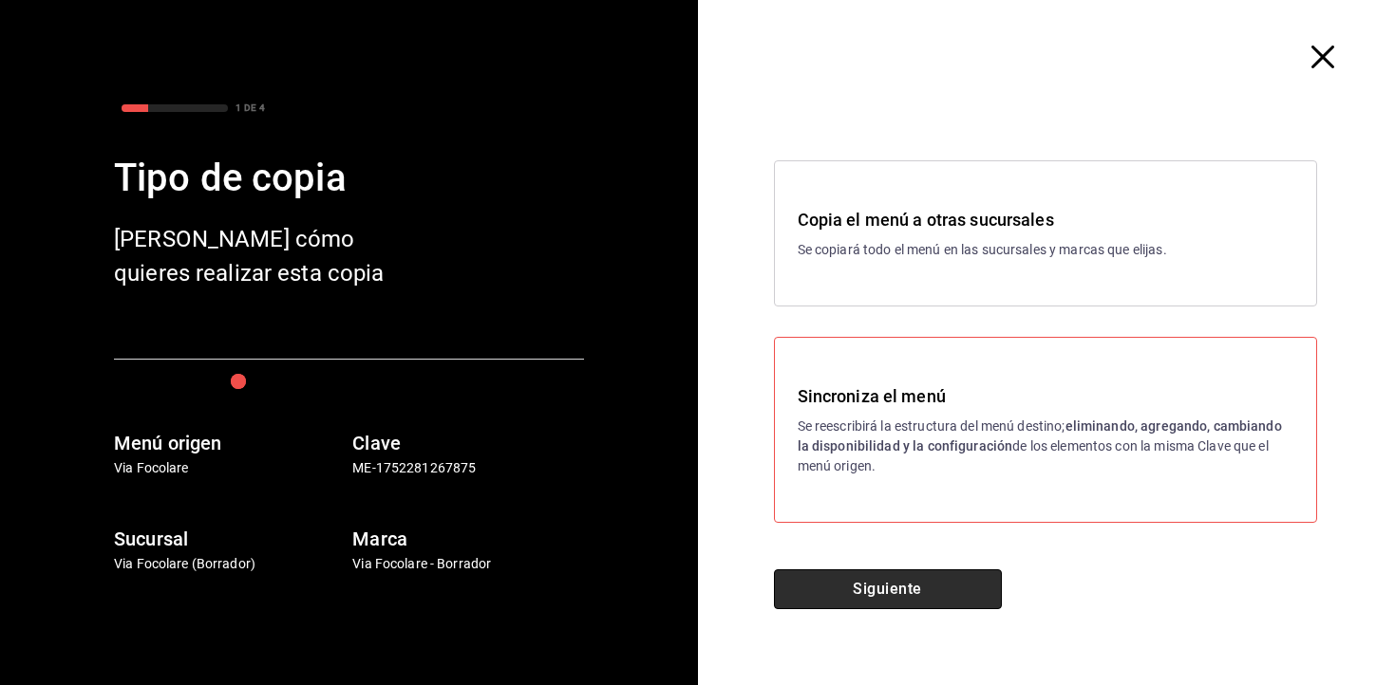
click at [919, 601] on button "Siguiente" at bounding box center [888, 590] width 228 height 40
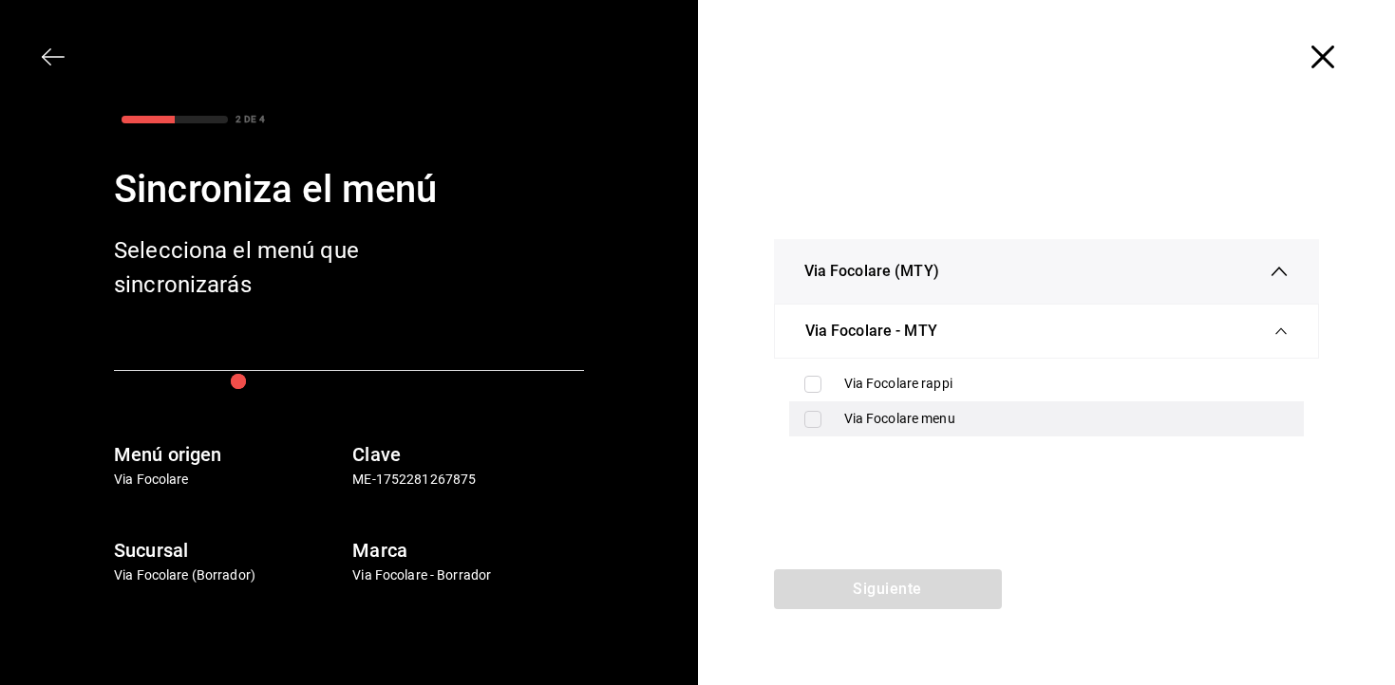
click at [891, 421] on div "Via Focolare menu" at bounding box center [1066, 419] width 445 height 20
checkbox input "true"
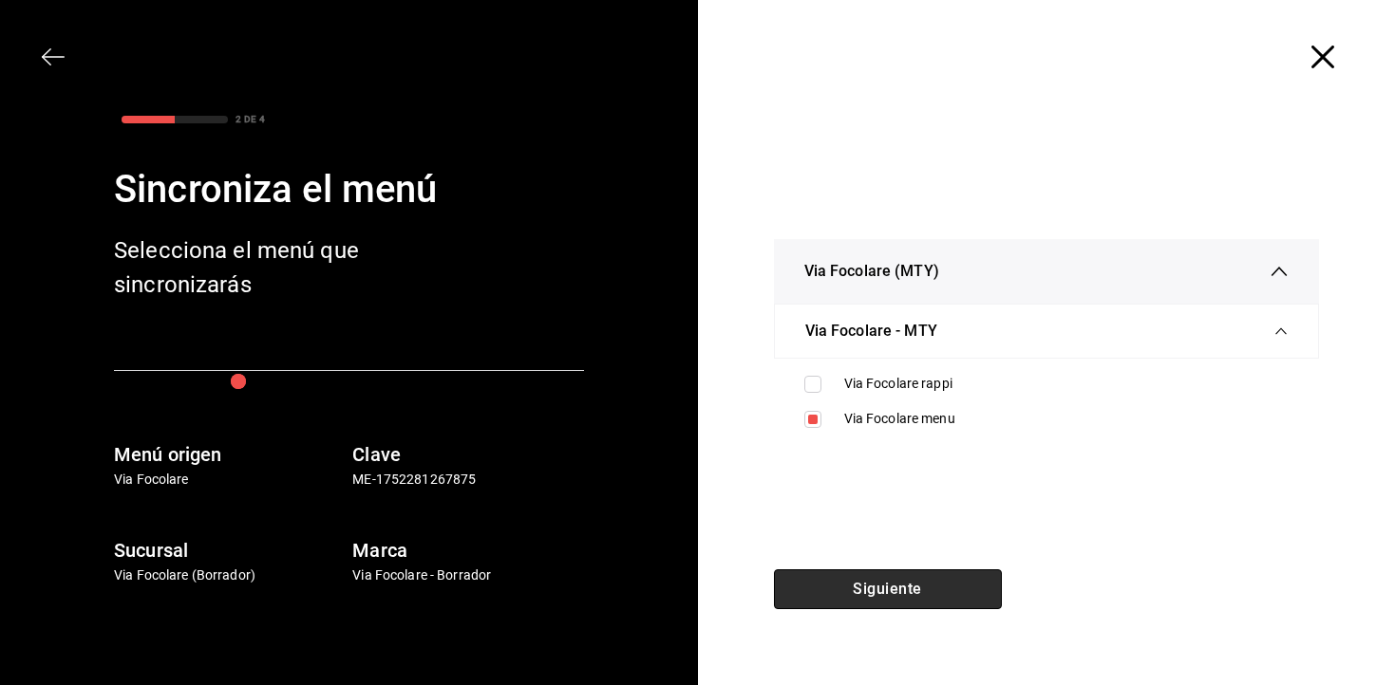
click at [875, 578] on button "Siguiente" at bounding box center [888, 590] width 228 height 40
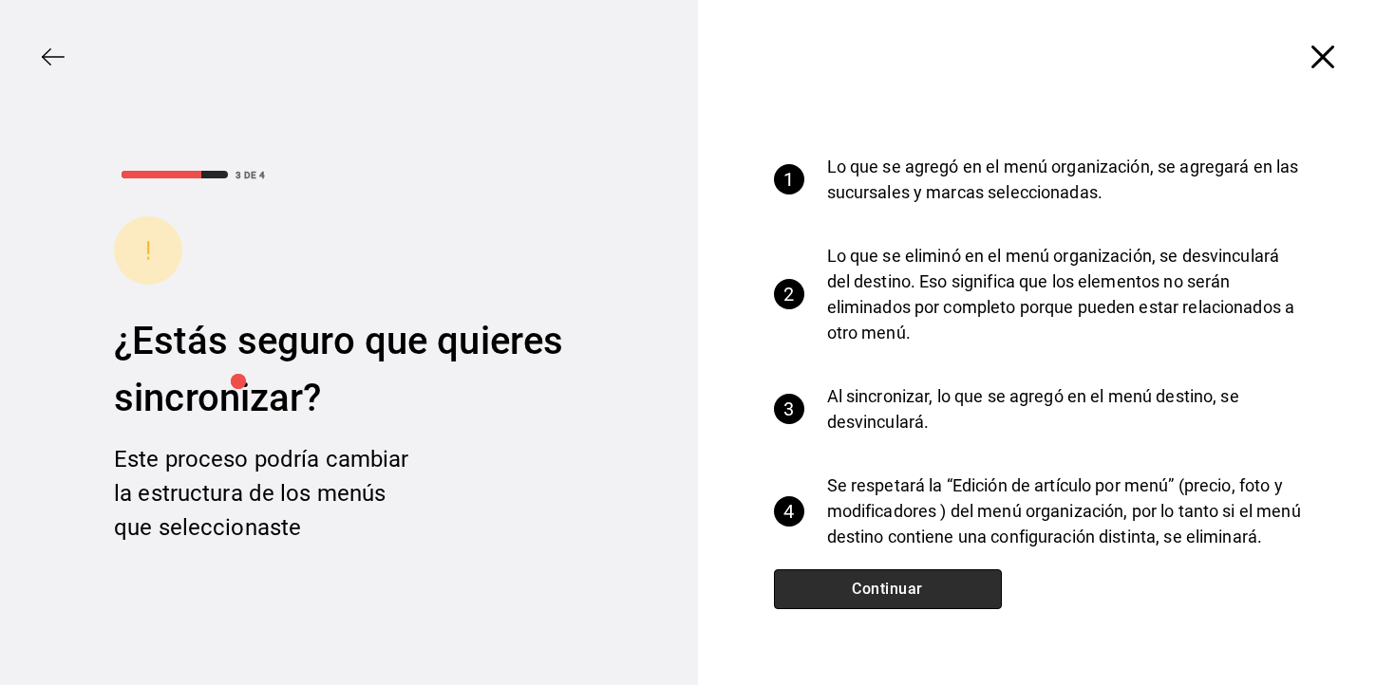
click at [875, 578] on button "Continuar" at bounding box center [888, 590] width 228 height 40
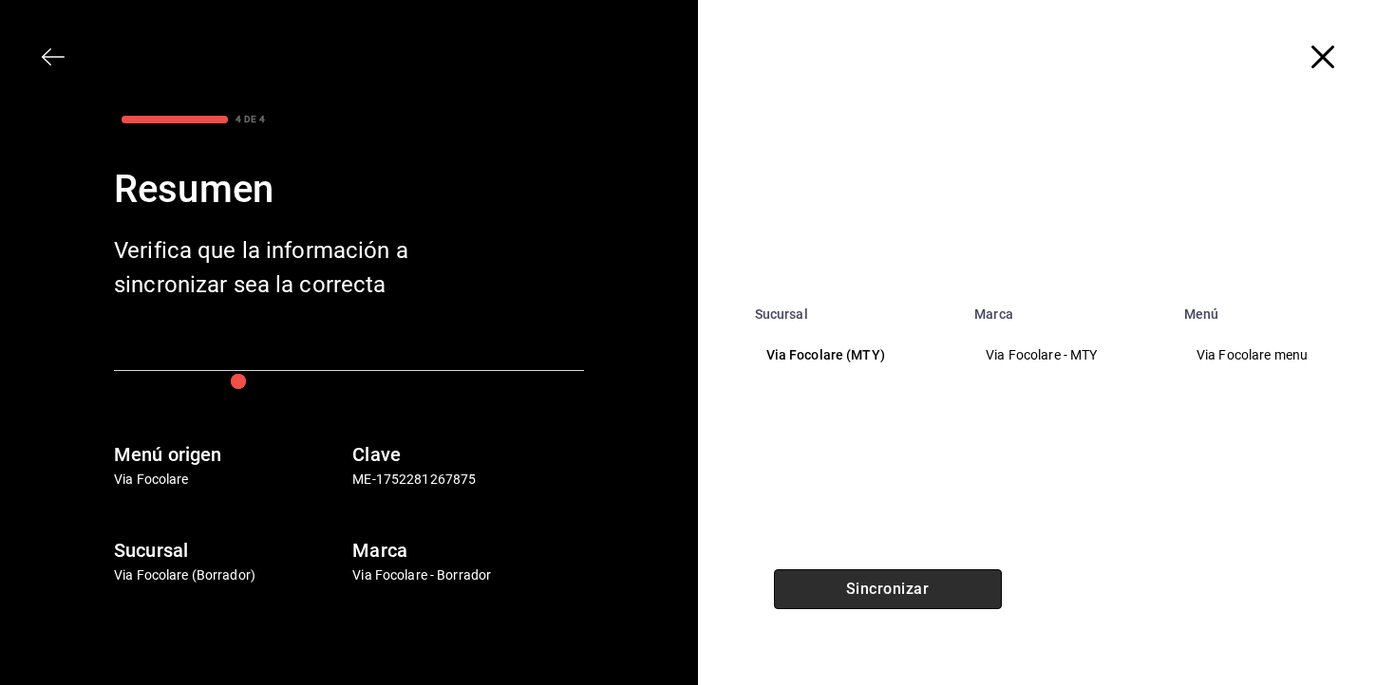
click at [875, 578] on button "Sincronizar" at bounding box center [888, 590] width 228 height 40
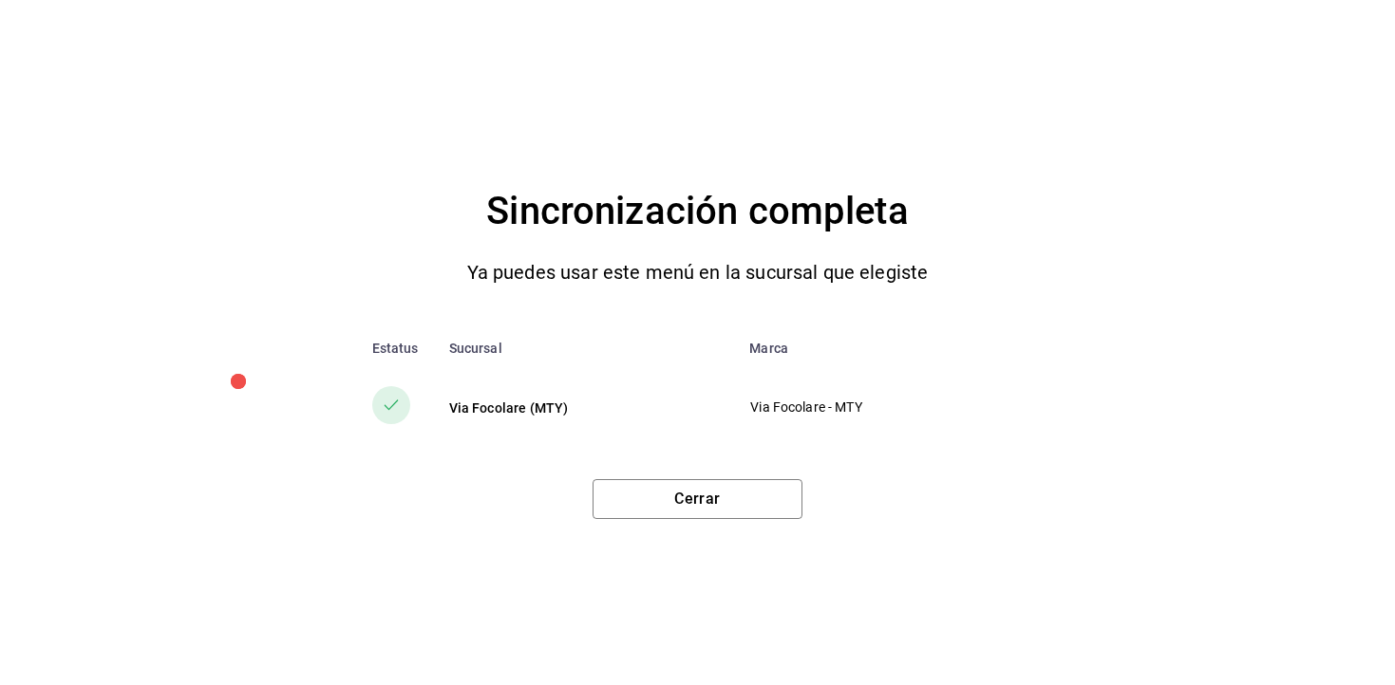
click at [724, 522] on div "Sincronización completa Ya puedes usar este menú en la sucursal que elegiste Es…" at bounding box center [697, 342] width 1395 height 685
click at [724, 511] on button "Cerrar" at bounding box center [697, 499] width 210 height 40
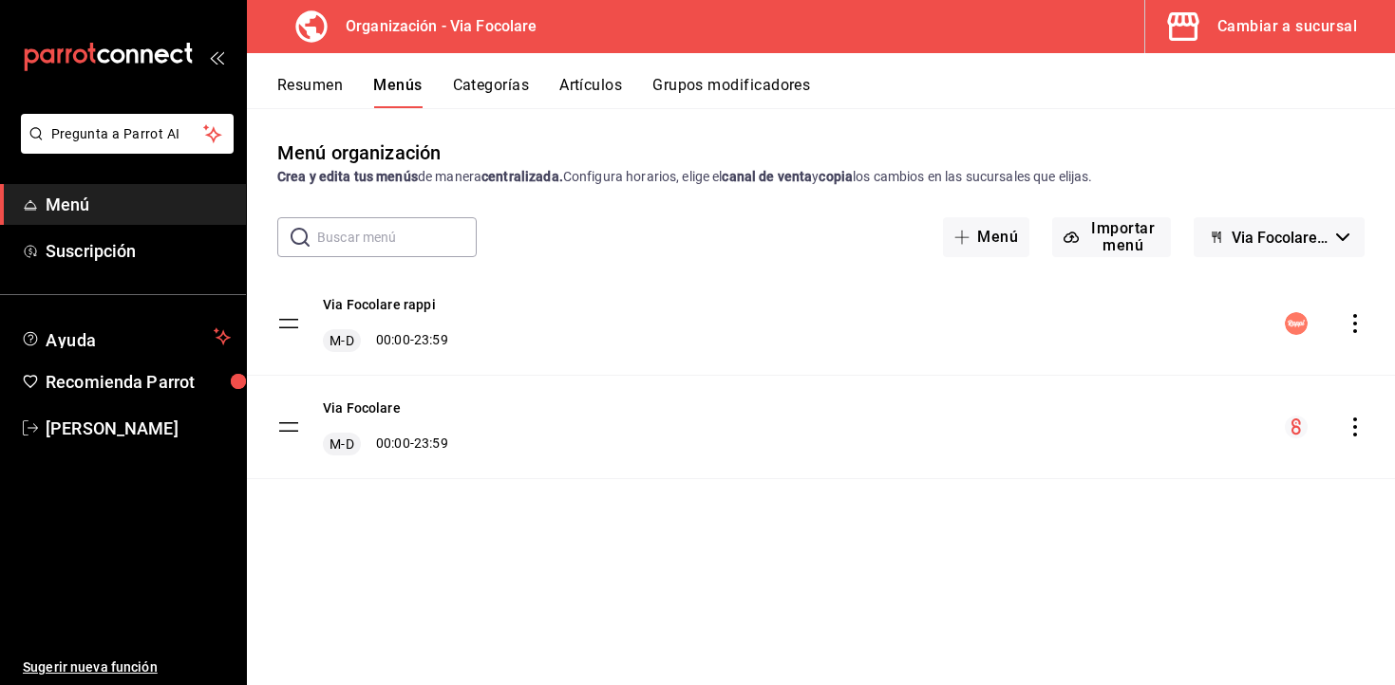
click at [1279, 44] on button "Cambiar a sucursal" at bounding box center [1262, 26] width 234 height 53
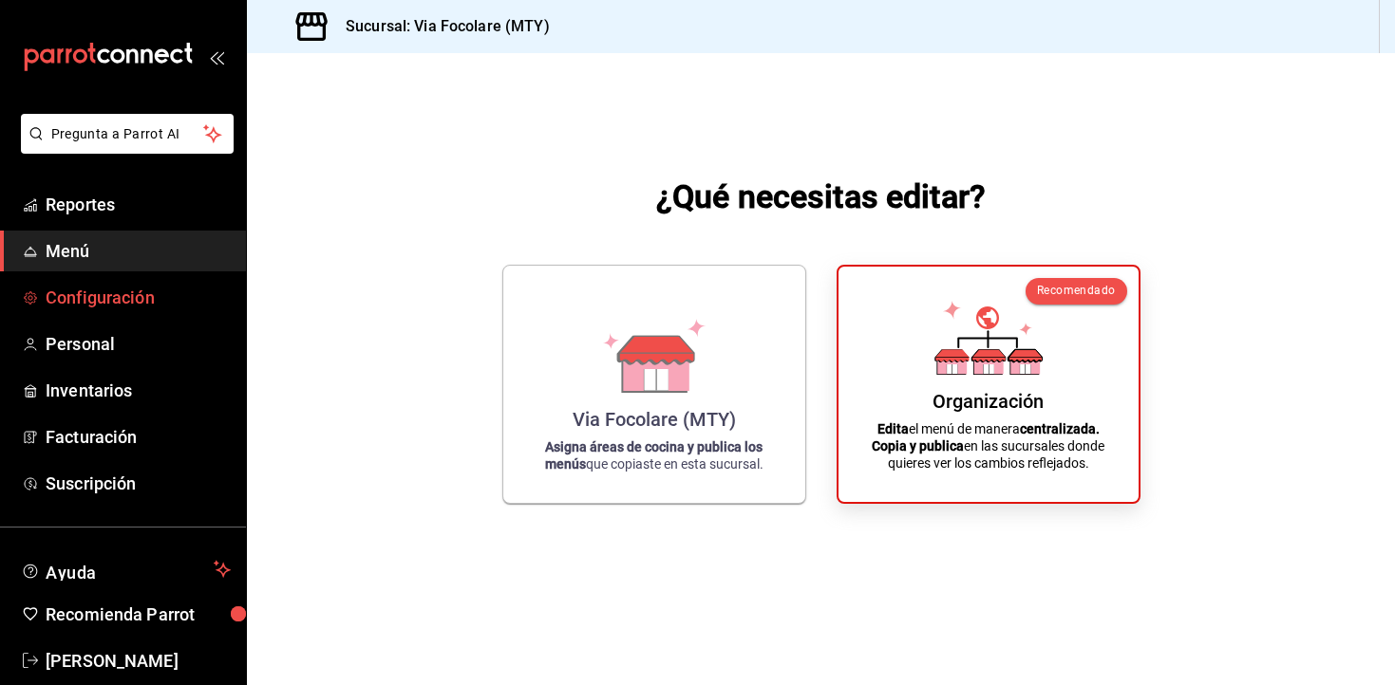
click at [89, 306] on span "Configuración" at bounding box center [138, 298] width 185 height 26
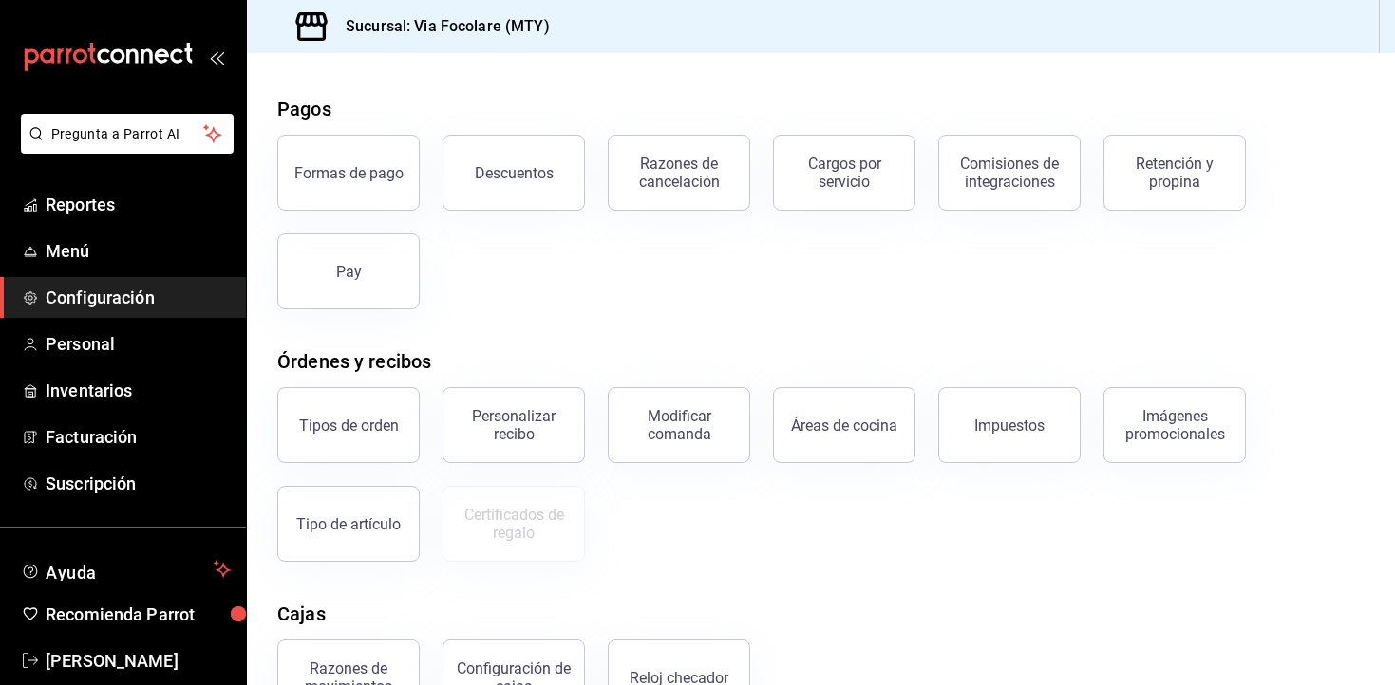
scroll to position [5, 0]
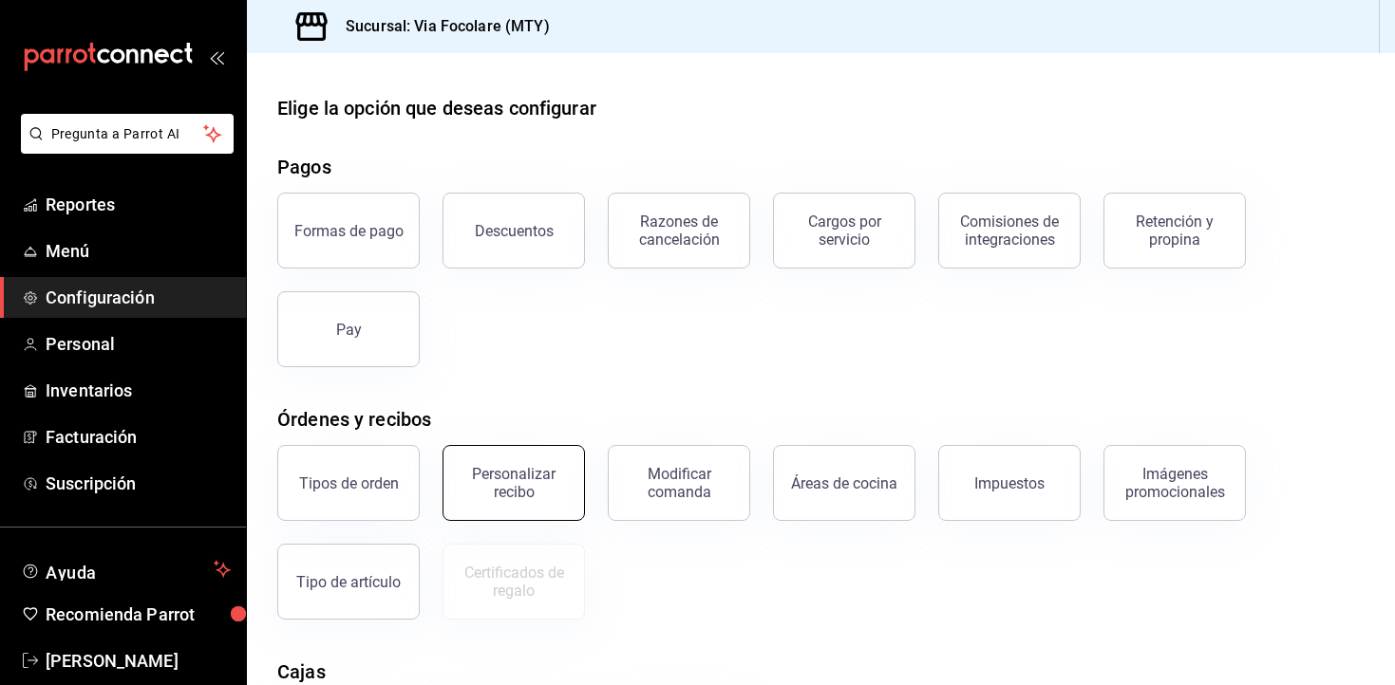
click at [498, 456] on button "Personalizar recibo" at bounding box center [513, 483] width 142 height 76
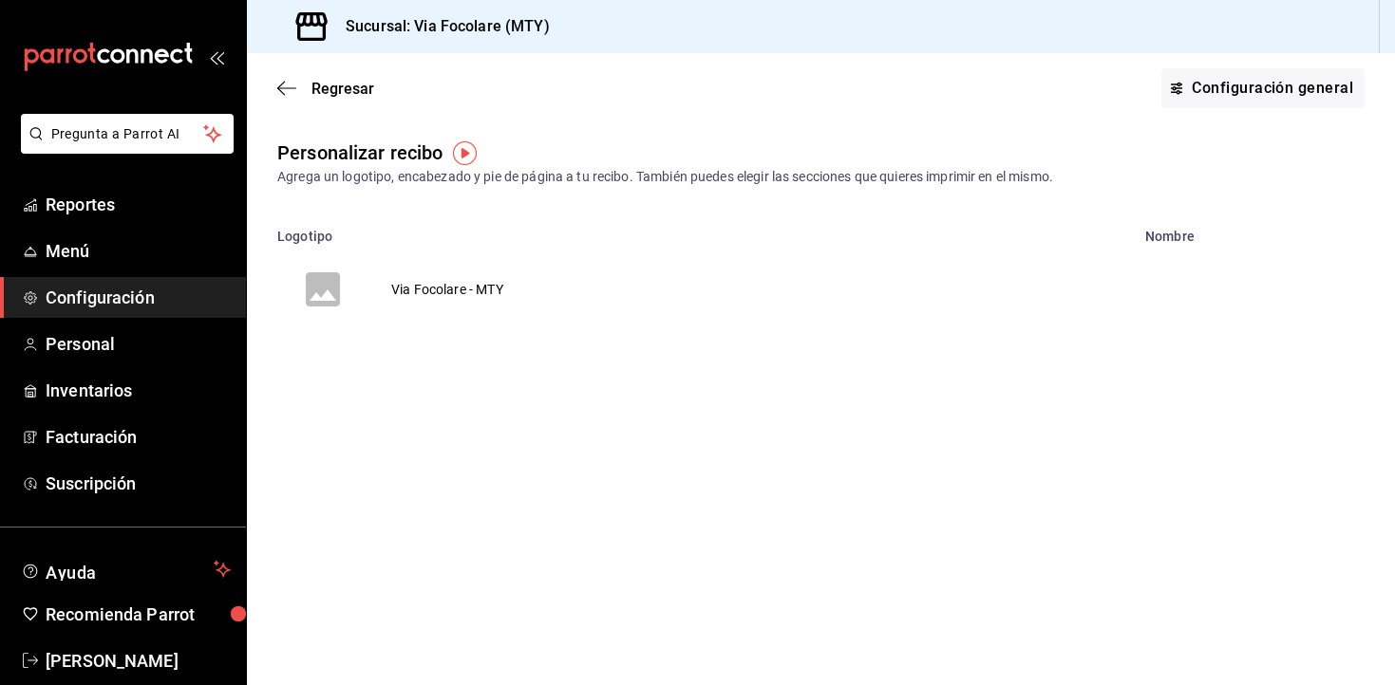
click at [460, 289] on td "Via Focolare - MTY" at bounding box center [447, 289] width 158 height 91
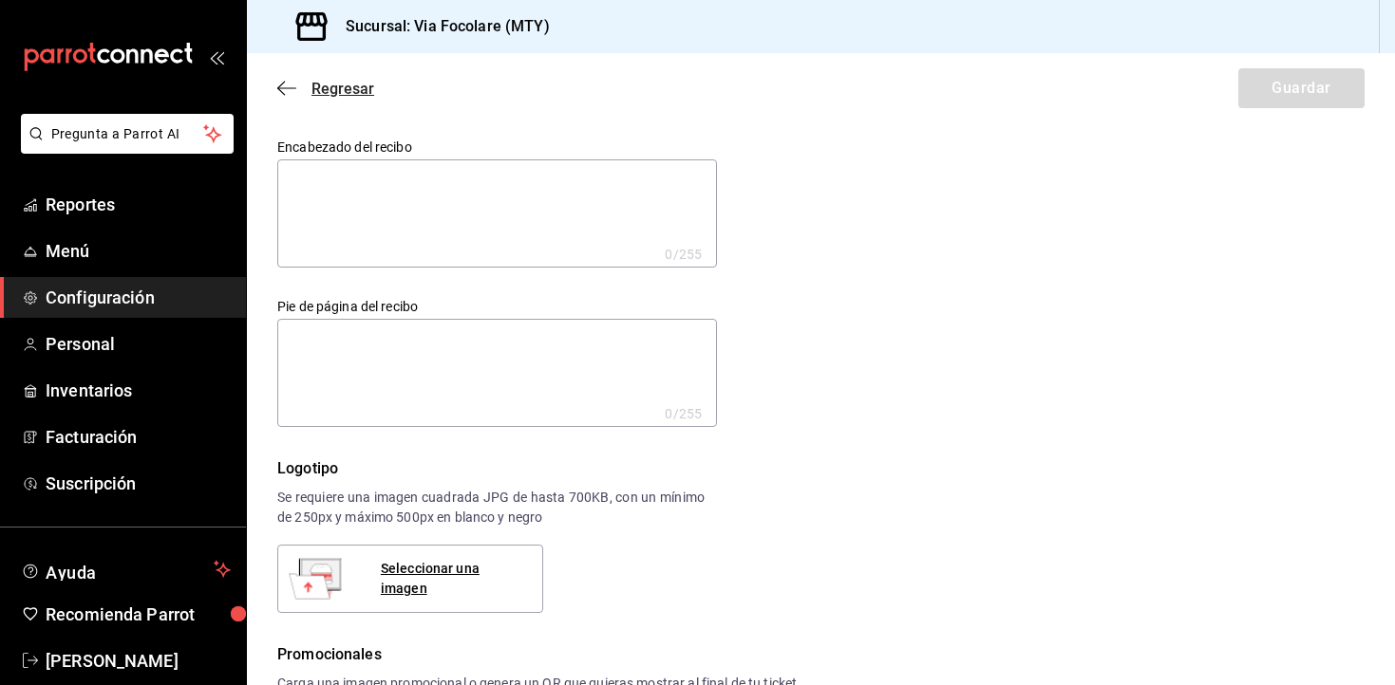
click at [301, 80] on span "Regresar" at bounding box center [325, 89] width 97 height 18
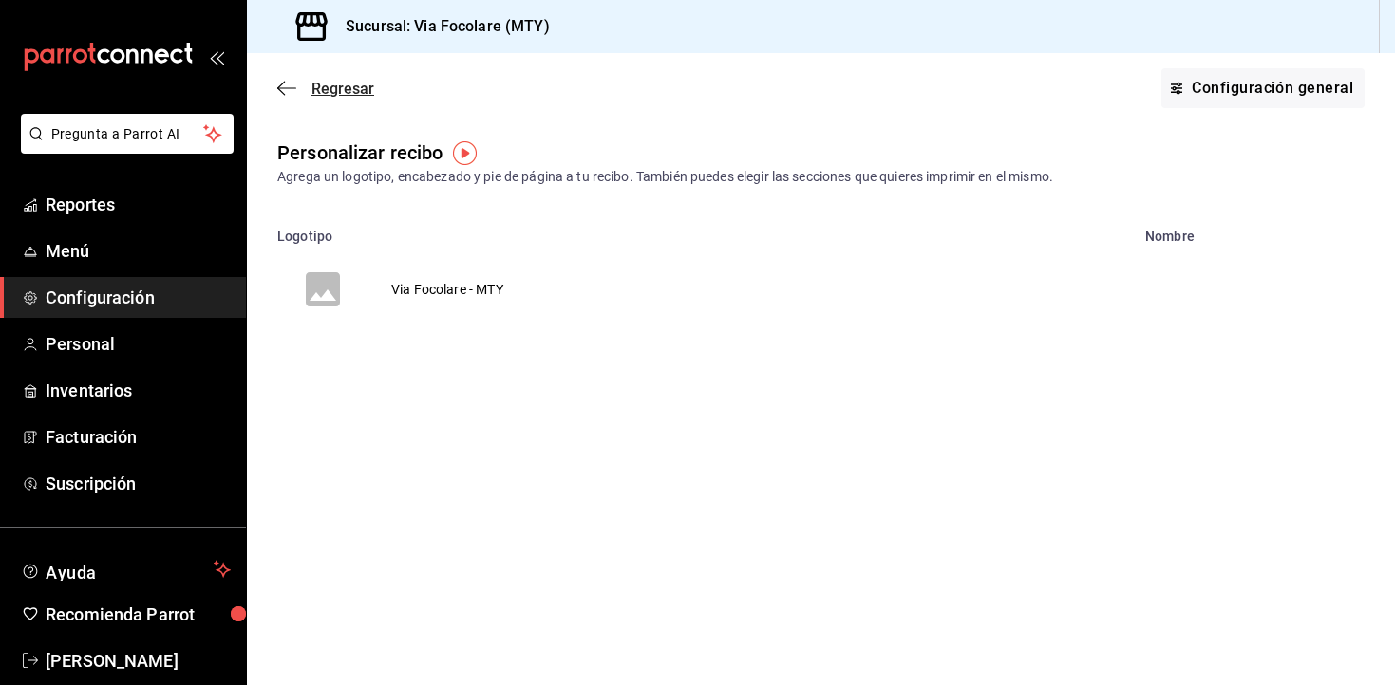
click at [288, 92] on icon "button" at bounding box center [286, 88] width 19 height 17
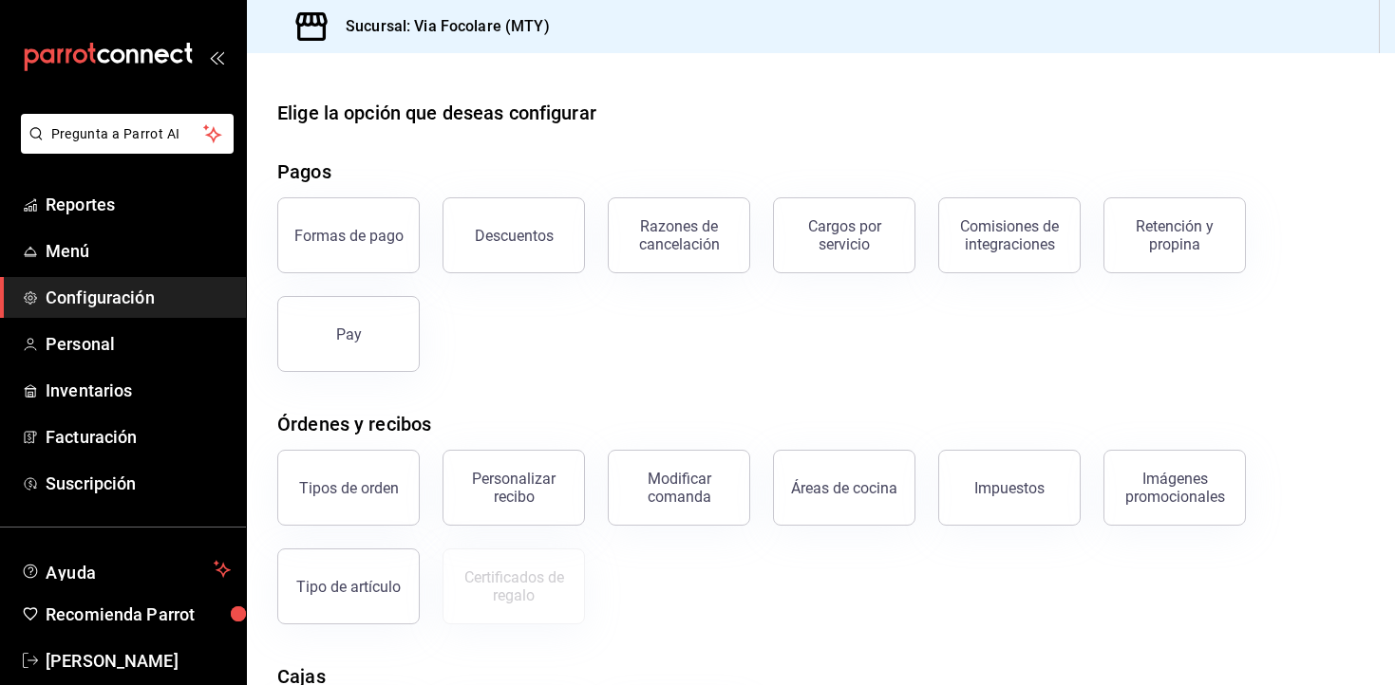
click at [662, 412] on div "Órdenes y recibos" at bounding box center [820, 424] width 1087 height 28
click at [666, 463] on button "Modificar comanda" at bounding box center [679, 488] width 142 height 76
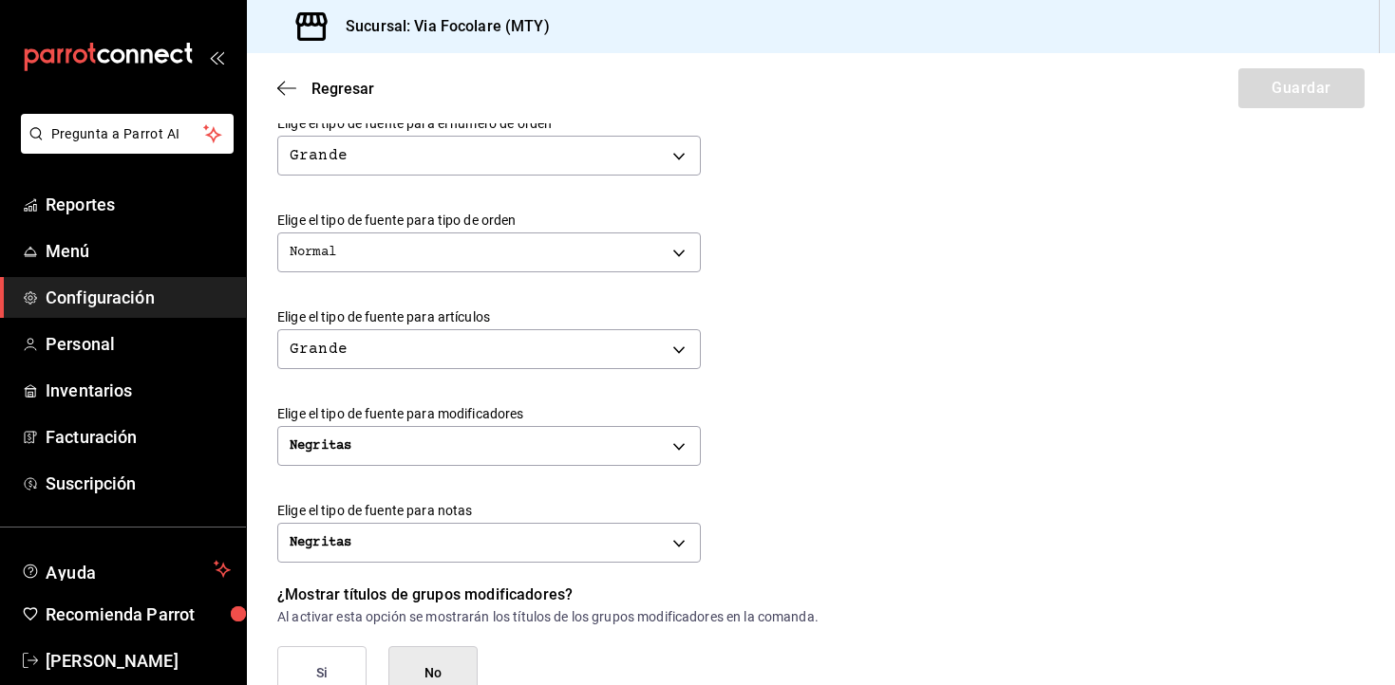
scroll to position [615, 0]
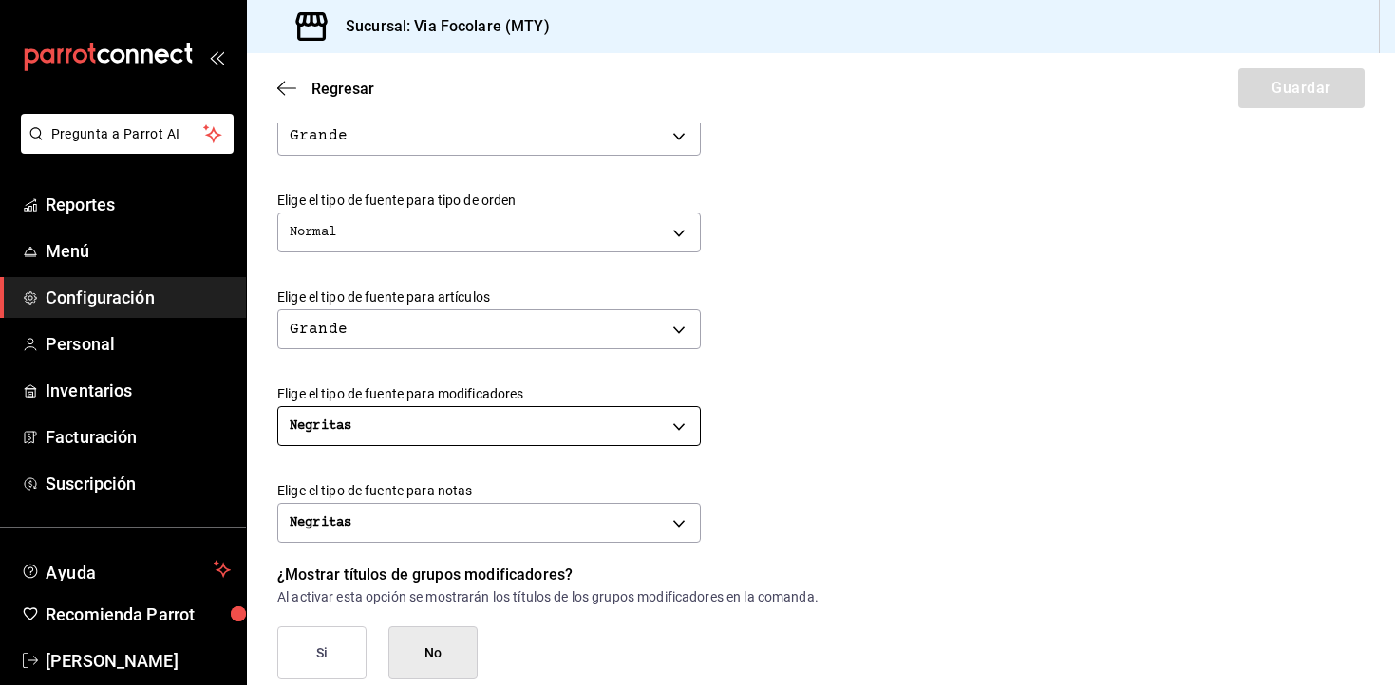
click at [392, 420] on body "Pregunta a Parrot AI Reportes Menú Configuración Personal Inventarios Facturaci…" at bounding box center [697, 342] width 1395 height 685
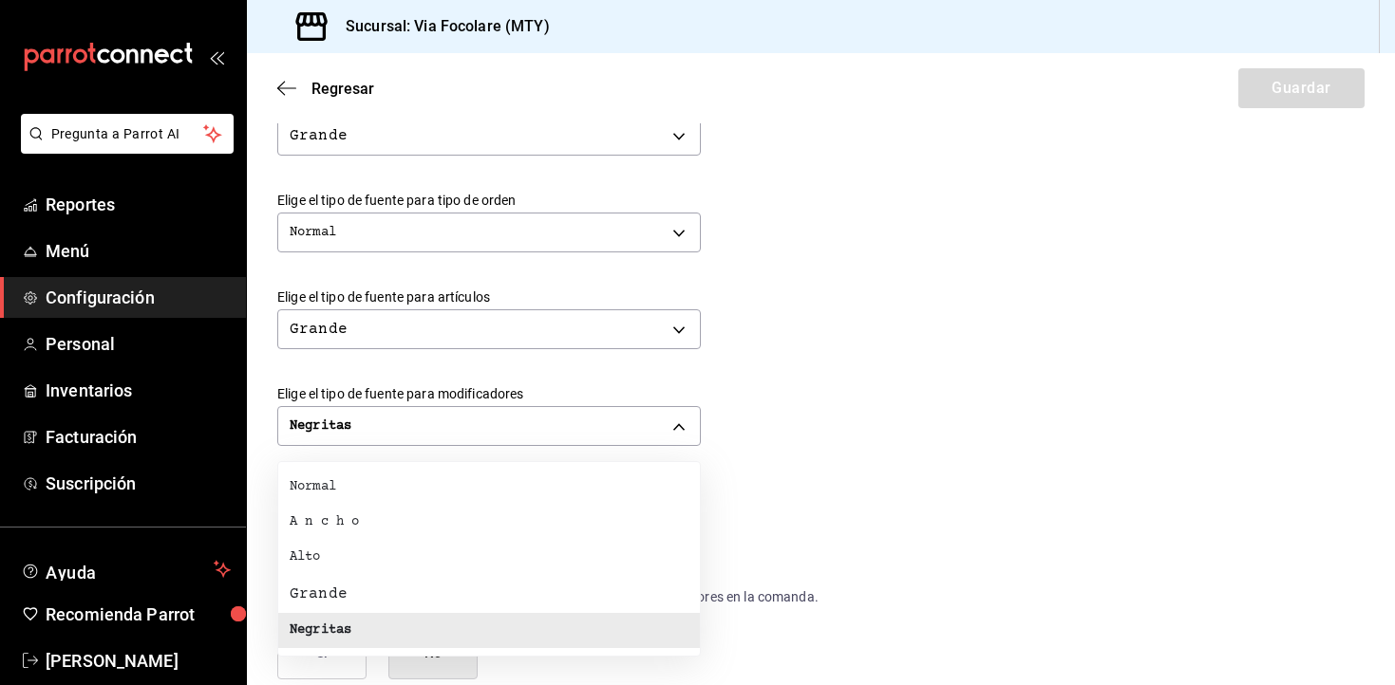
click at [329, 599] on div "Grande" at bounding box center [319, 594] width 58 height 23
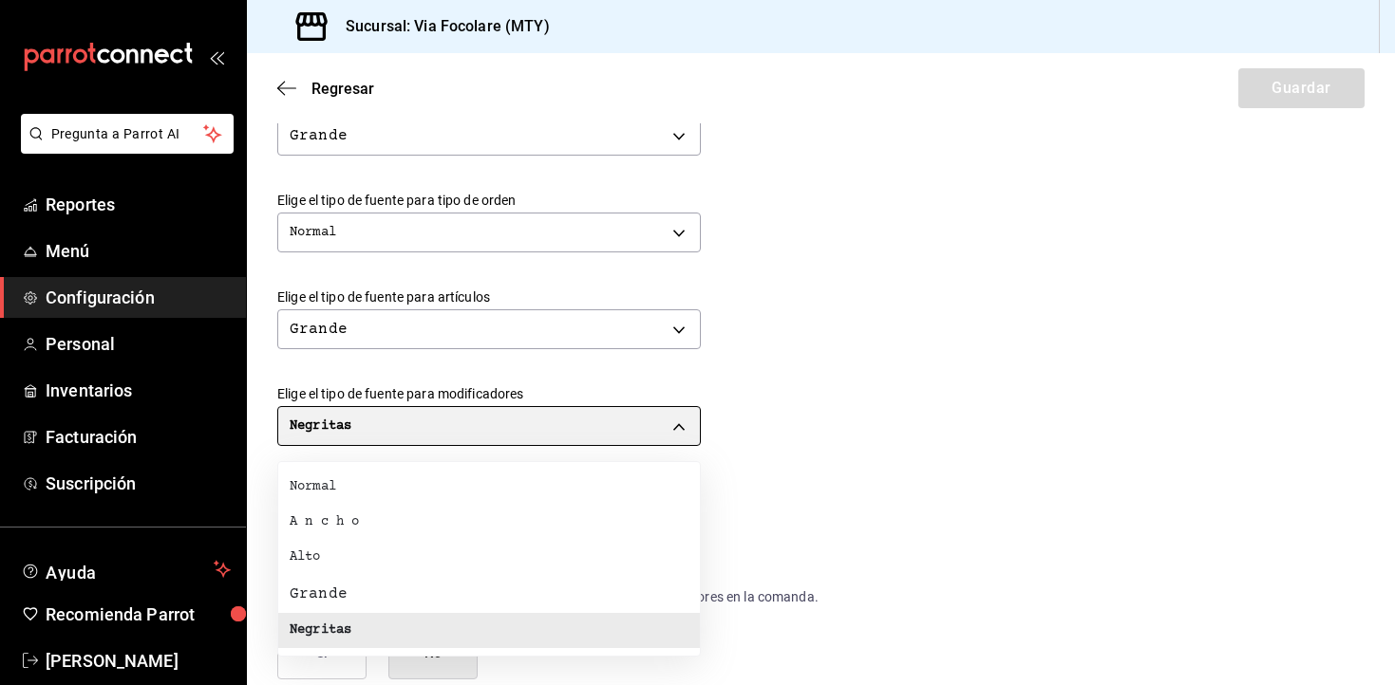
type input "BIG"
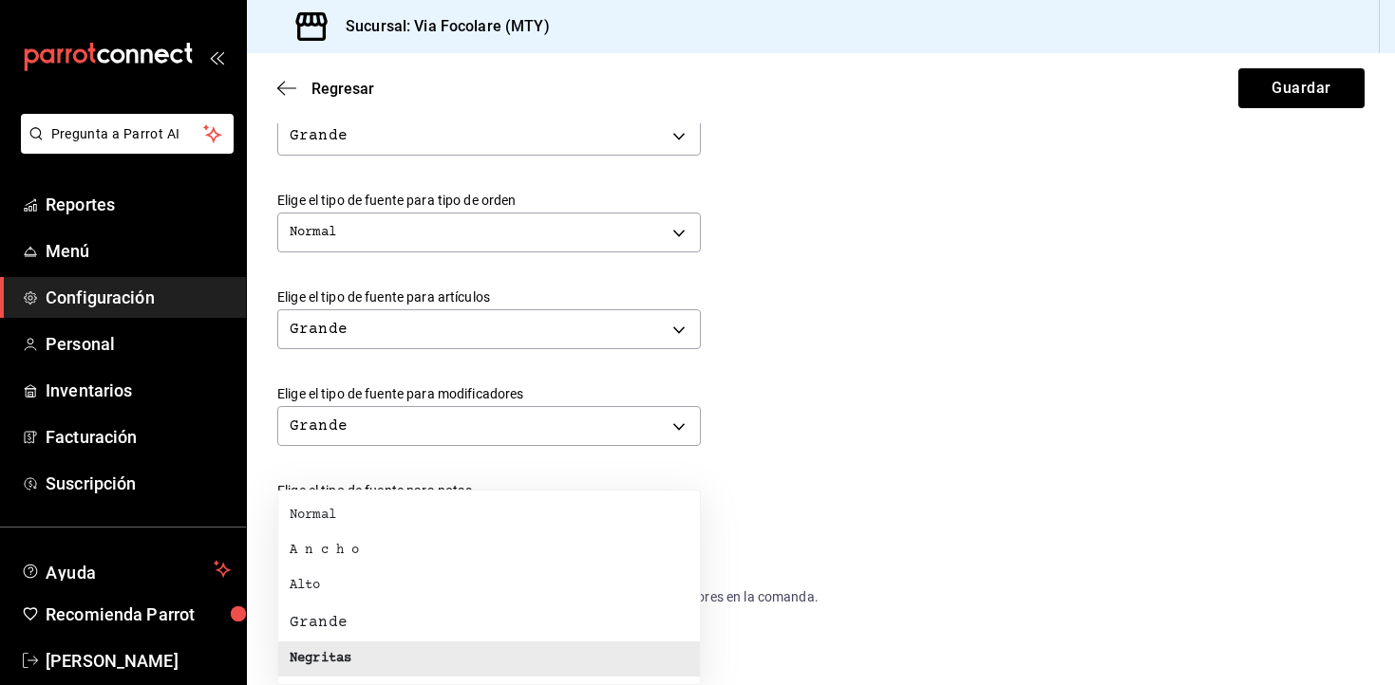
click at [354, 535] on body "Pregunta a Parrot AI Reportes Menú Configuración Personal Inventarios Facturaci…" at bounding box center [697, 342] width 1395 height 685
click at [340, 620] on div "Grande" at bounding box center [319, 622] width 58 height 23
type input "BIG"
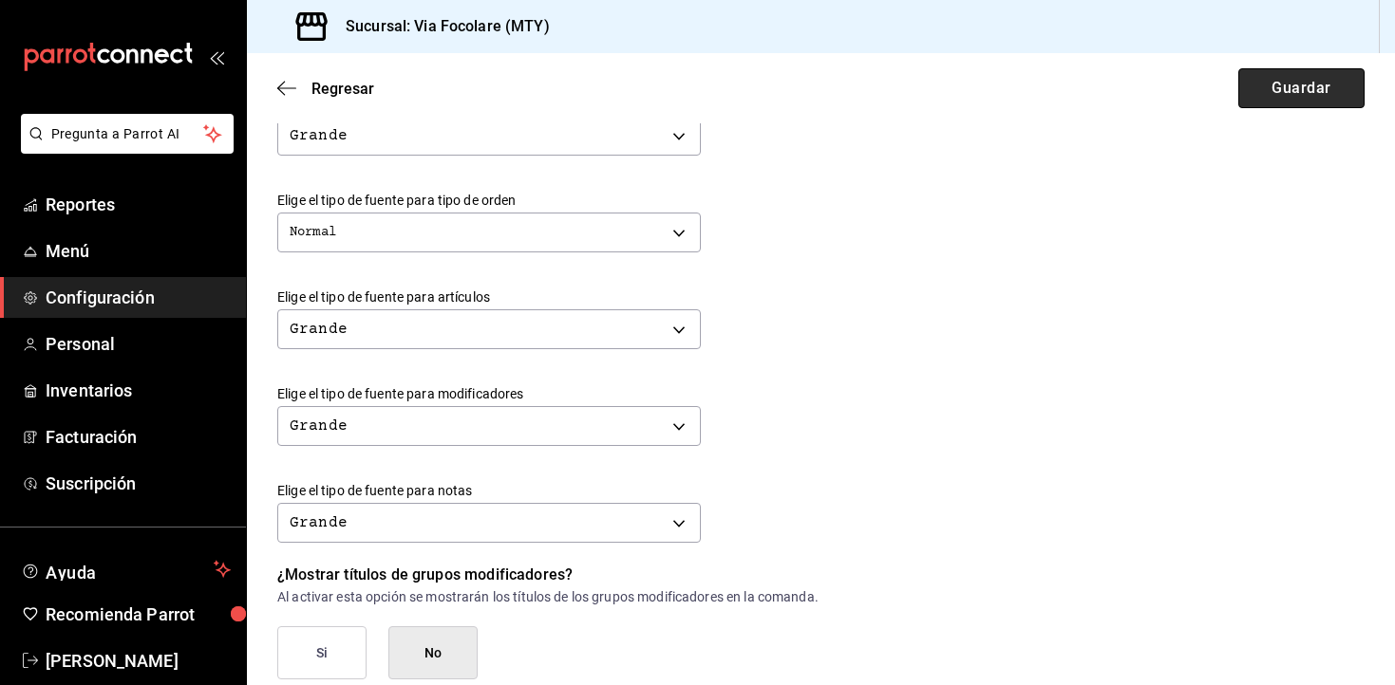
click at [1317, 74] on button "Guardar" at bounding box center [1301, 88] width 126 height 40
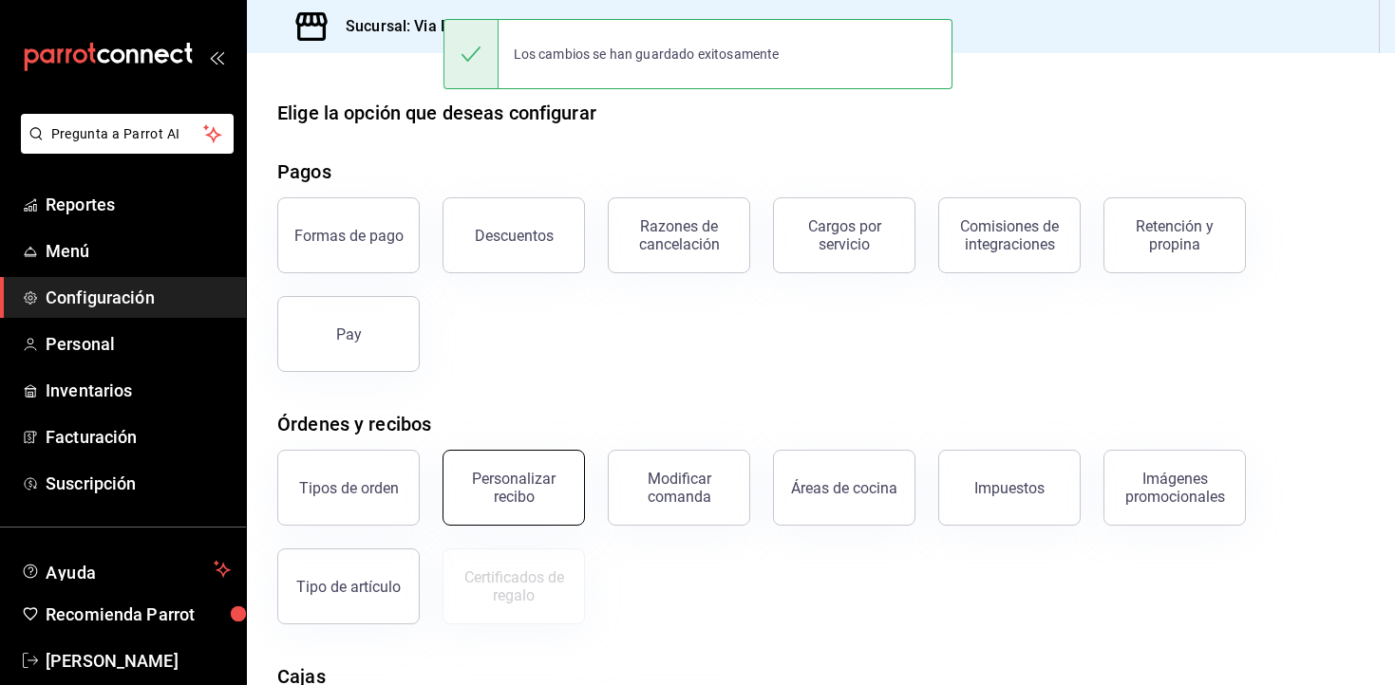
click at [537, 506] on button "Personalizar recibo" at bounding box center [513, 488] width 142 height 76
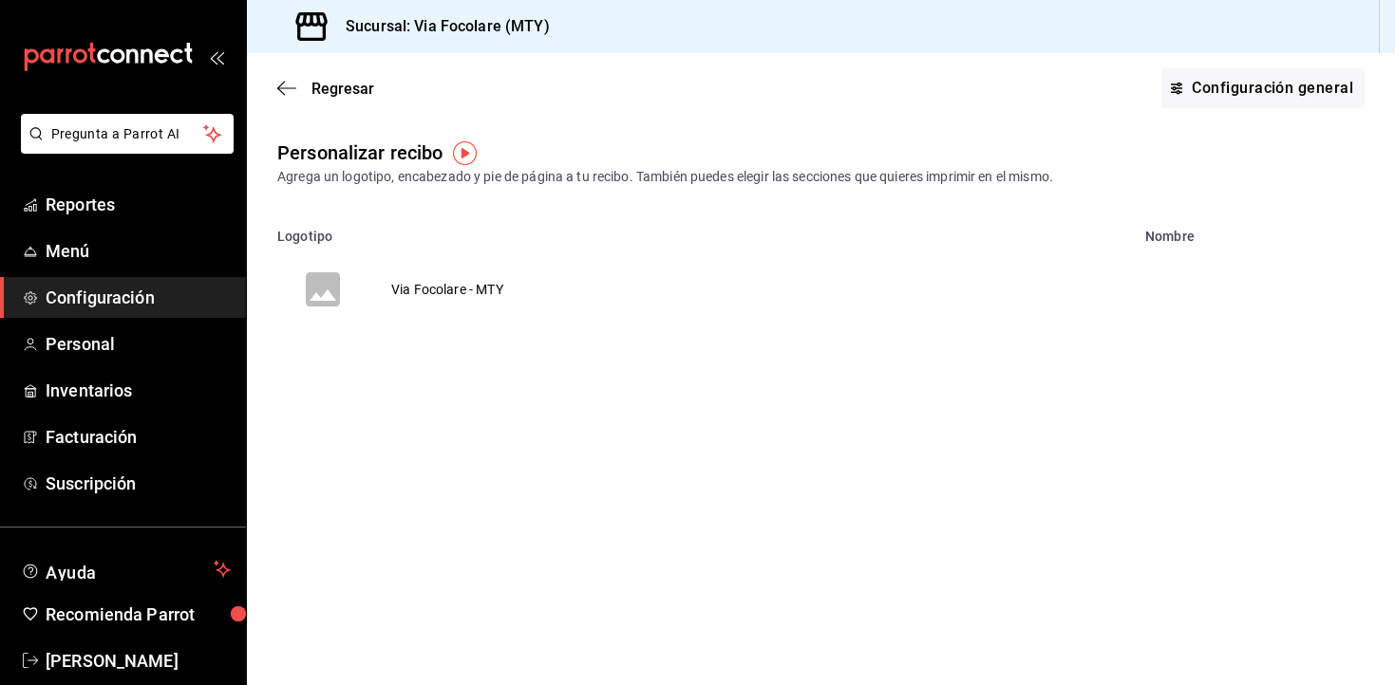
click at [444, 288] on td "Via Focolare - MTY" at bounding box center [447, 289] width 158 height 91
